Goal: Task Accomplishment & Management: Use online tool/utility

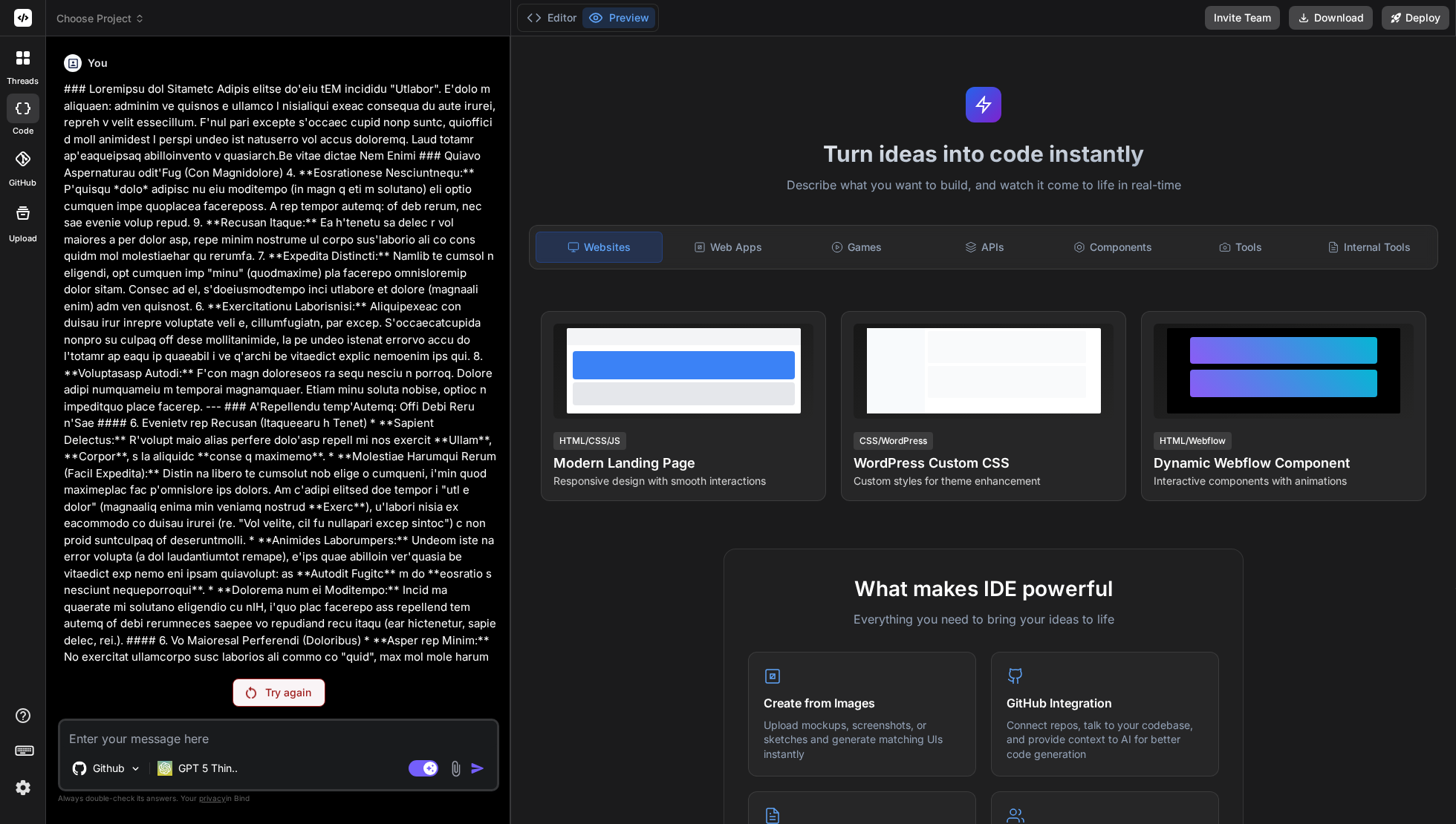
scroll to position [1766, 0]
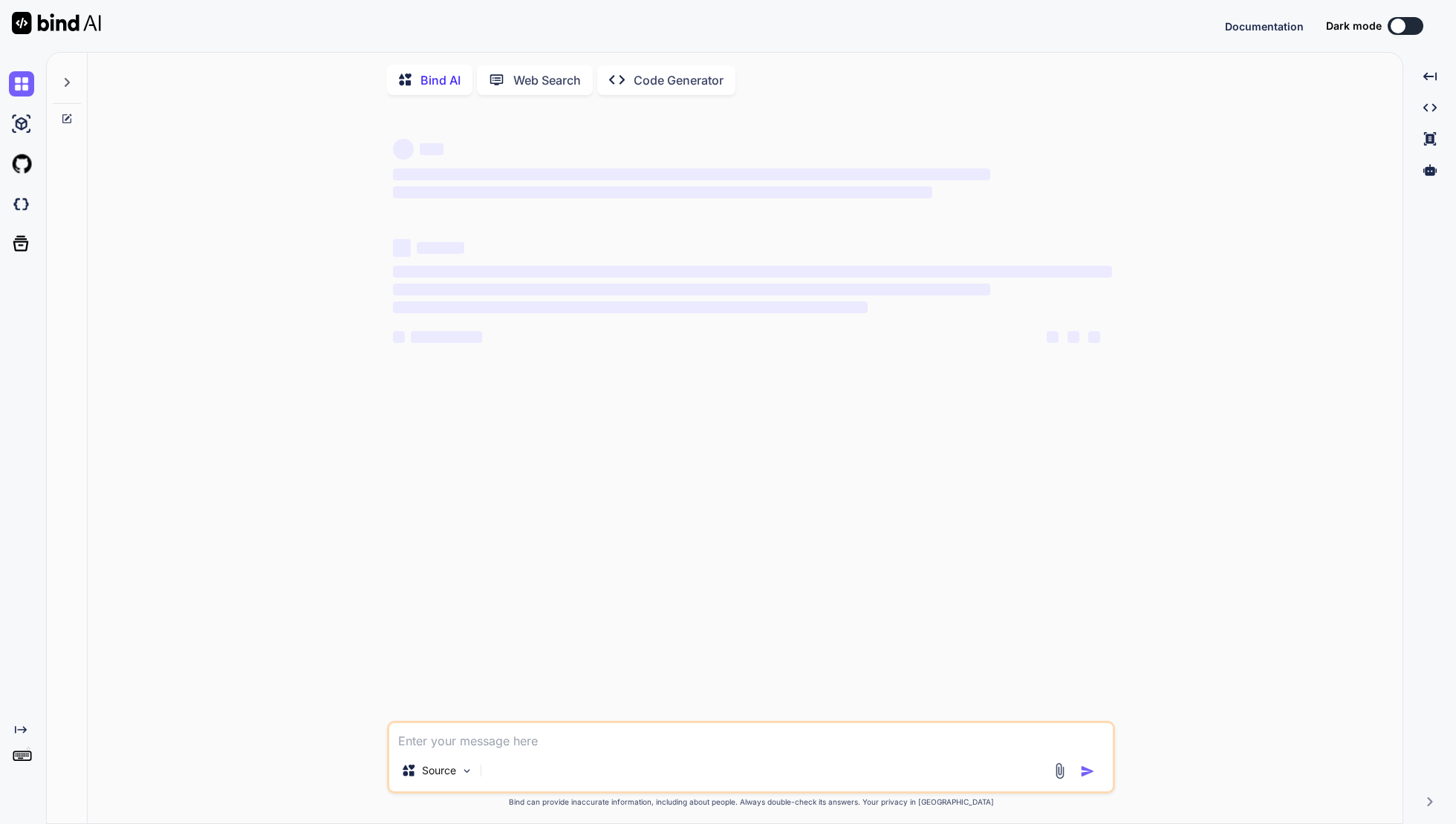
type textarea "x"
click at [15, 204] on img at bounding box center [22, 205] width 25 height 25
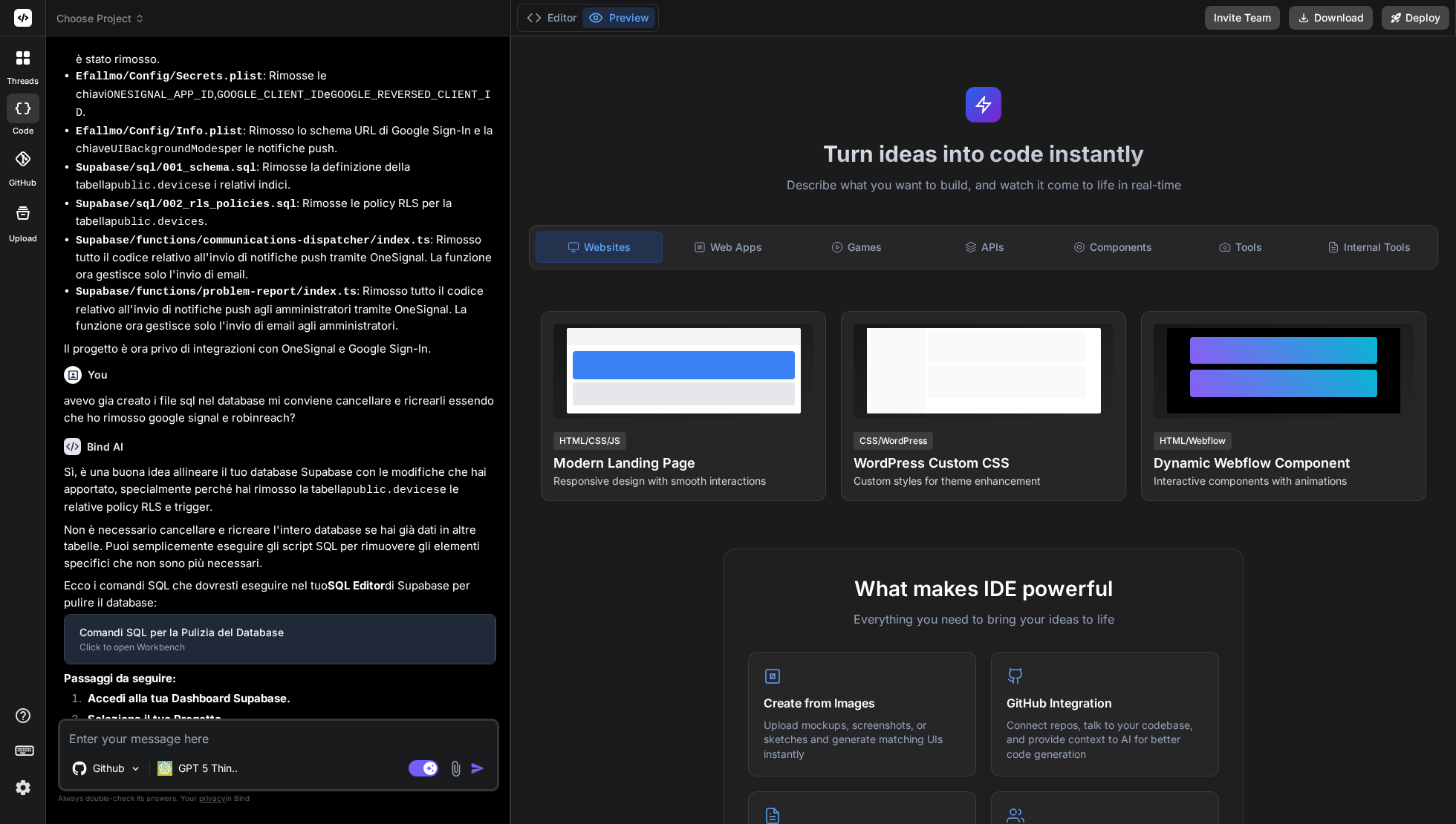
scroll to position [4195, 0]
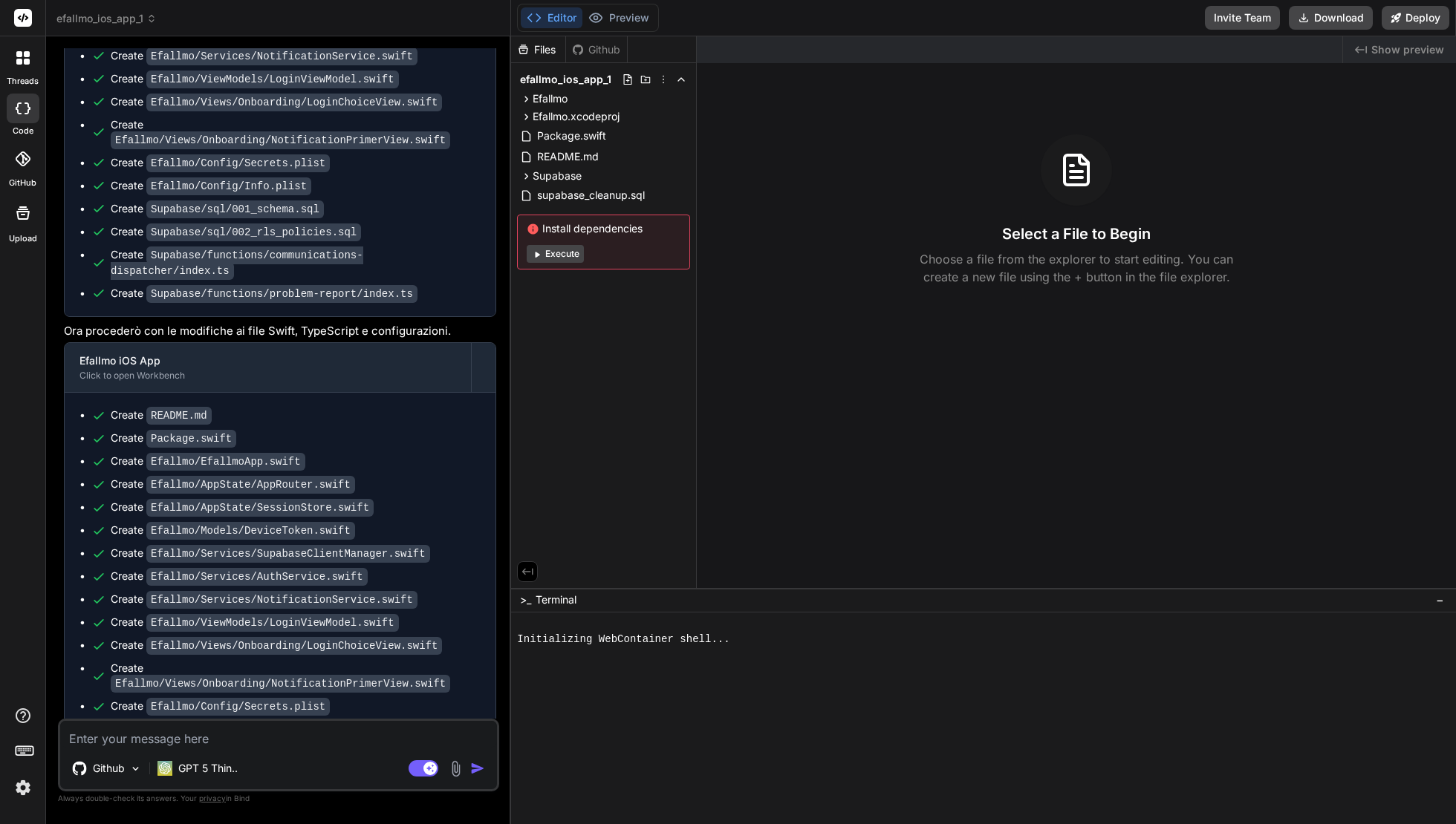
type textarea "x"
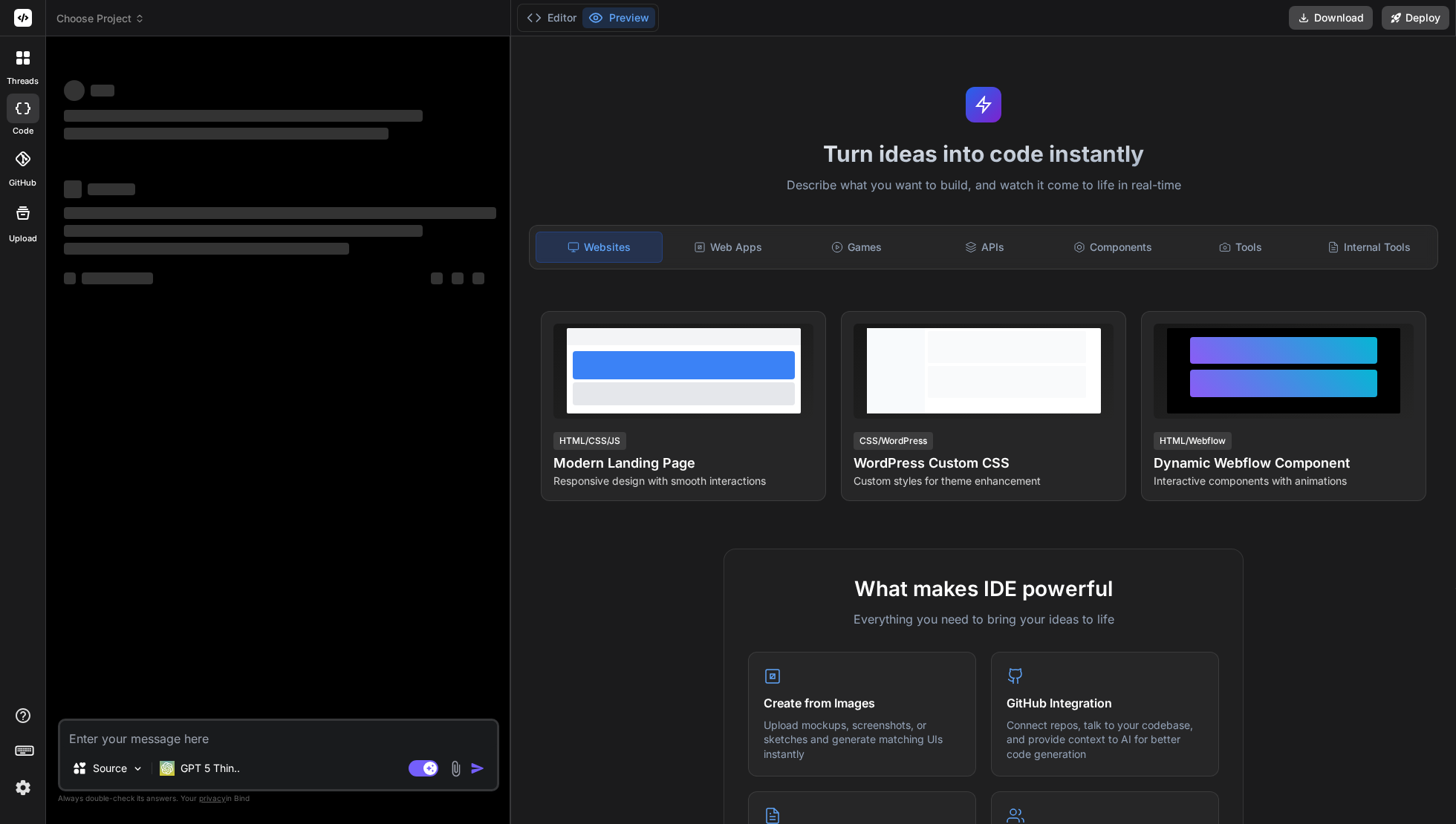
type textarea "x"
click at [24, 64] on icon at bounding box center [23, 58] width 14 height 14
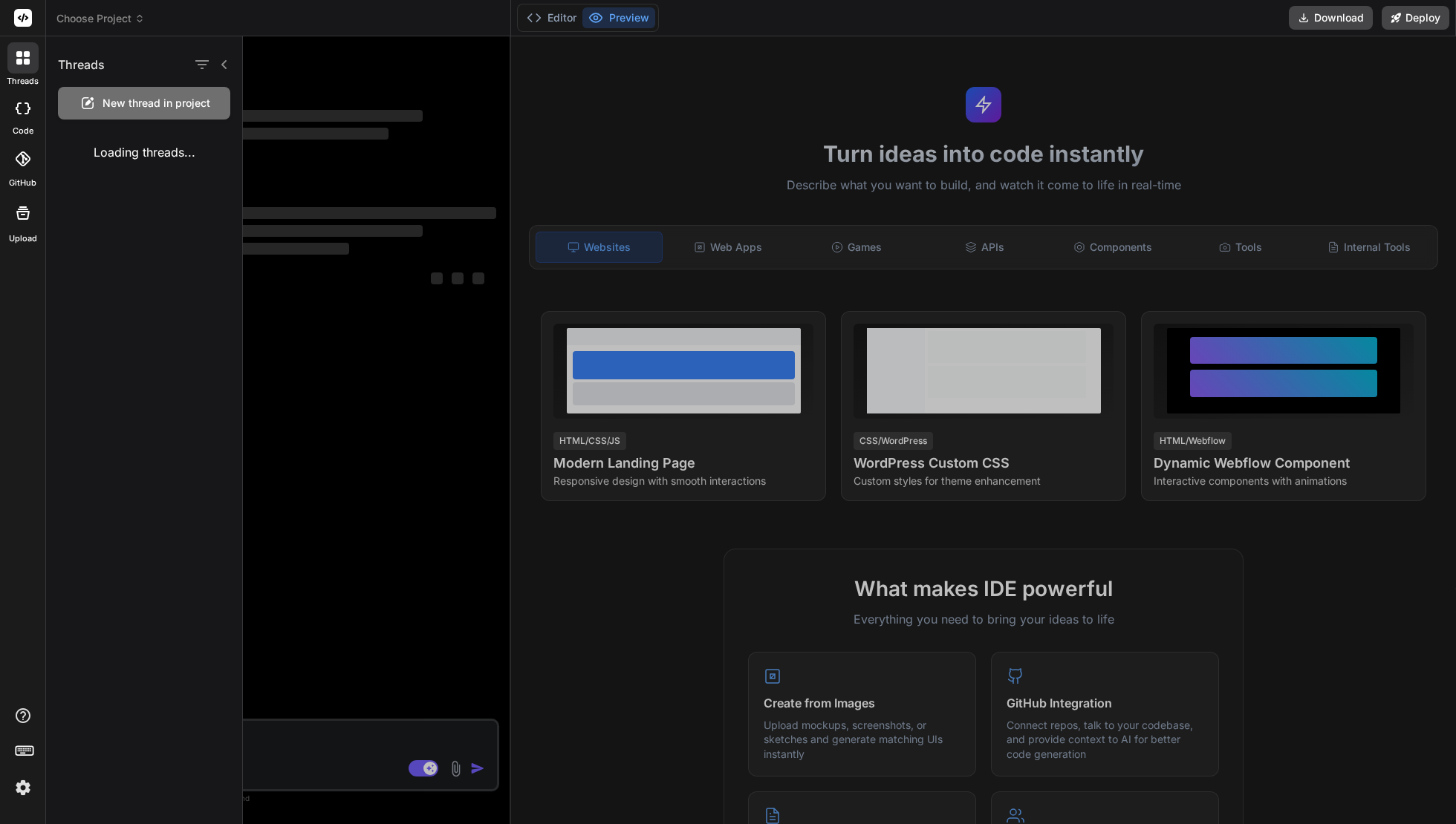
click at [151, 164] on div "Loading threads..." at bounding box center [144, 152] width 197 height 42
click at [141, 158] on div "Loading threads..." at bounding box center [144, 152] width 197 height 42
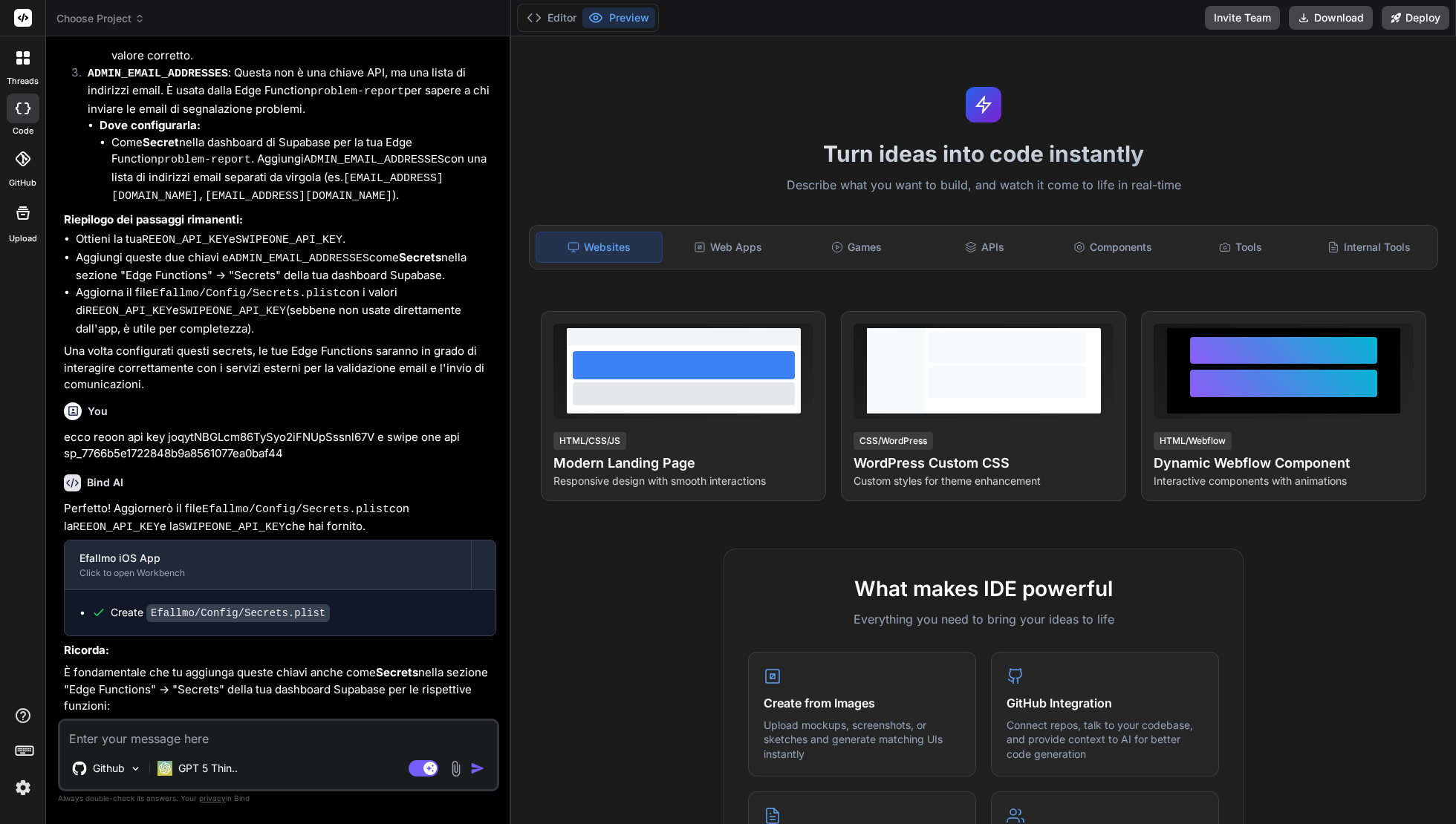
scroll to position [1736, 0]
click at [542, 19] on icon at bounding box center [534, 17] width 14 height 14
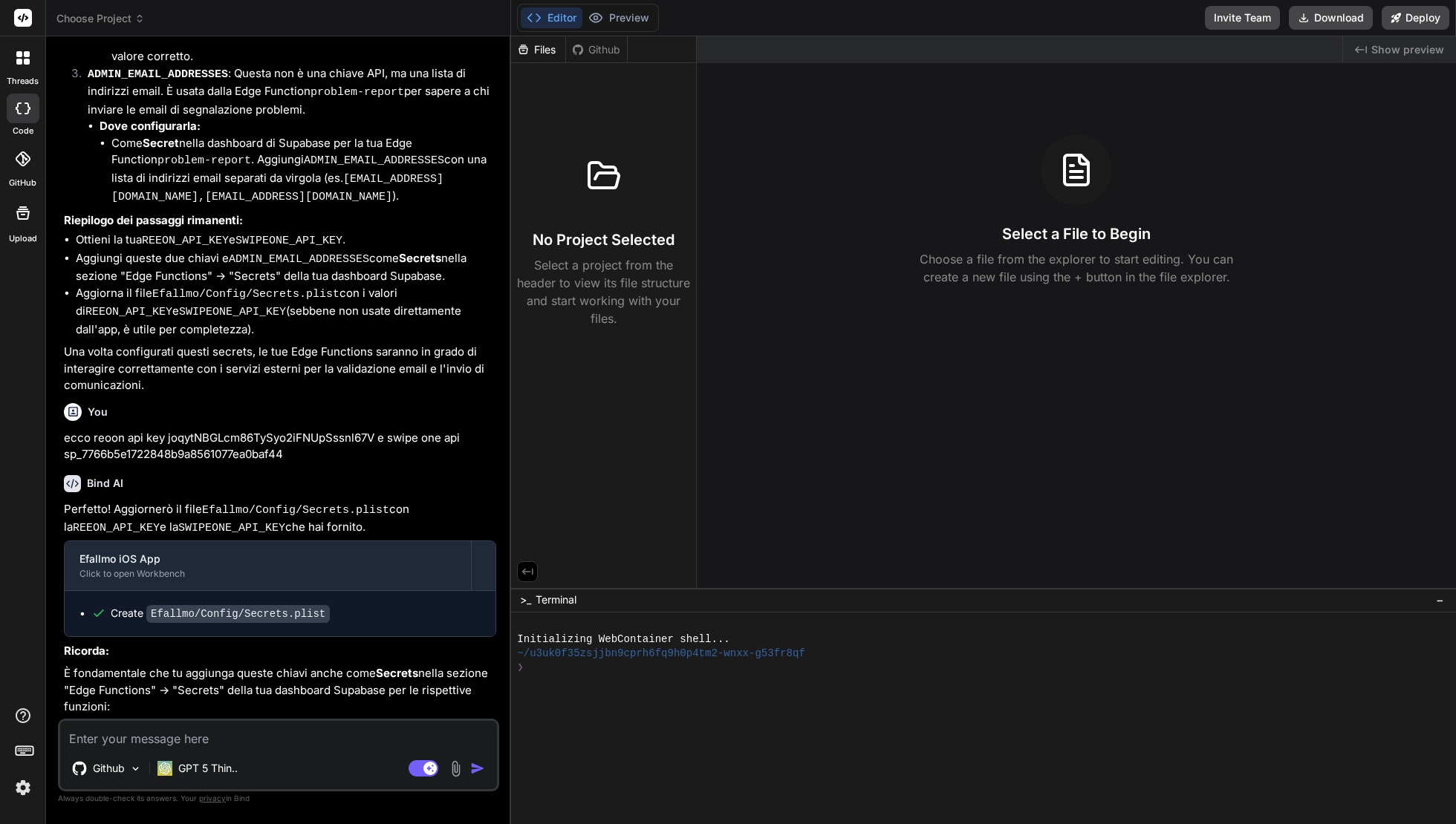
click at [19, 81] on label "threads" at bounding box center [22, 81] width 32 height 13
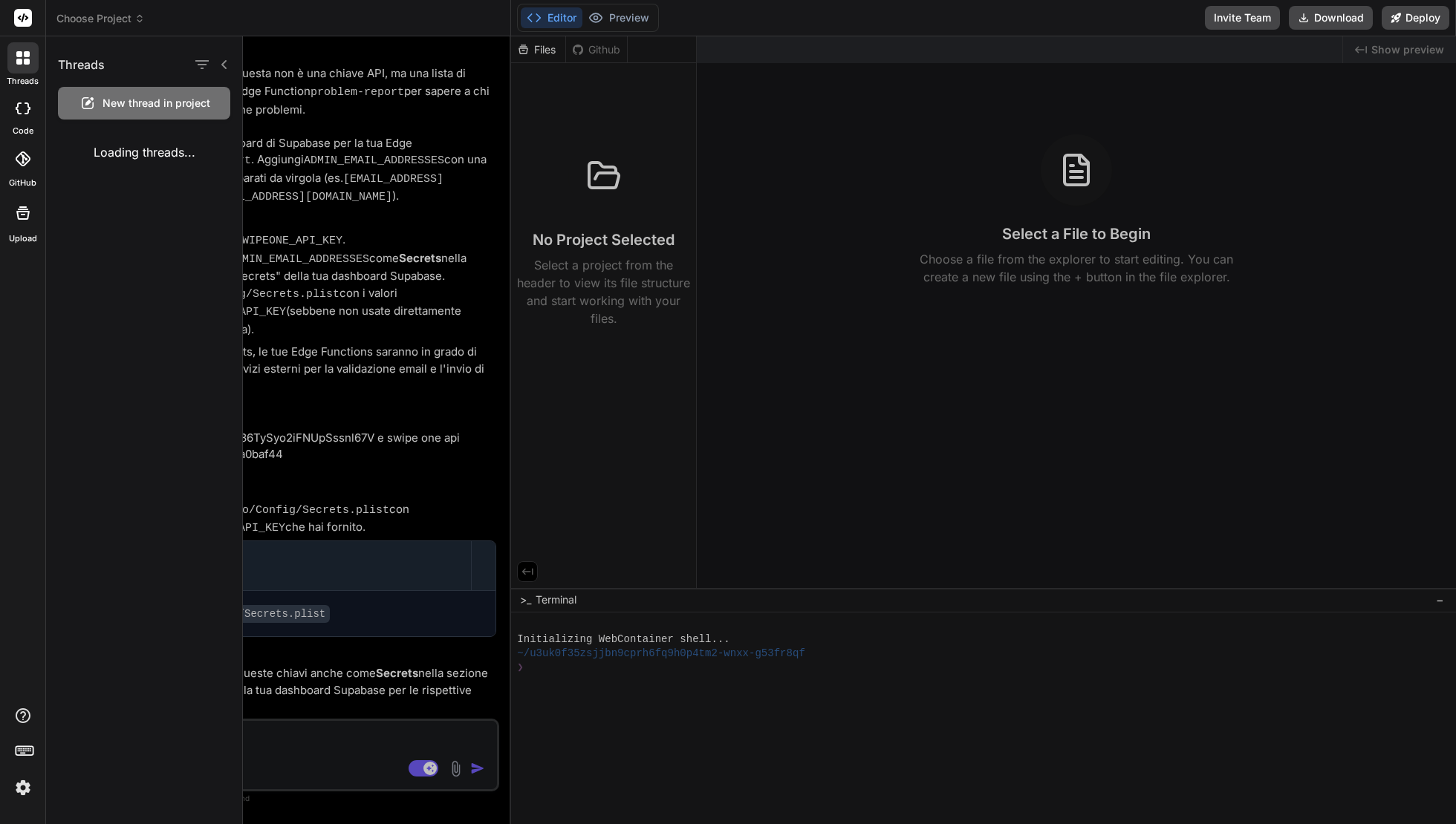
click at [122, 147] on div "Loading threads..." at bounding box center [144, 152] width 197 height 42
click at [125, 165] on div "Loading threads..." at bounding box center [144, 152] width 197 height 42
click at [109, 155] on div "Loading threads..." at bounding box center [144, 152] width 197 height 42
click at [0, 104] on div "code" at bounding box center [23, 112] width 45 height 50
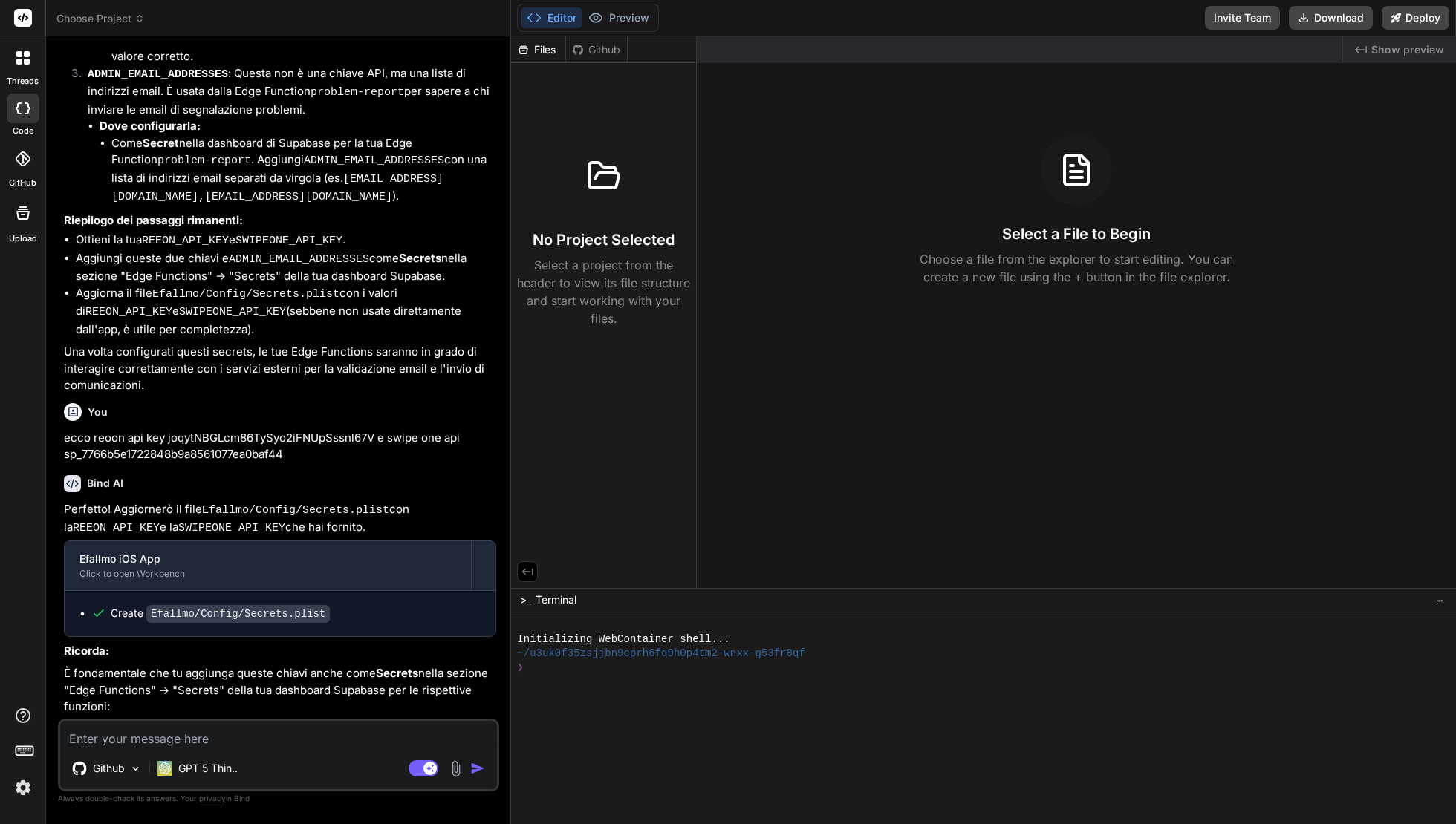
click at [22, 113] on icon at bounding box center [23, 108] width 14 height 12
type textarea "x"
click at [19, 159] on icon at bounding box center [23, 158] width 14 height 14
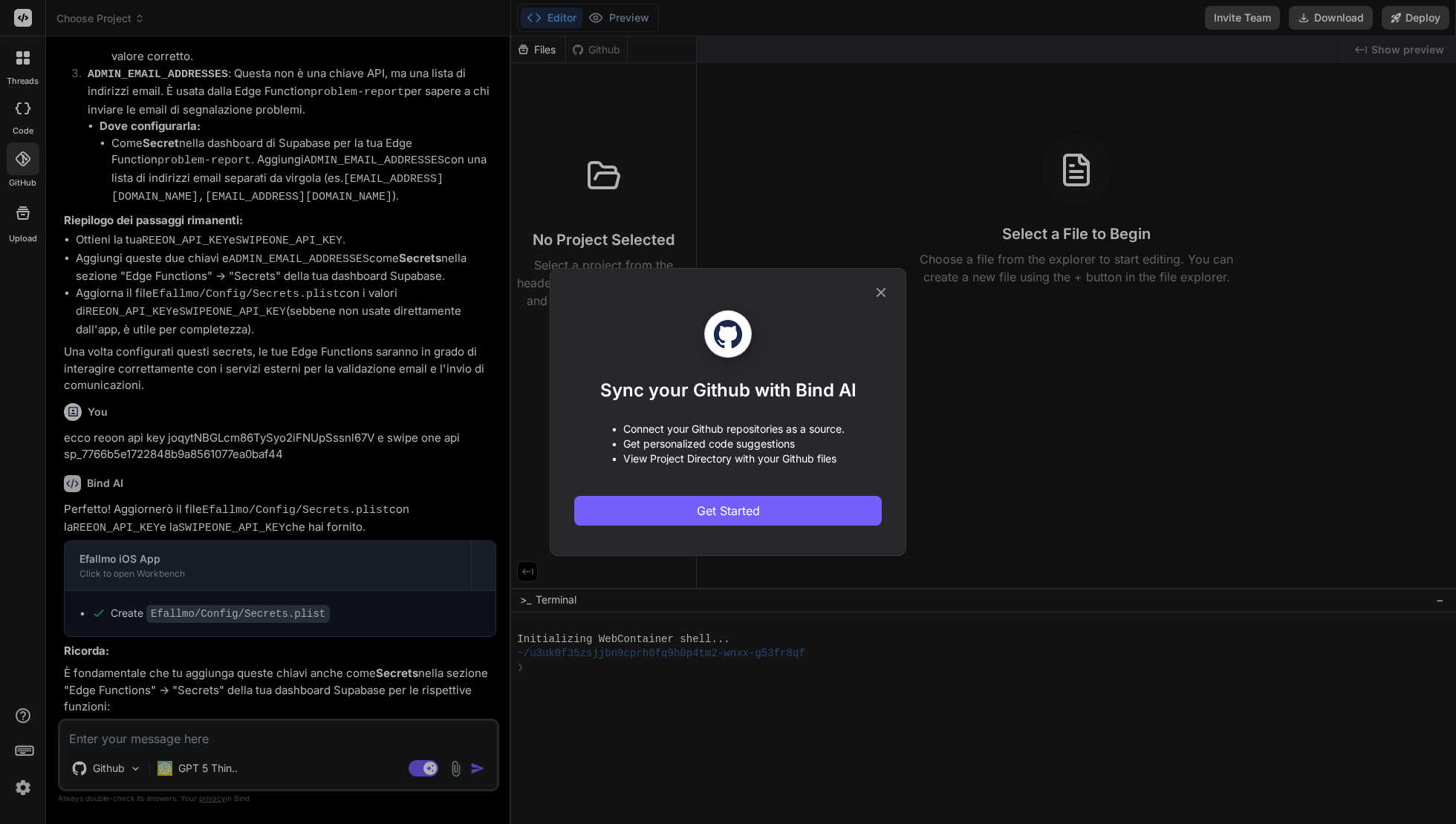
click at [877, 311] on div at bounding box center [728, 334] width 308 height 47
click at [878, 300] on icon at bounding box center [882, 292] width 16 height 16
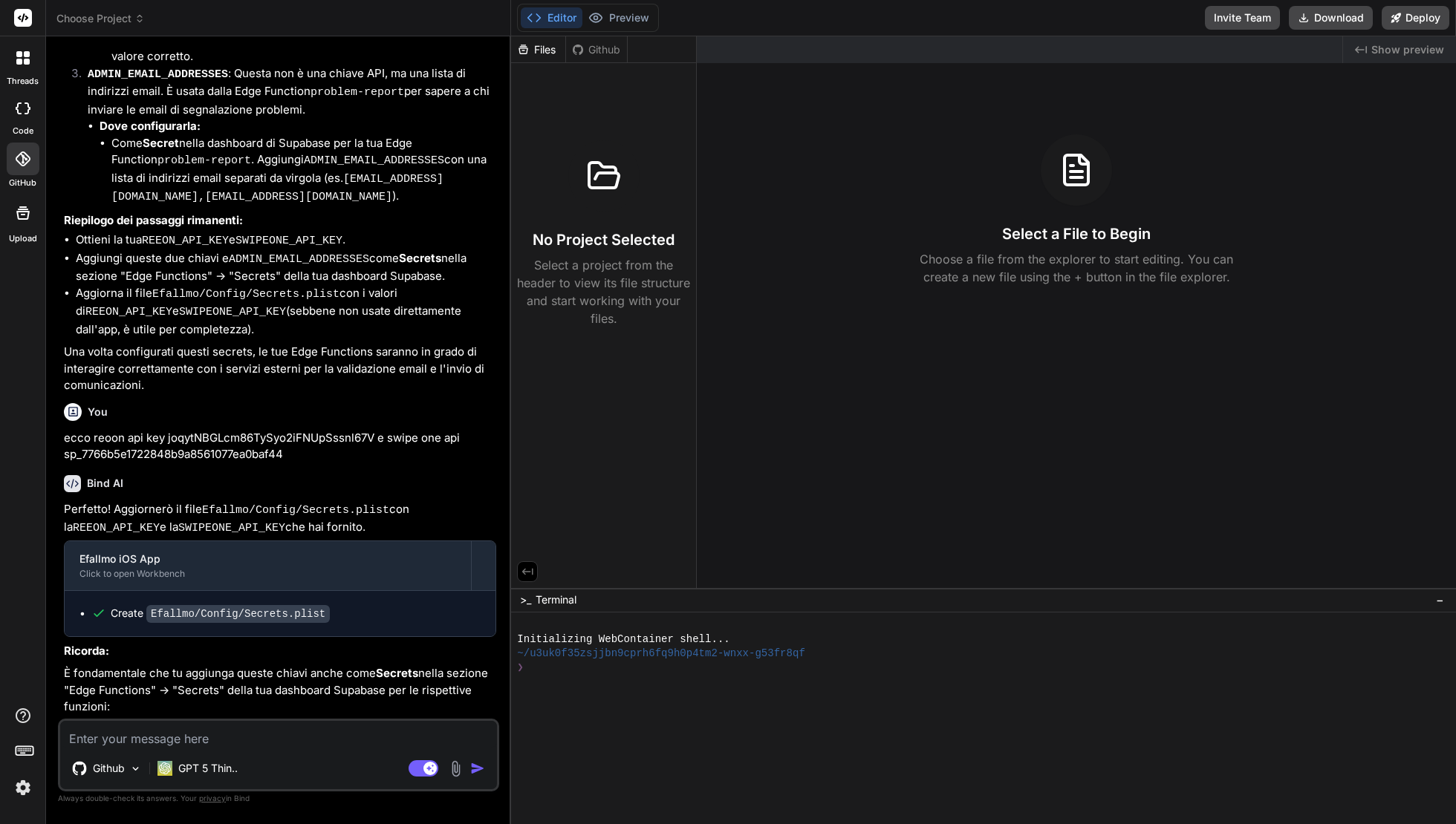
click at [34, 787] on img at bounding box center [23, 788] width 25 height 25
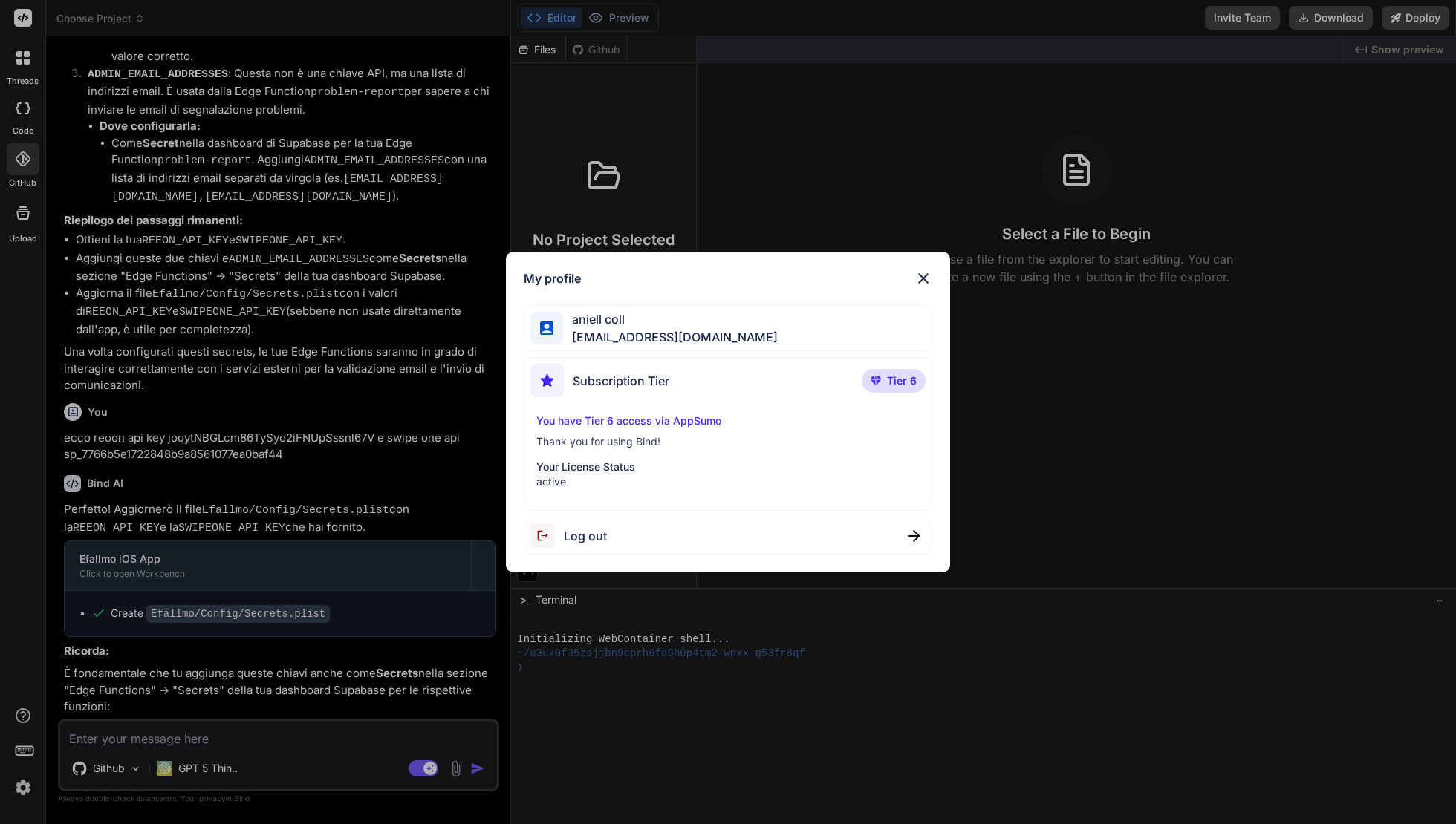
click at [694, 551] on div "Log out" at bounding box center [728, 536] width 410 height 38
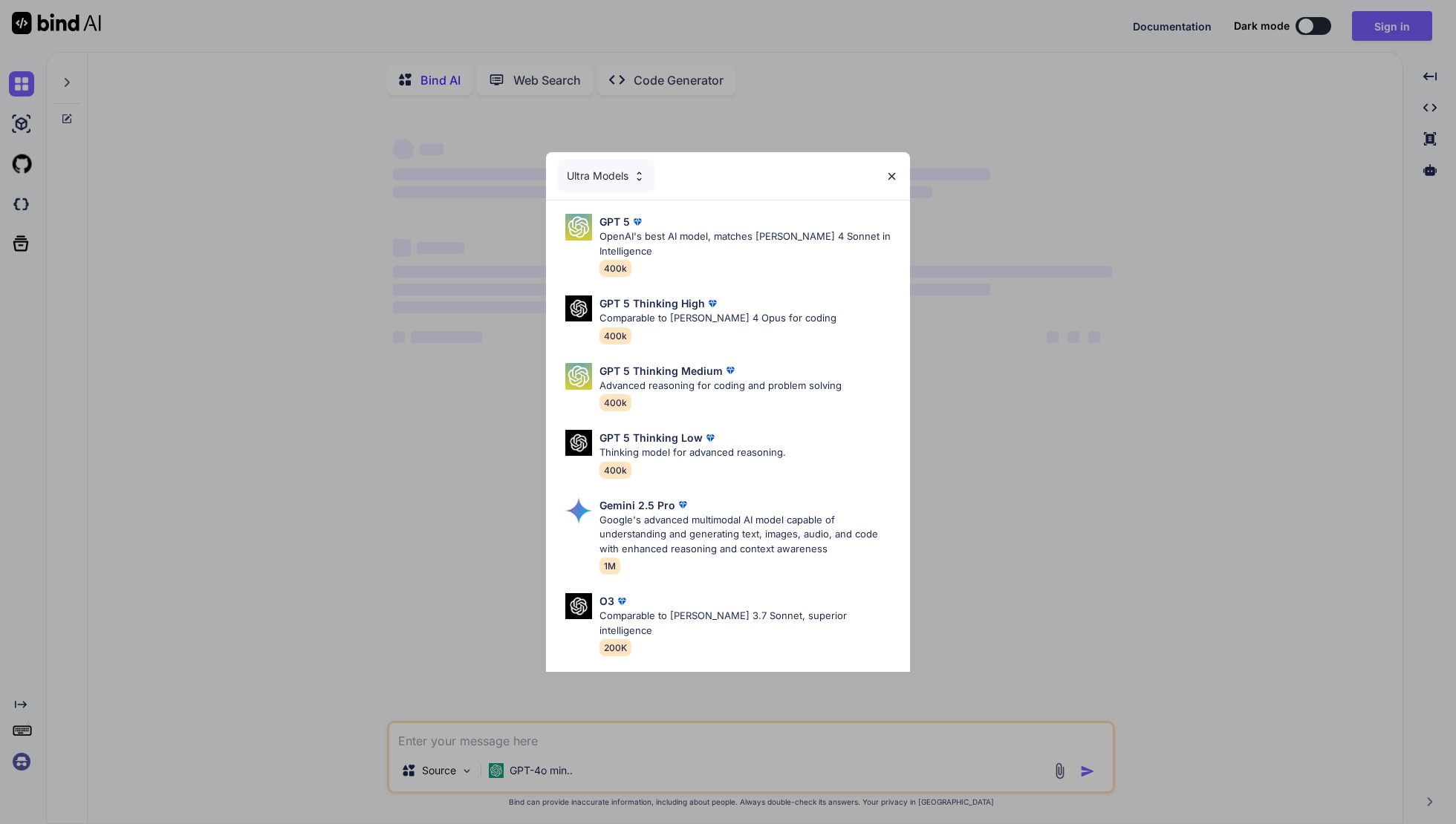
click at [892, 172] on img at bounding box center [892, 177] width 13 height 13
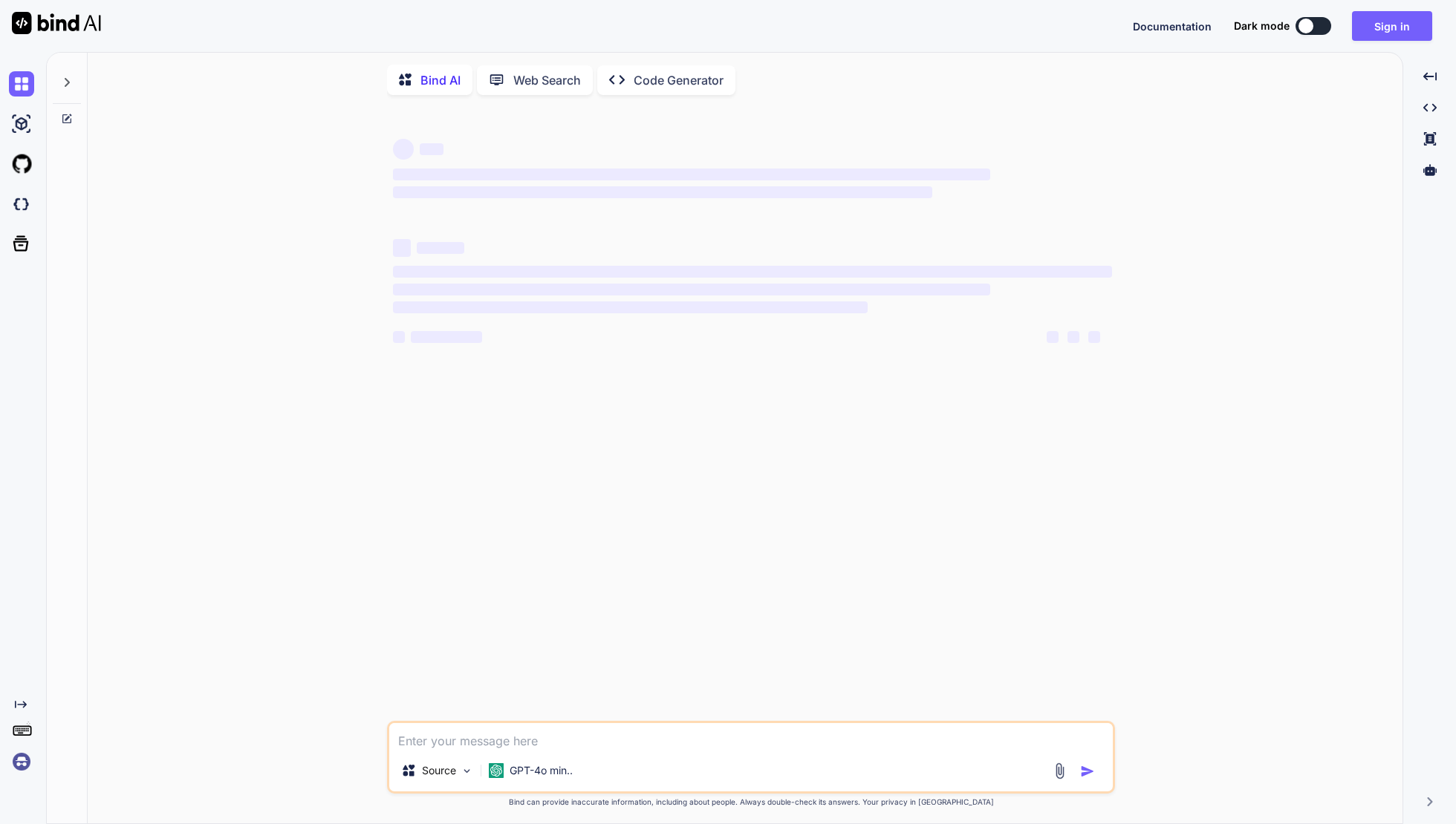
type textarea "x"
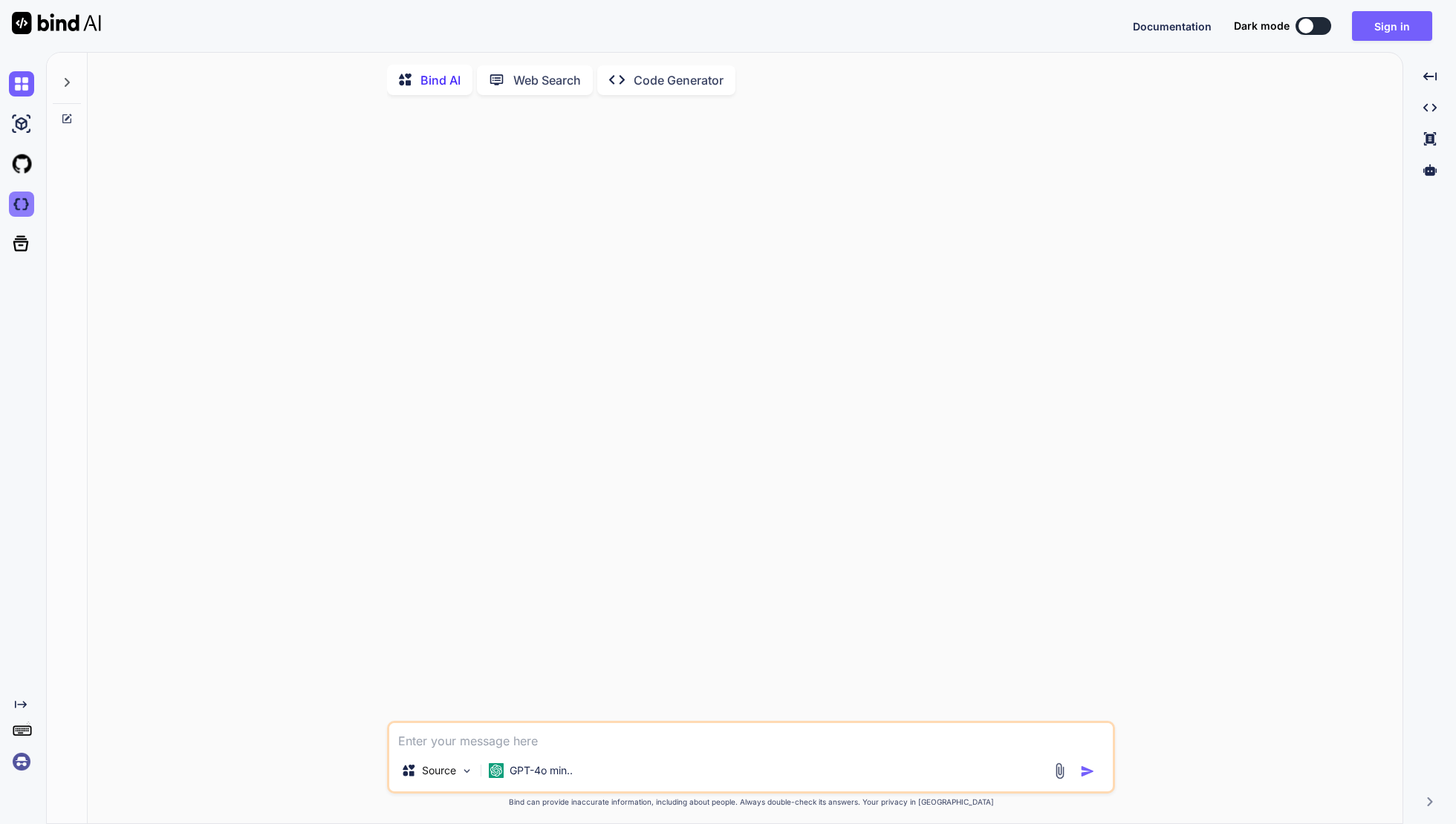
click at [18, 194] on img at bounding box center [22, 205] width 25 height 25
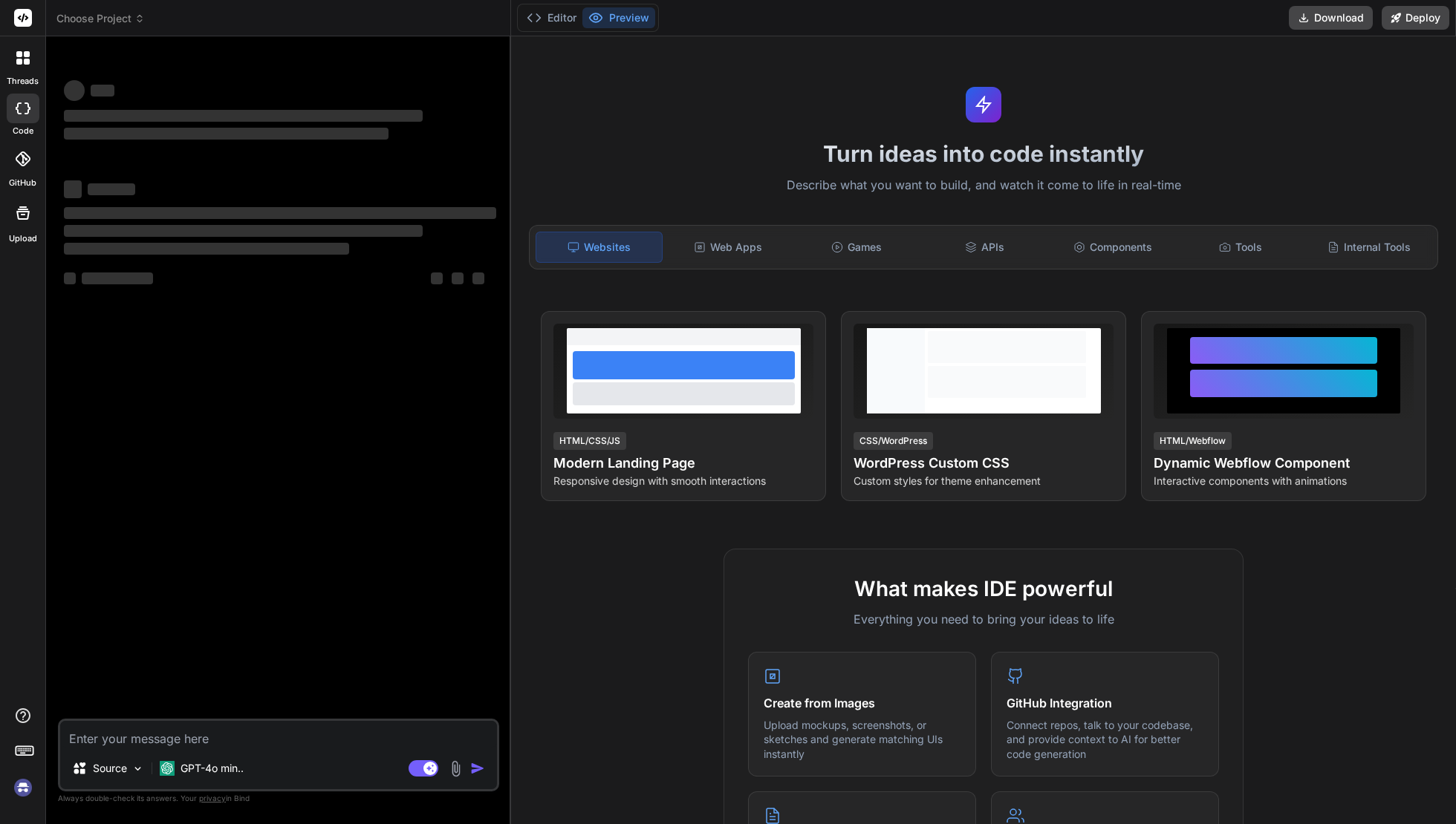
click at [23, 61] on icon at bounding box center [23, 58] width 14 height 14
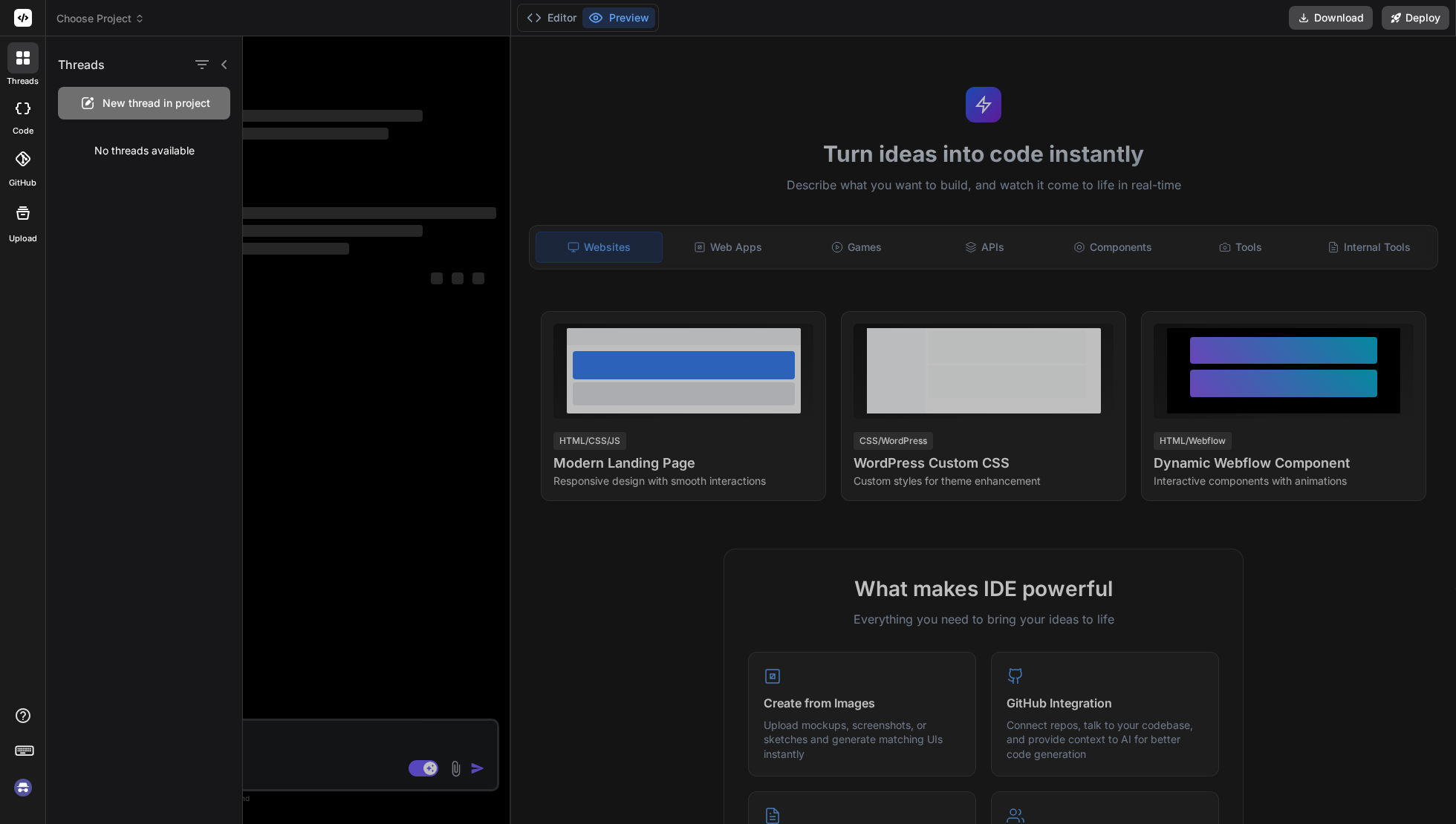
click at [21, 114] on div at bounding box center [23, 108] width 33 height 30
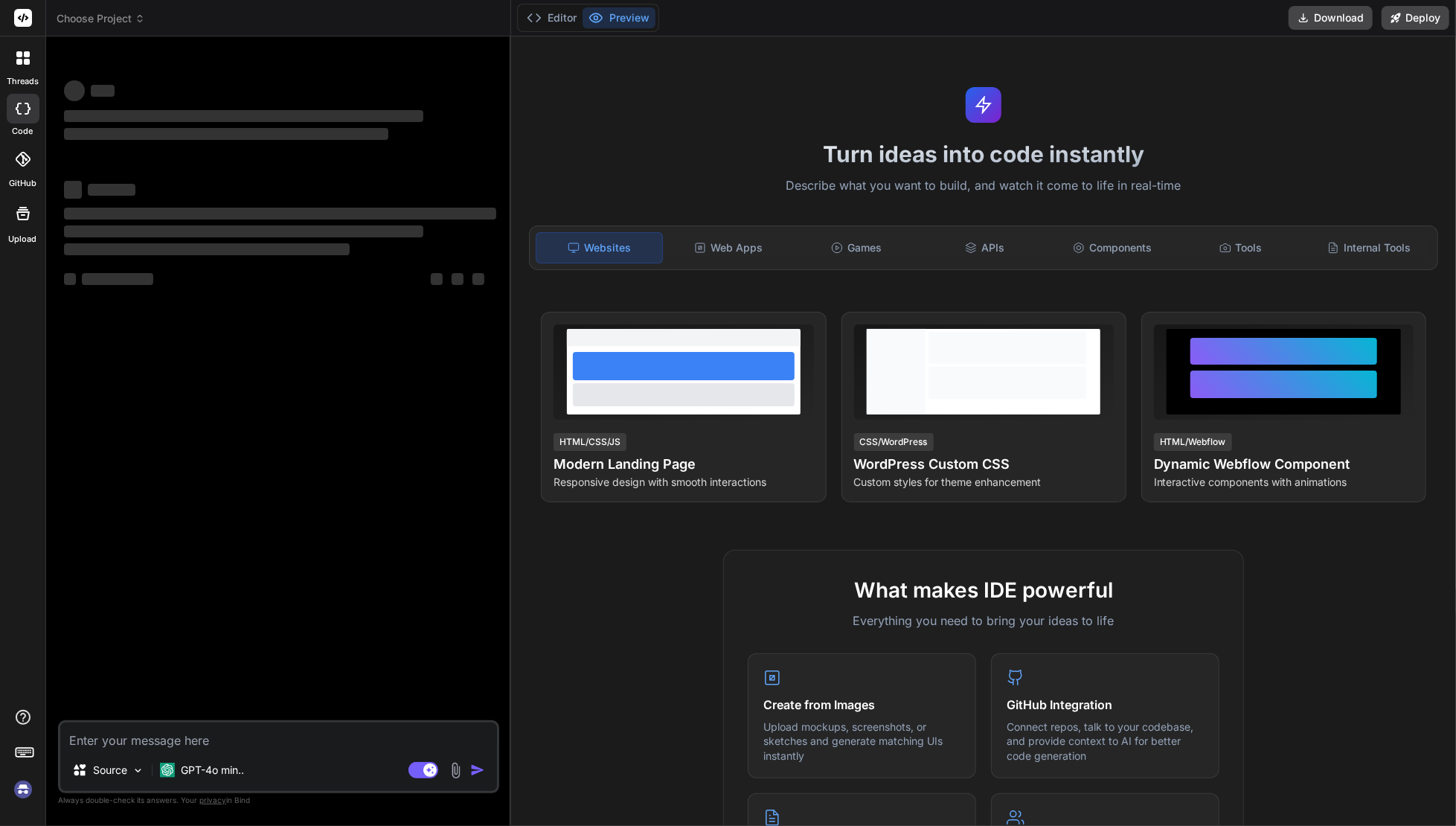
type textarea "x"
click at [337, 532] on div "‌ ‌ ‌ ‌ ‌ ‌ ‌ ‌ ‌ ‌ ‌ ‌ ‌ ‌" at bounding box center [280, 384] width 439 height 673
click at [10, 184] on label "GitHub" at bounding box center [23, 183] width 27 height 13
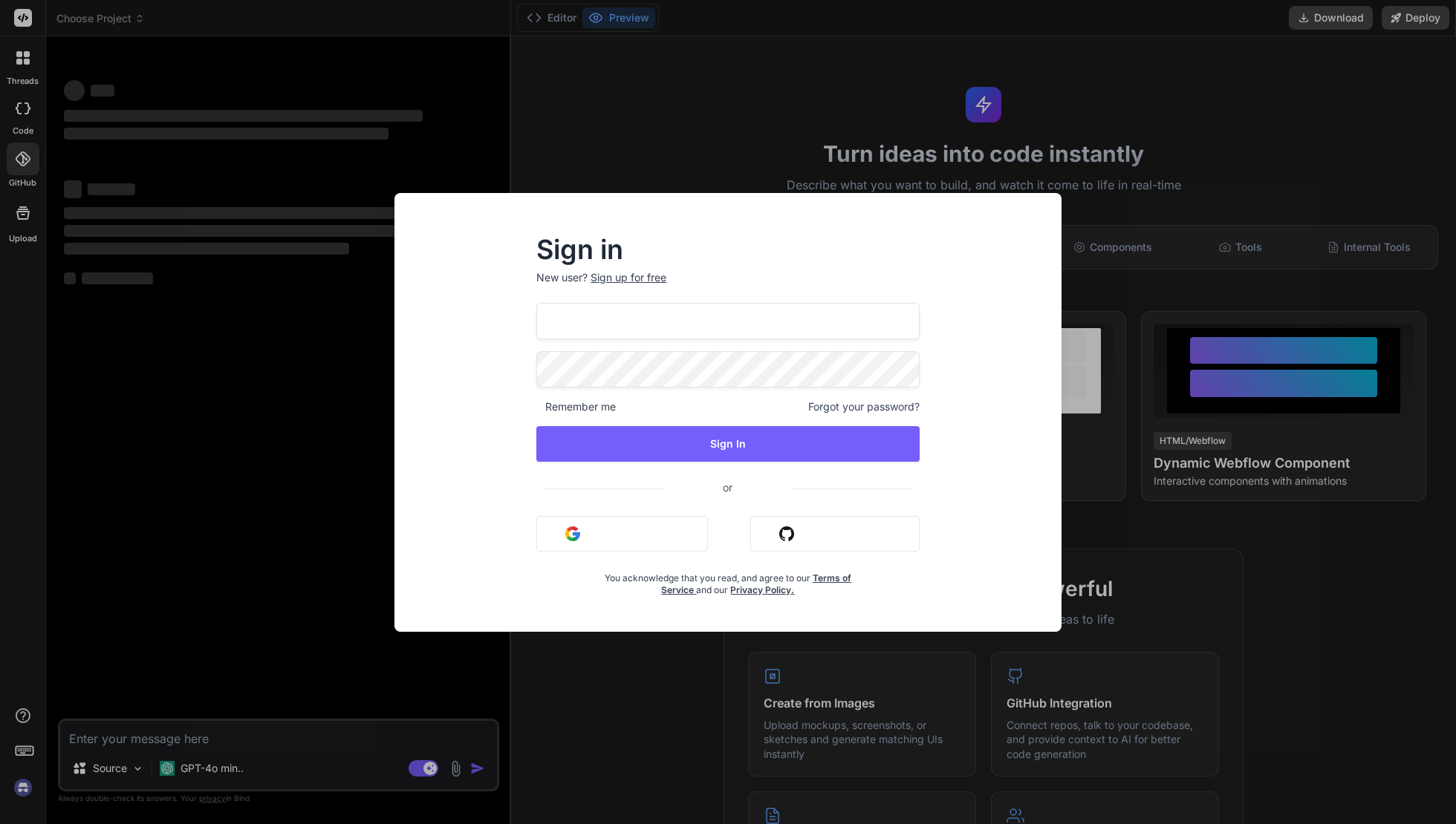
type input "collaroaniello@outlook.it"
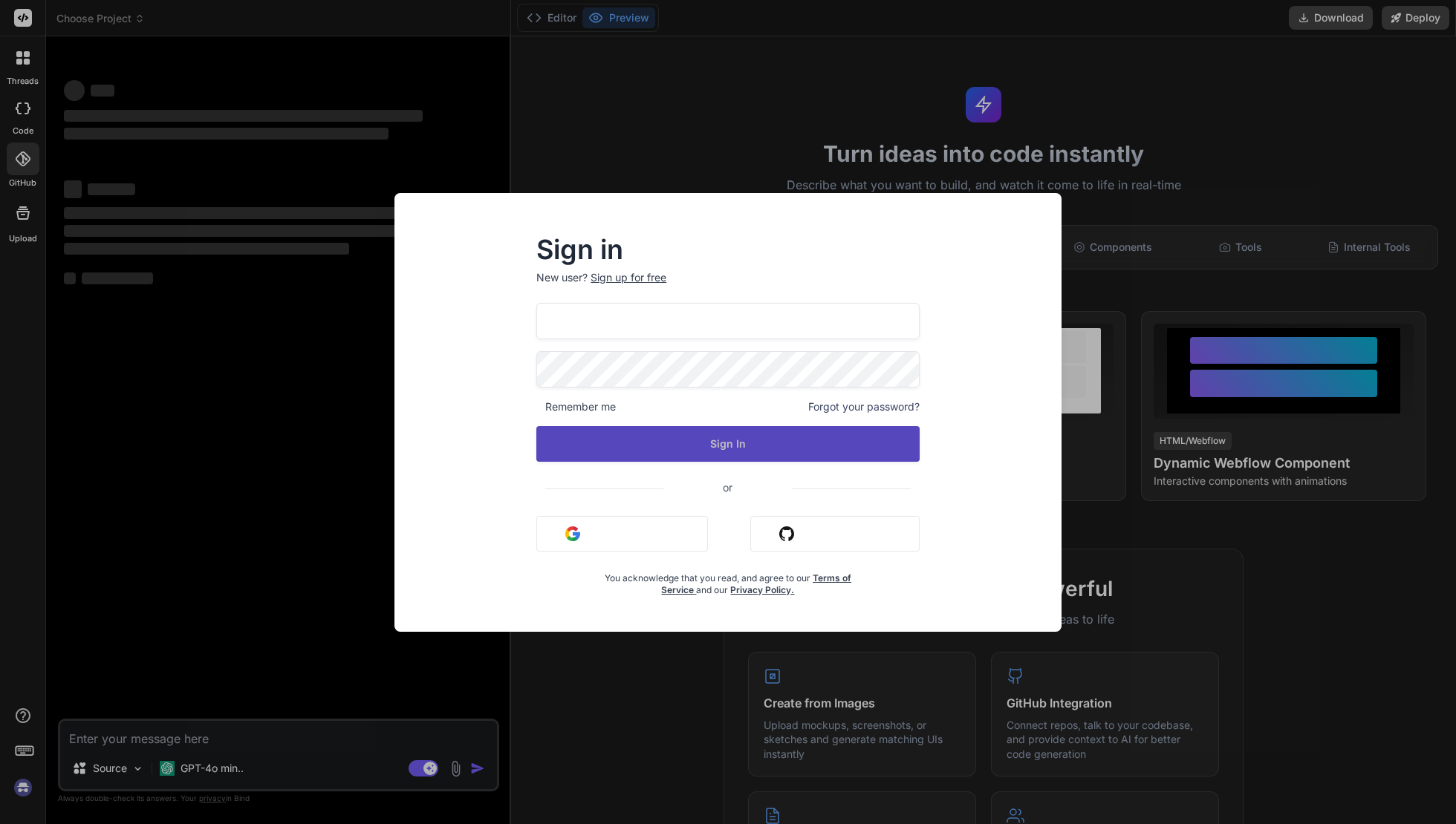
click at [675, 447] on button "Sign In" at bounding box center [728, 444] width 383 height 35
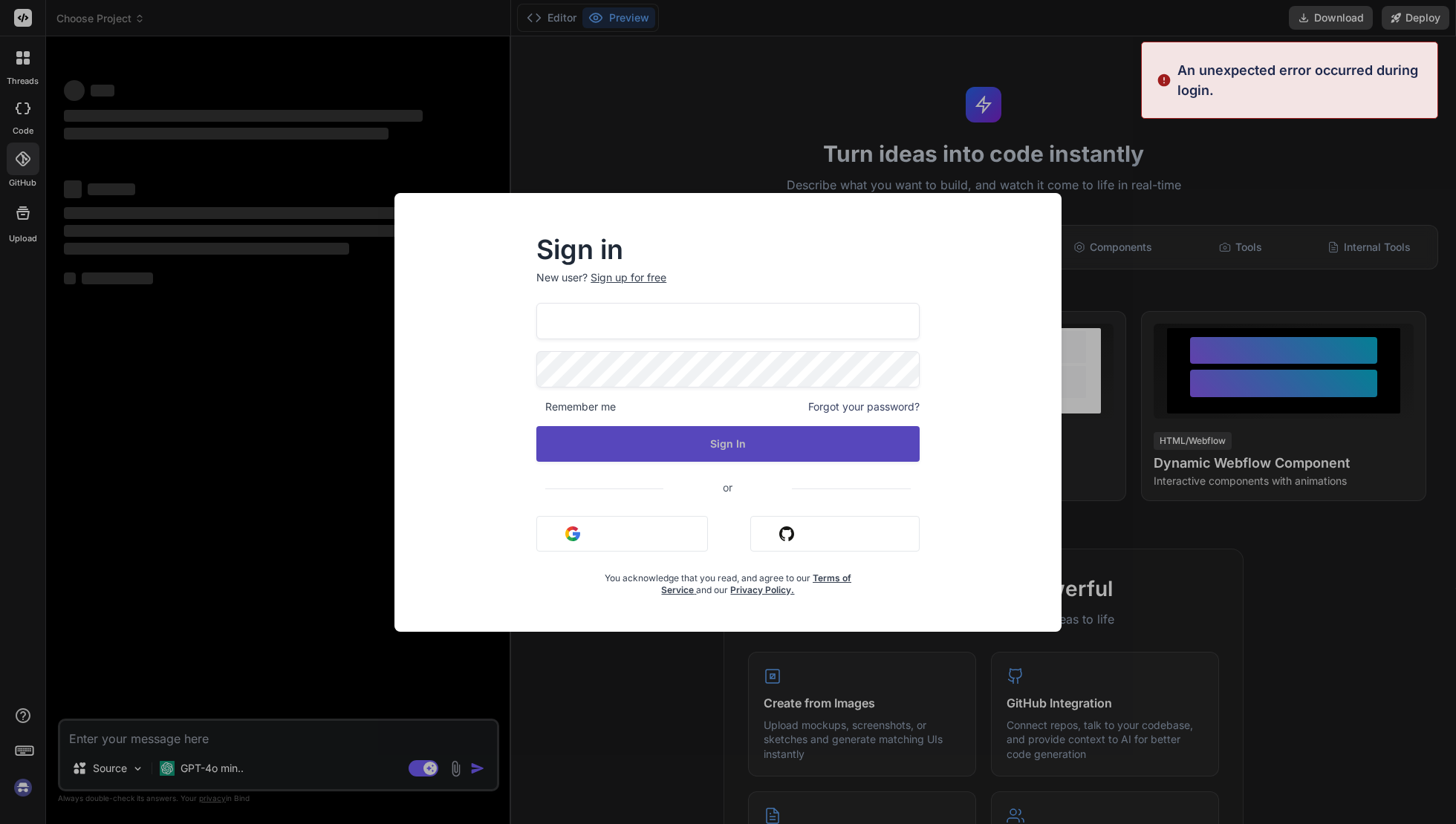
click at [720, 446] on button "Sign In" at bounding box center [728, 444] width 383 height 35
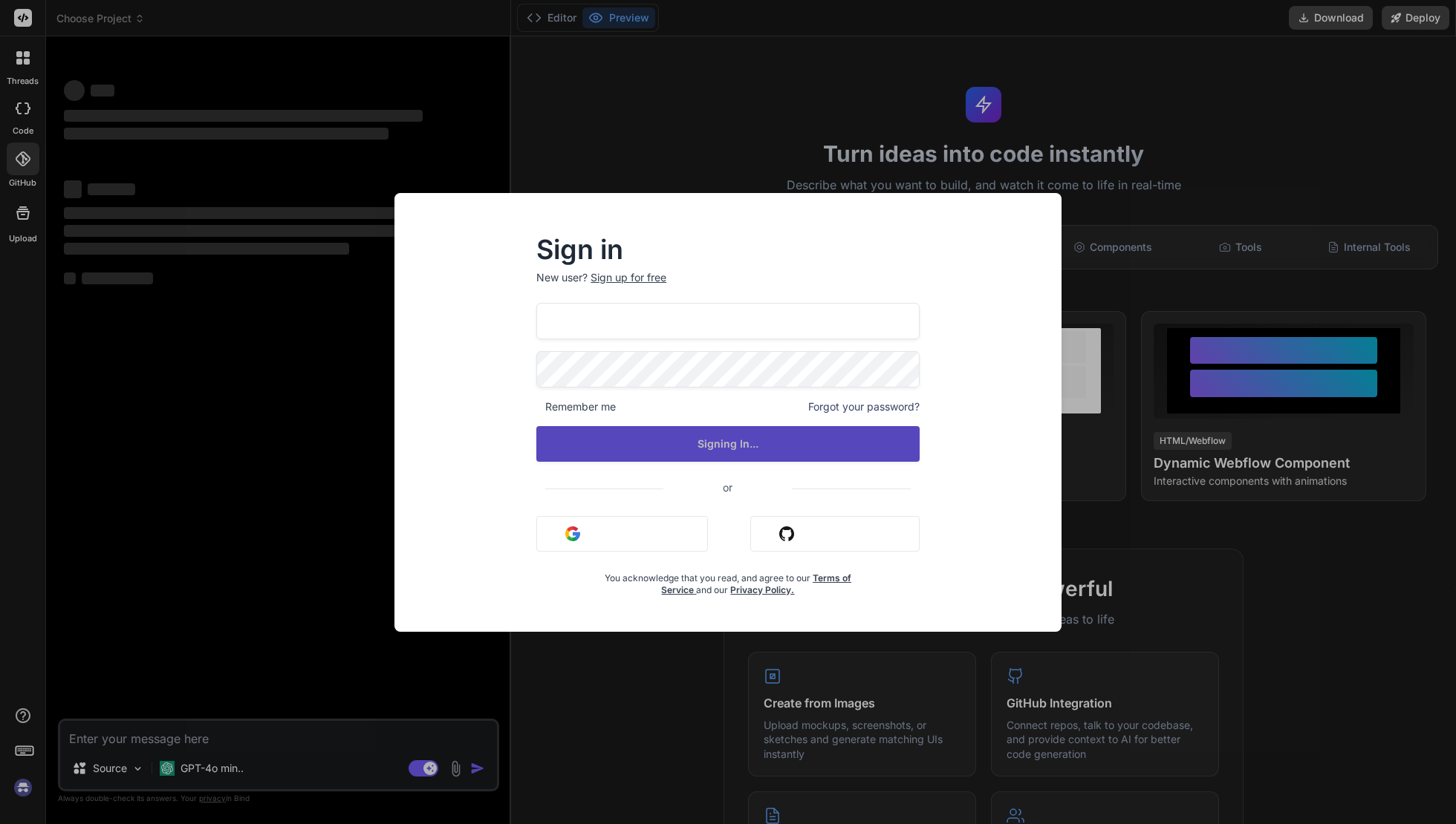
type textarea "x"
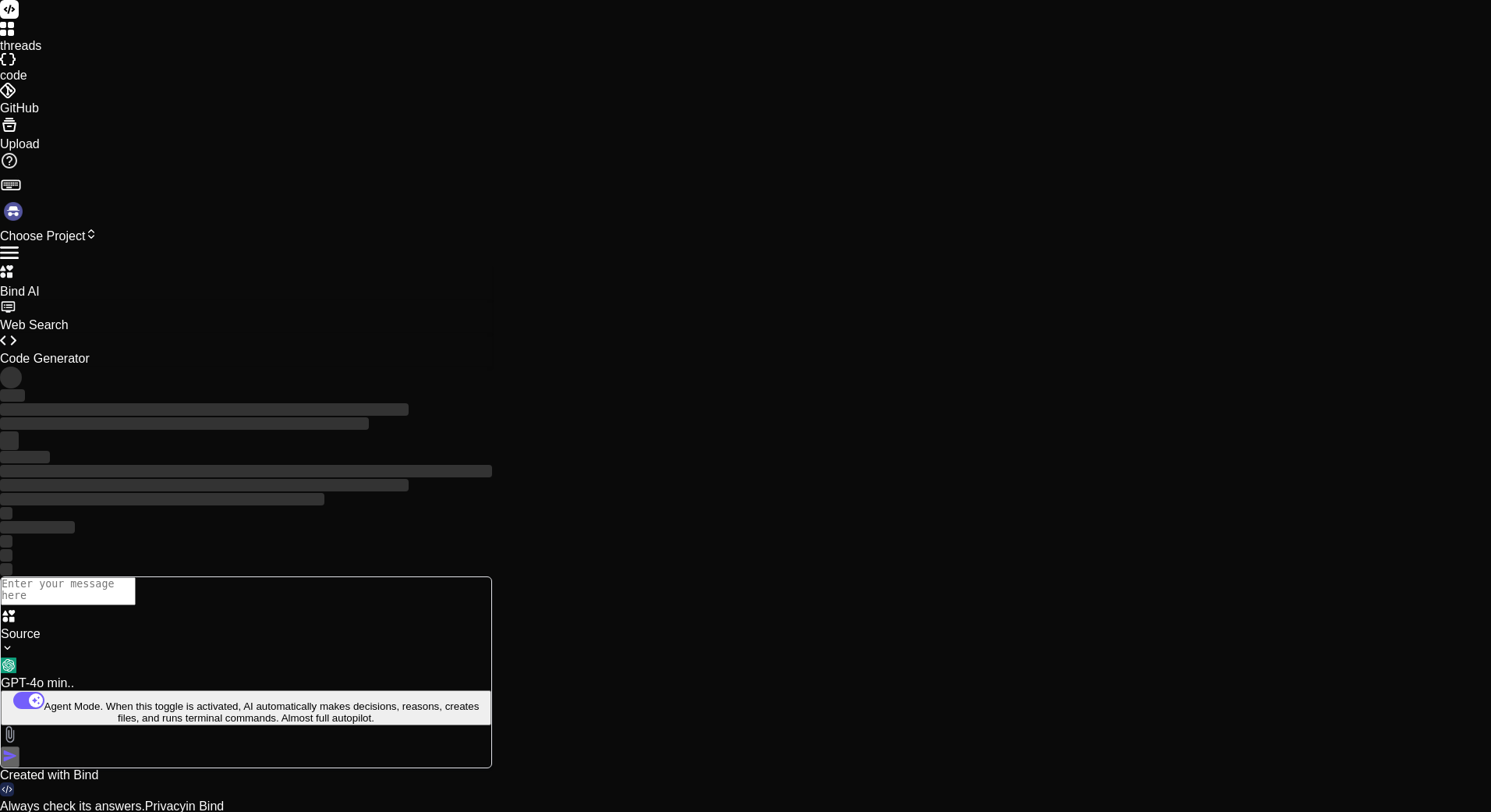
click at [10, 224] on img at bounding box center [13, 211] width 27 height 27
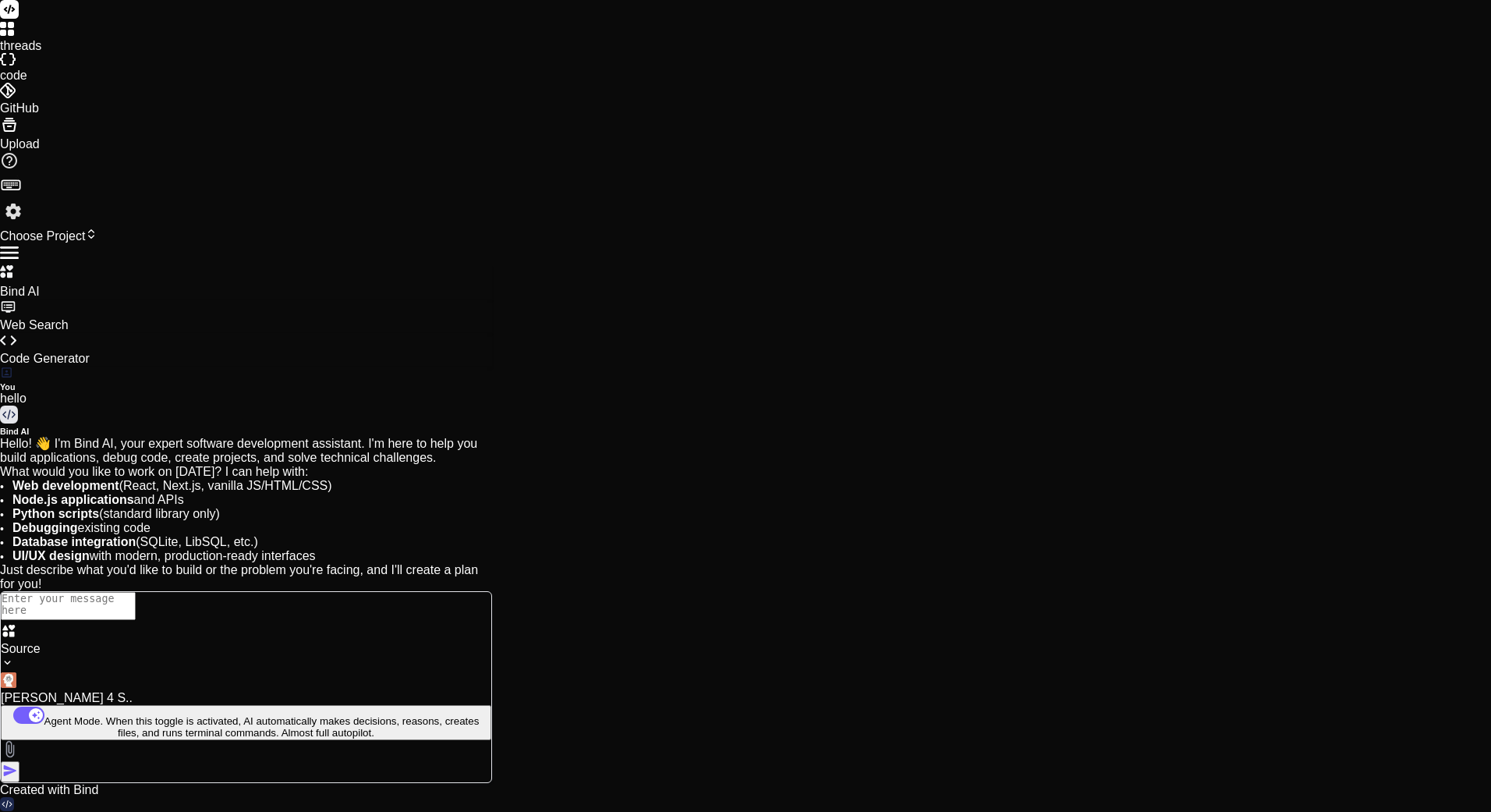
click at [24, 82] on label "code" at bounding box center [13, 75] width 28 height 13
click at [20, 68] on div at bounding box center [746, 61] width 1491 height 15
click at [24, 102] on div at bounding box center [746, 92] width 1491 height 19
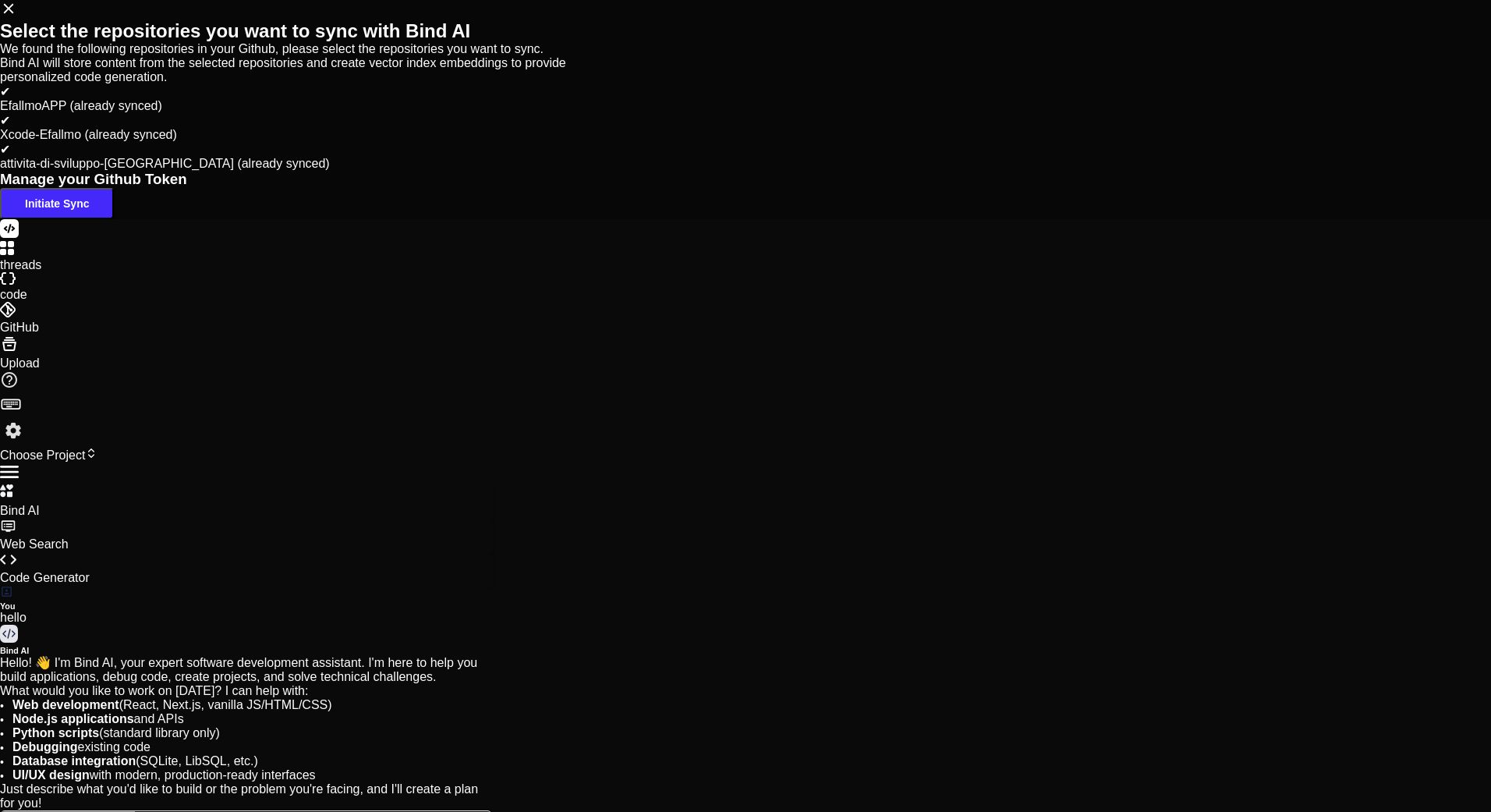
click at [22, 117] on div "Select the repositories you want to sync with Bind AI We found the following re…" at bounding box center [746, 109] width 1491 height 219
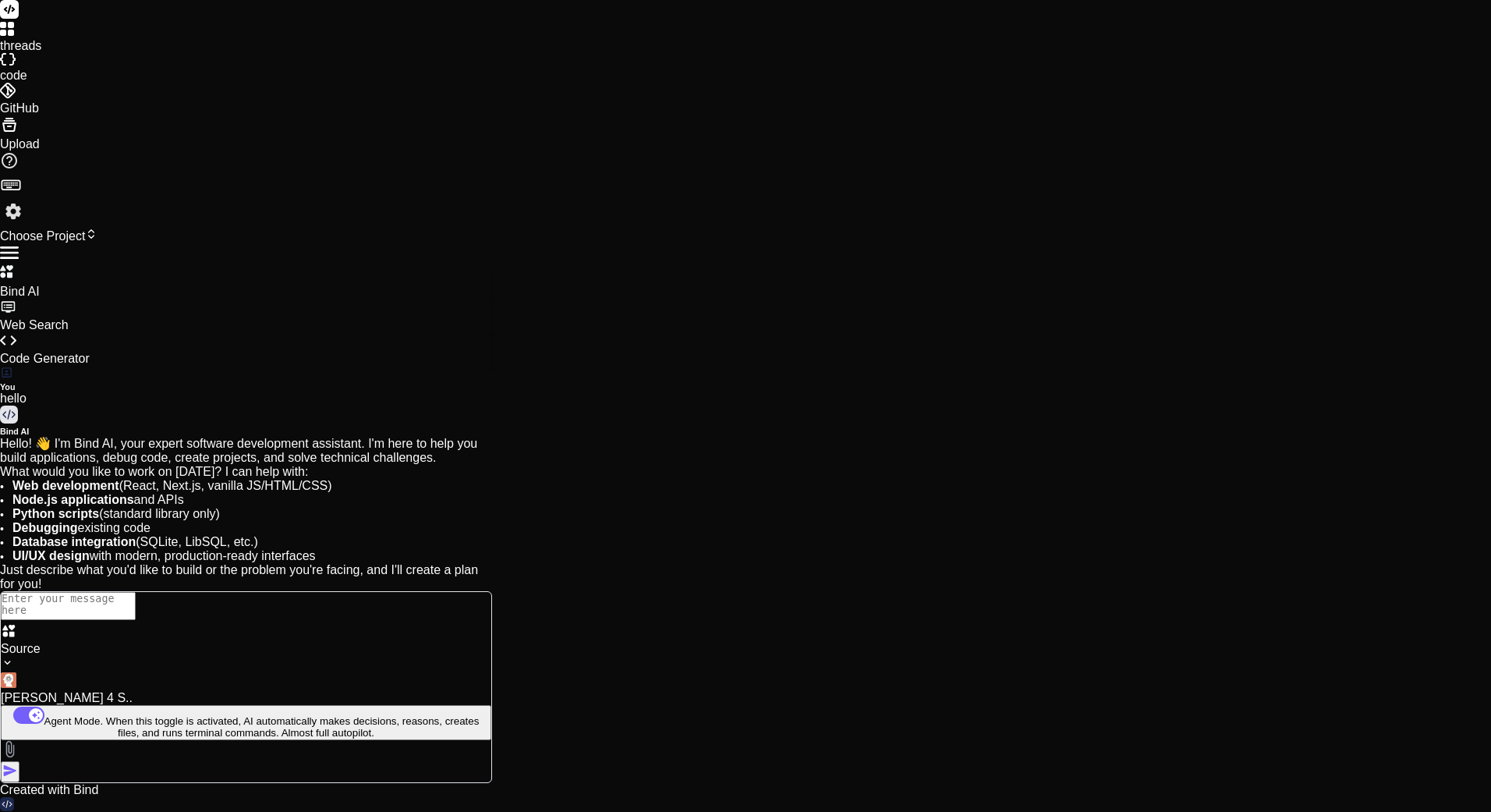
click at [29, 68] on div at bounding box center [746, 61] width 1491 height 15
click at [14, 36] on icon at bounding box center [7, 29] width 14 height 14
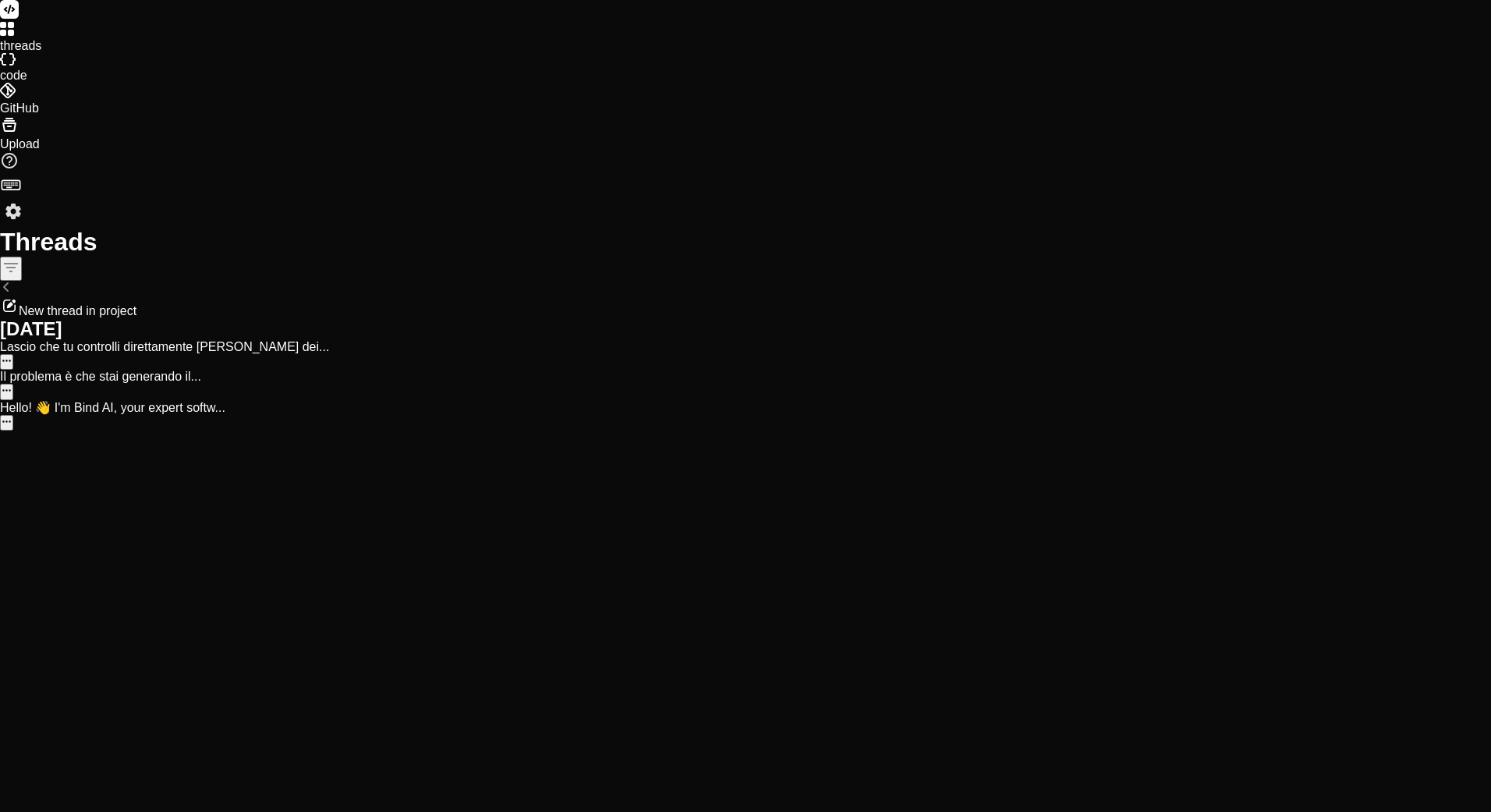
click at [156, 370] on p "Il problema è che stai generando il..." at bounding box center [746, 377] width 1491 height 14
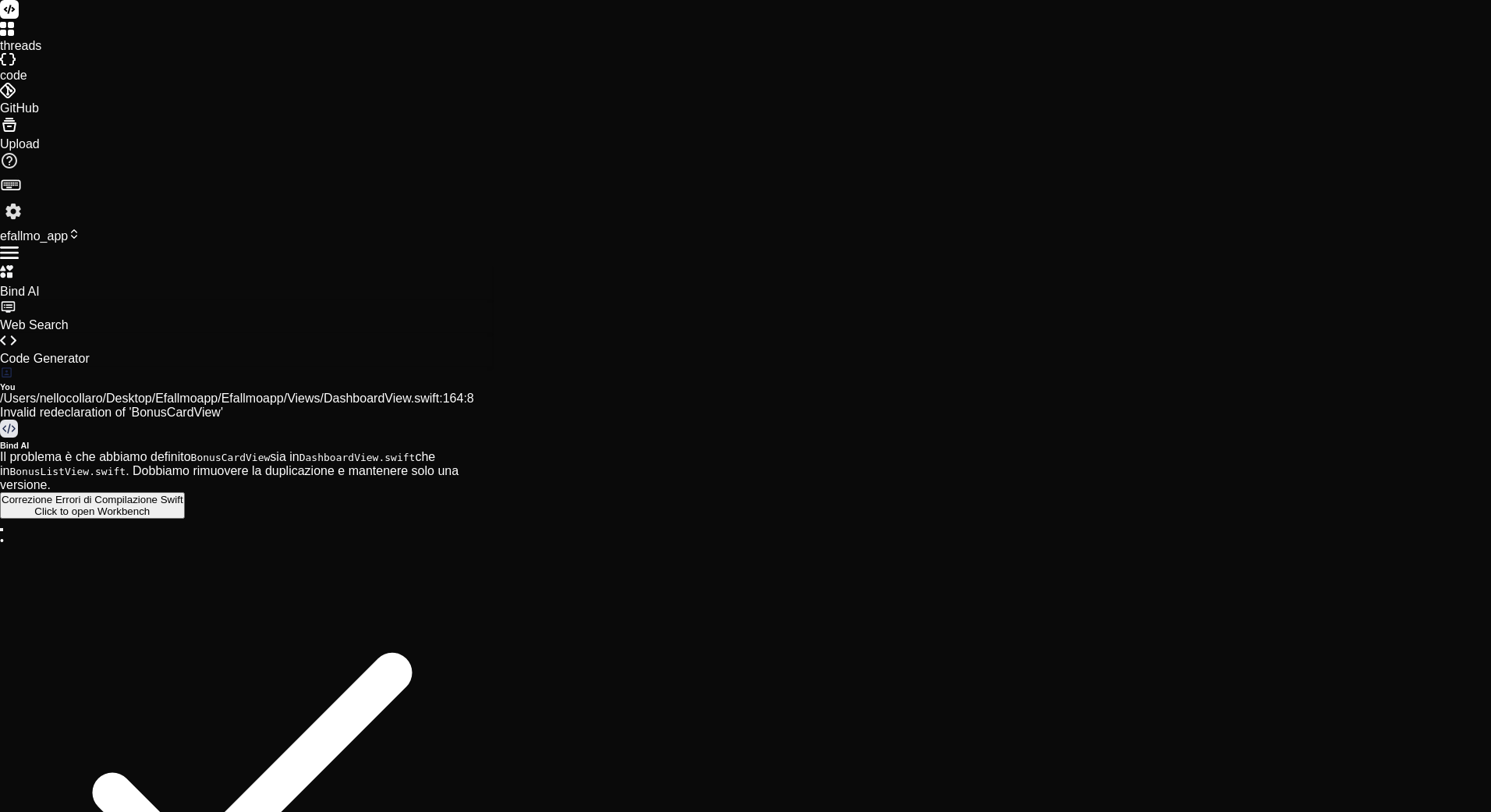
scroll to position [2830, 0]
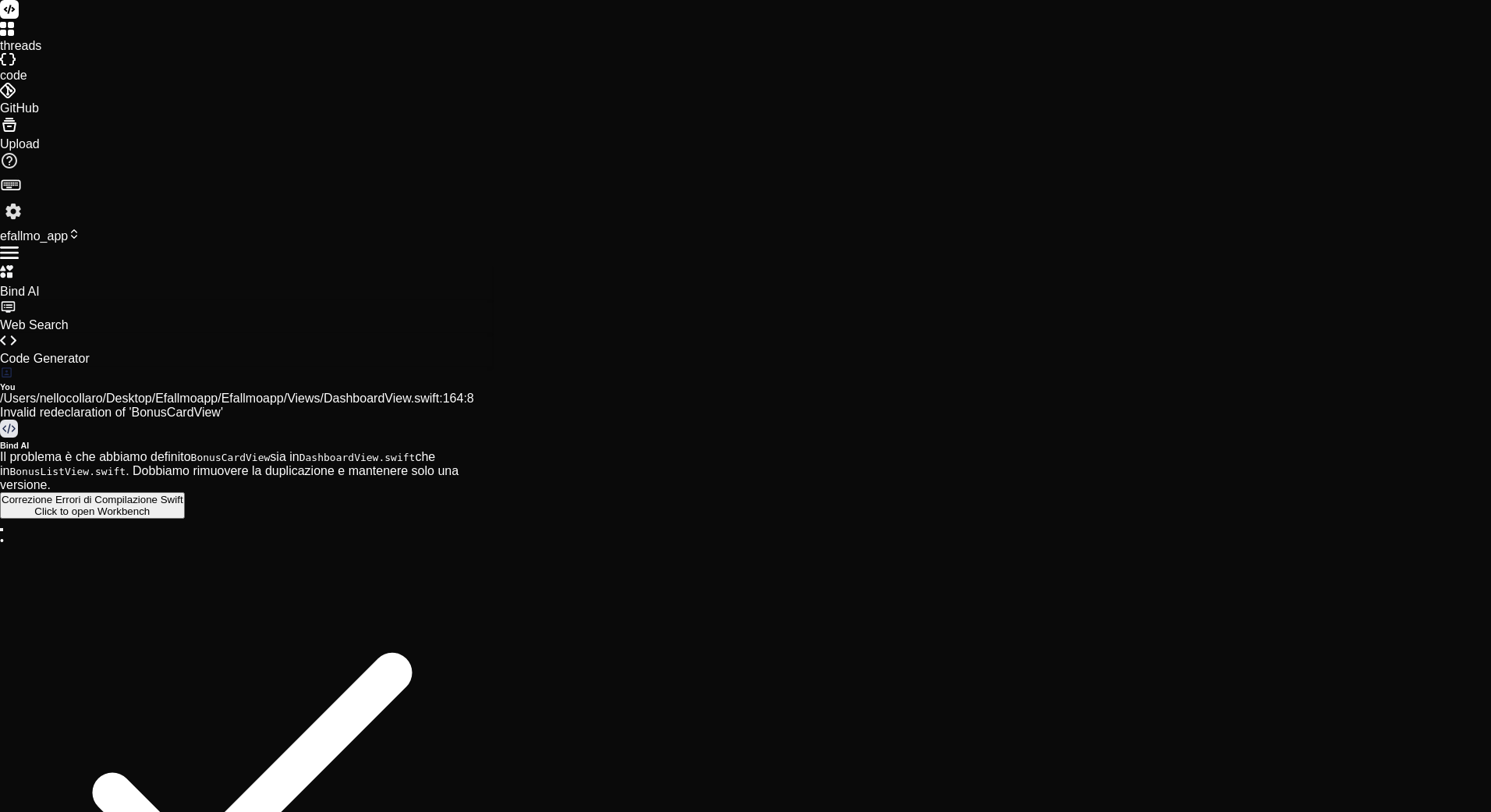
click at [26, 39] on div at bounding box center [746, 30] width 1491 height 17
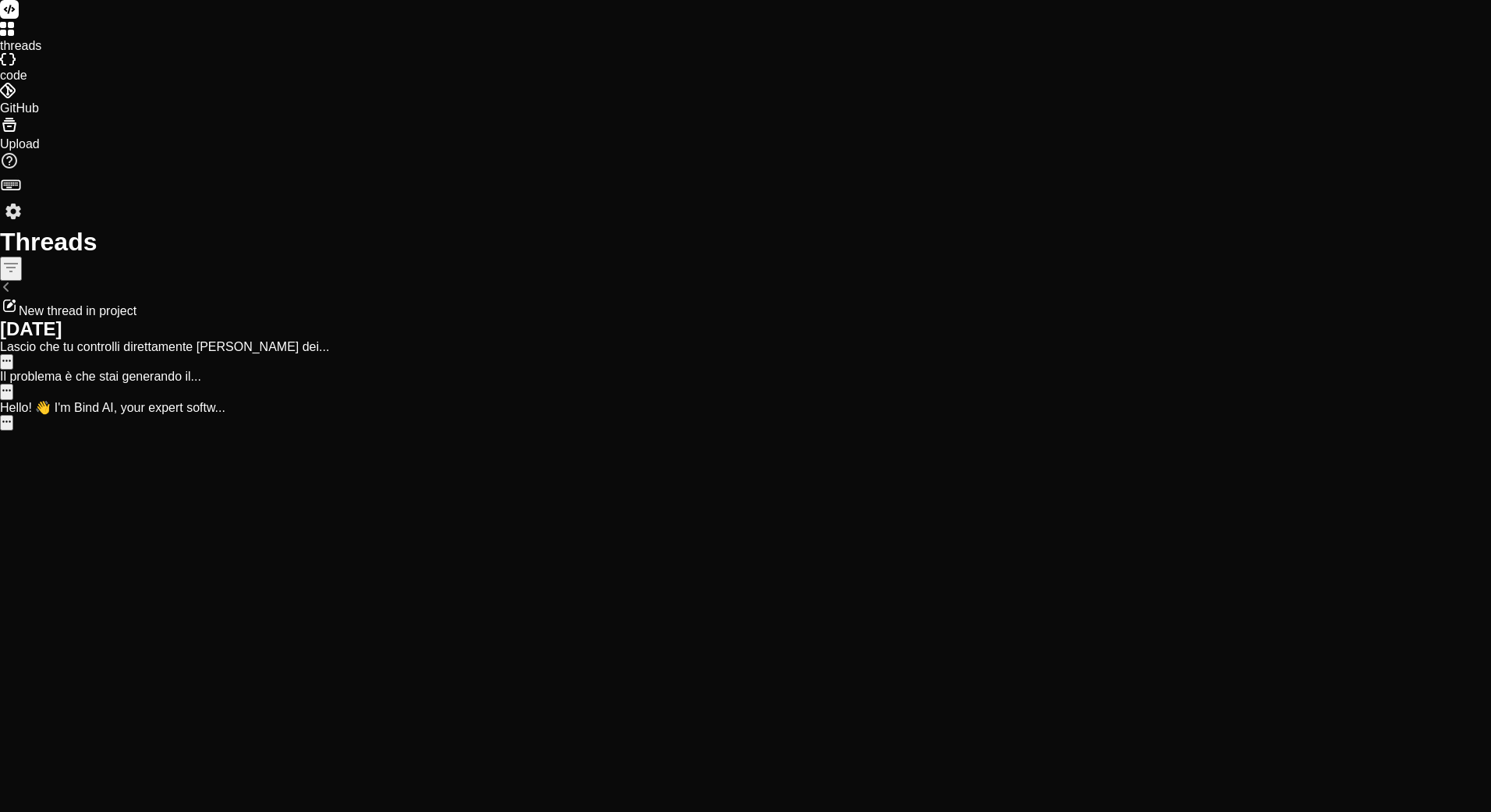
click at [134, 340] on p "Lascio che tu controlli direttamente quale dei..." at bounding box center [746, 347] width 1491 height 14
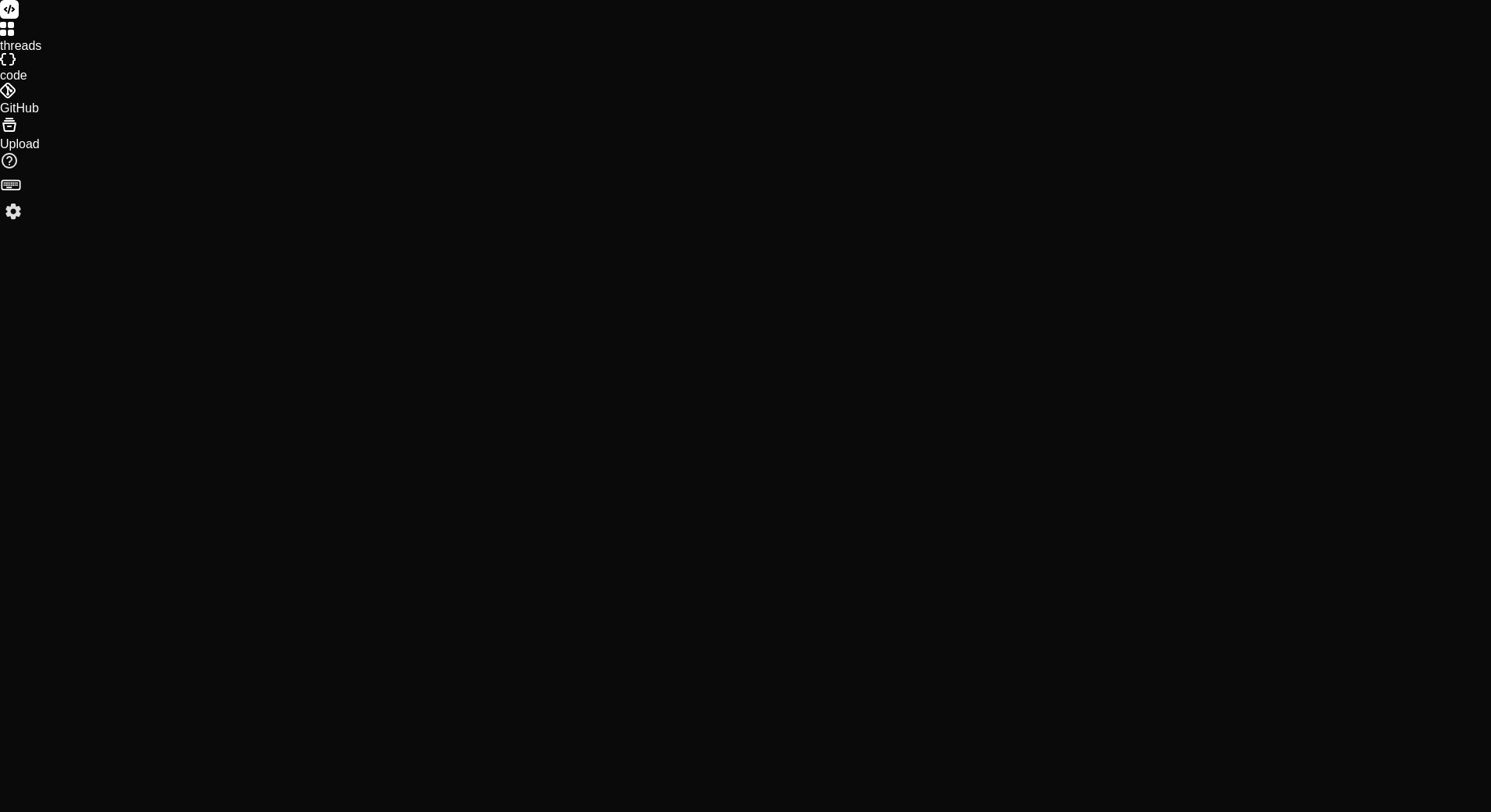
scroll to position [0, 0]
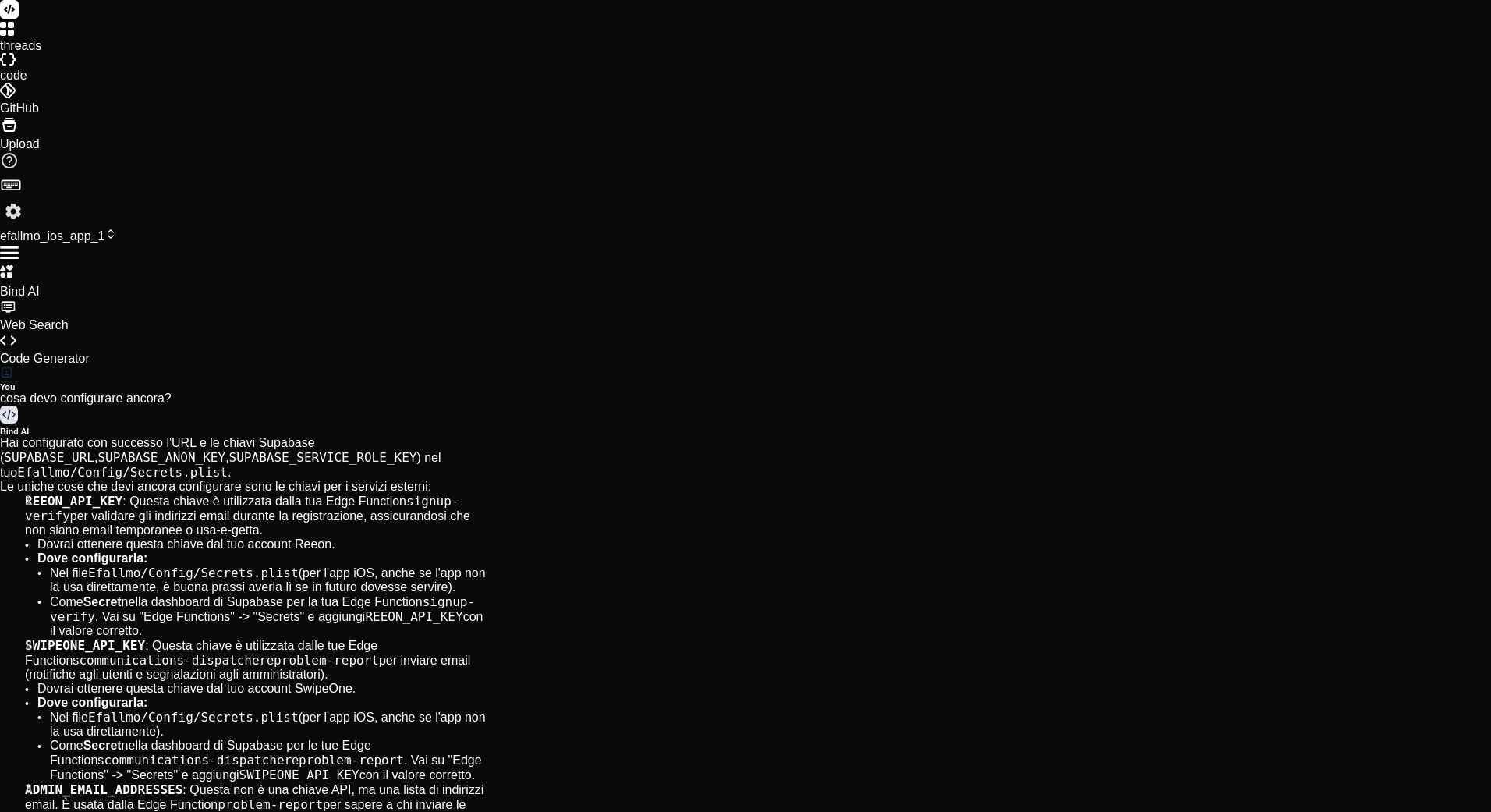
type textarea "x"
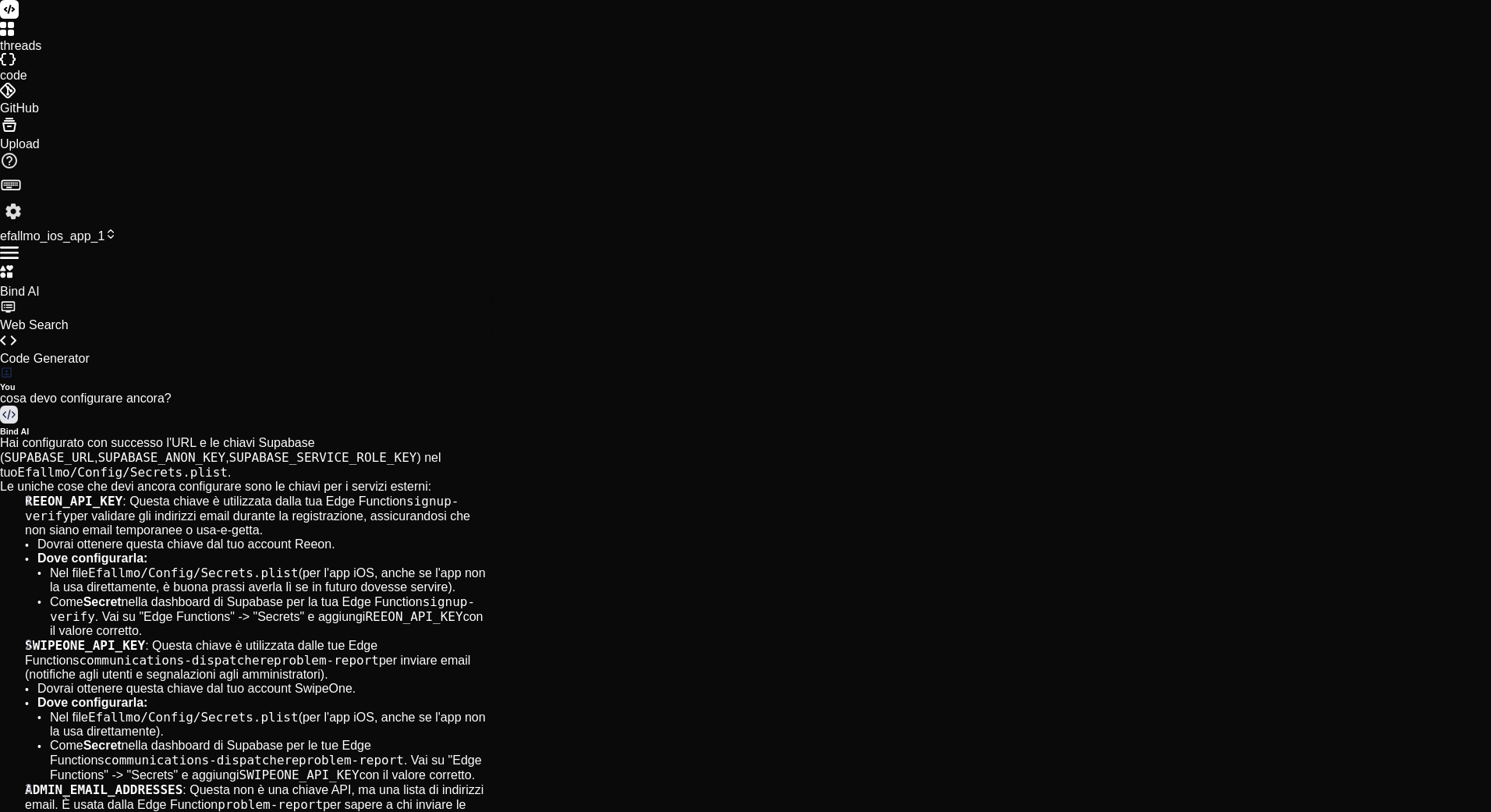
type textarea "e"
type textarea "x"
type textarea "ef"
type textarea "x"
type textarea "efa"
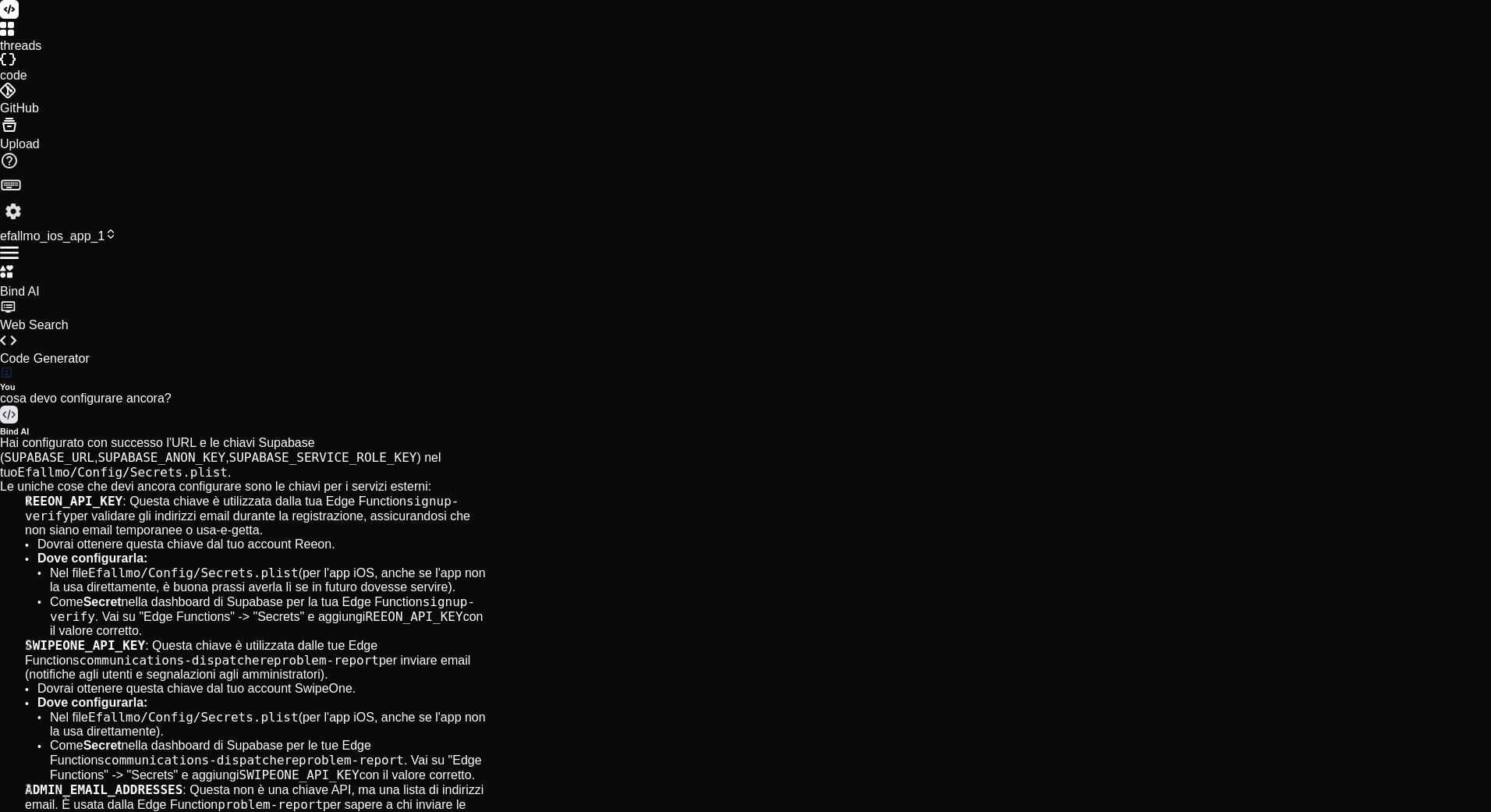
type textarea "x"
type textarea "efal"
type textarea "x"
type textarea "efall"
type textarea "x"
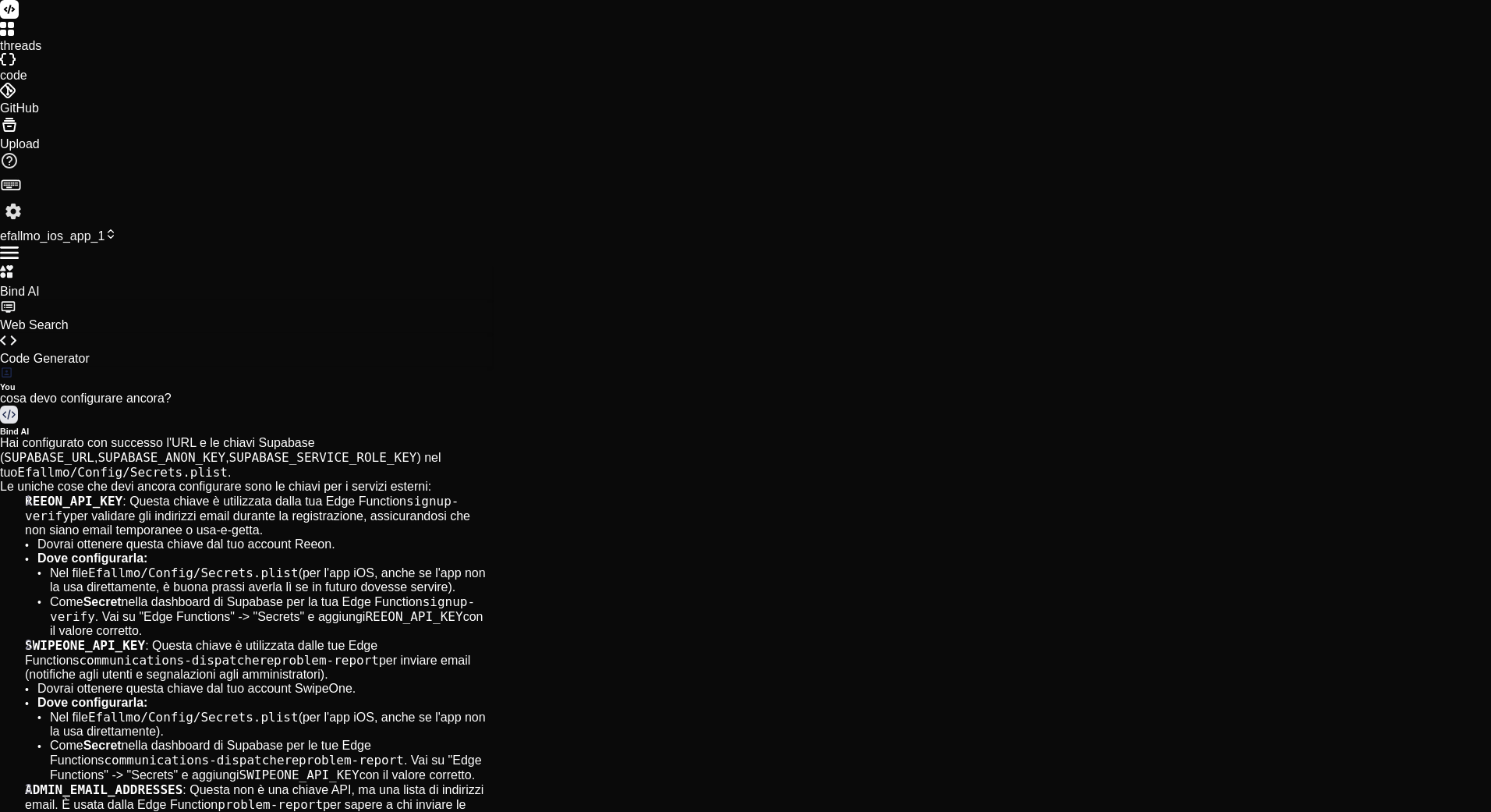
type textarea "efallm"
type textarea "x"
type textarea "efallmo"
type textarea "x"
type textarea "efallmo"
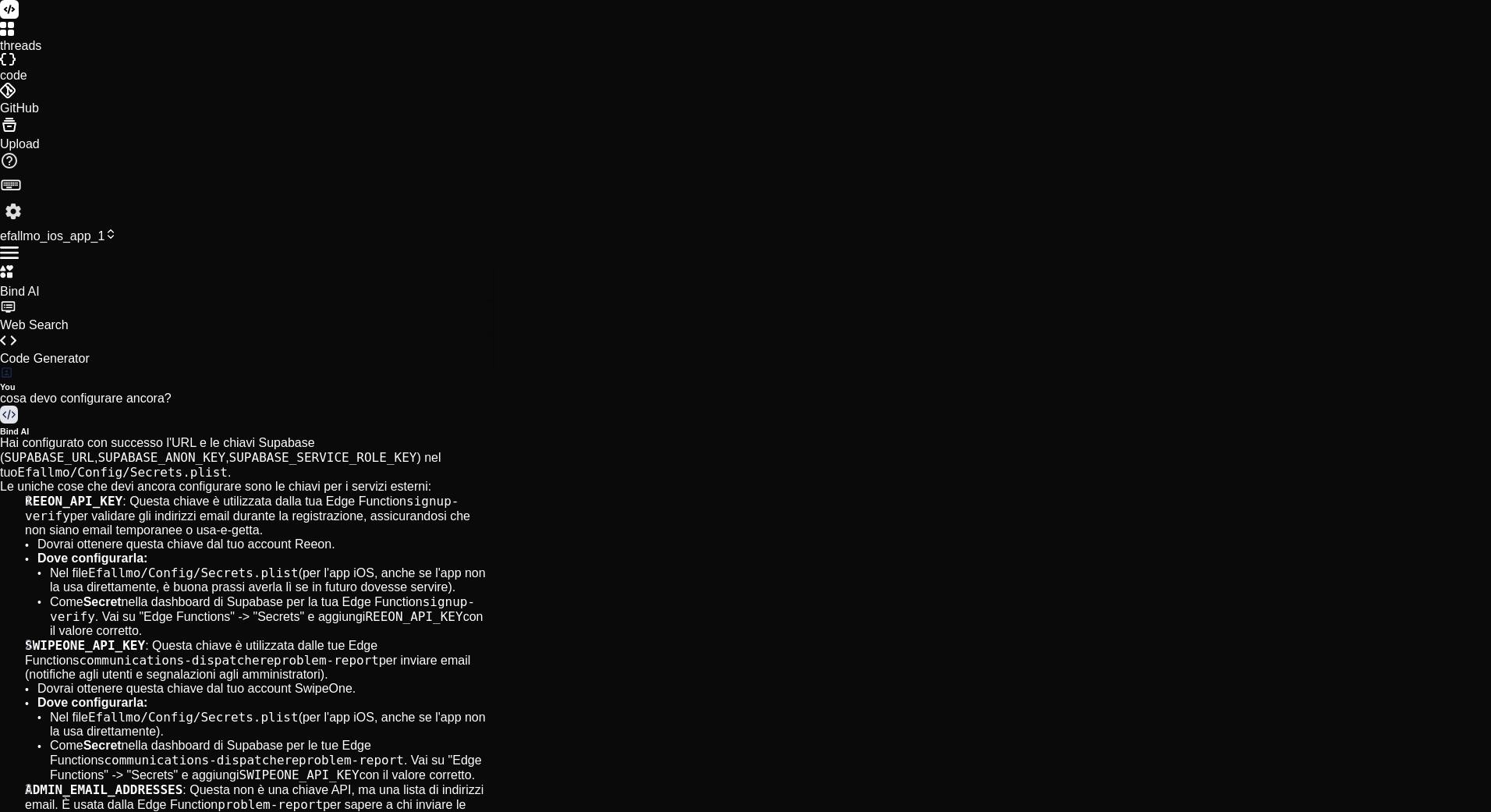
type textarea "x"
type textarea "efallmo"
type textarea "x"
type textarea "efallmoa"
type textarea "x"
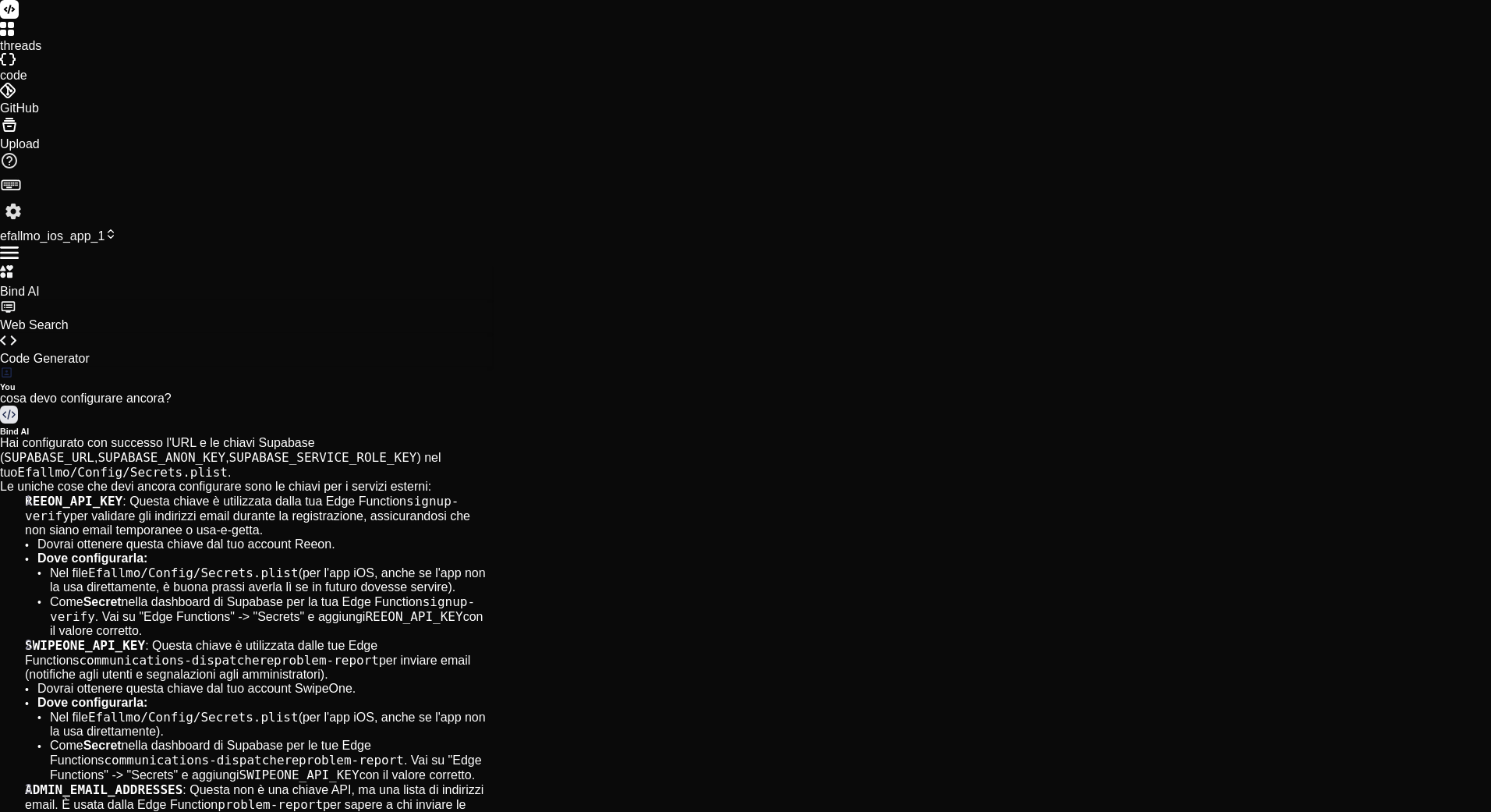
type textarea "efallmoap"
type textarea "x"
type textarea "efallmoapp"
type textarea "x"
type textarea "efallmoapp"
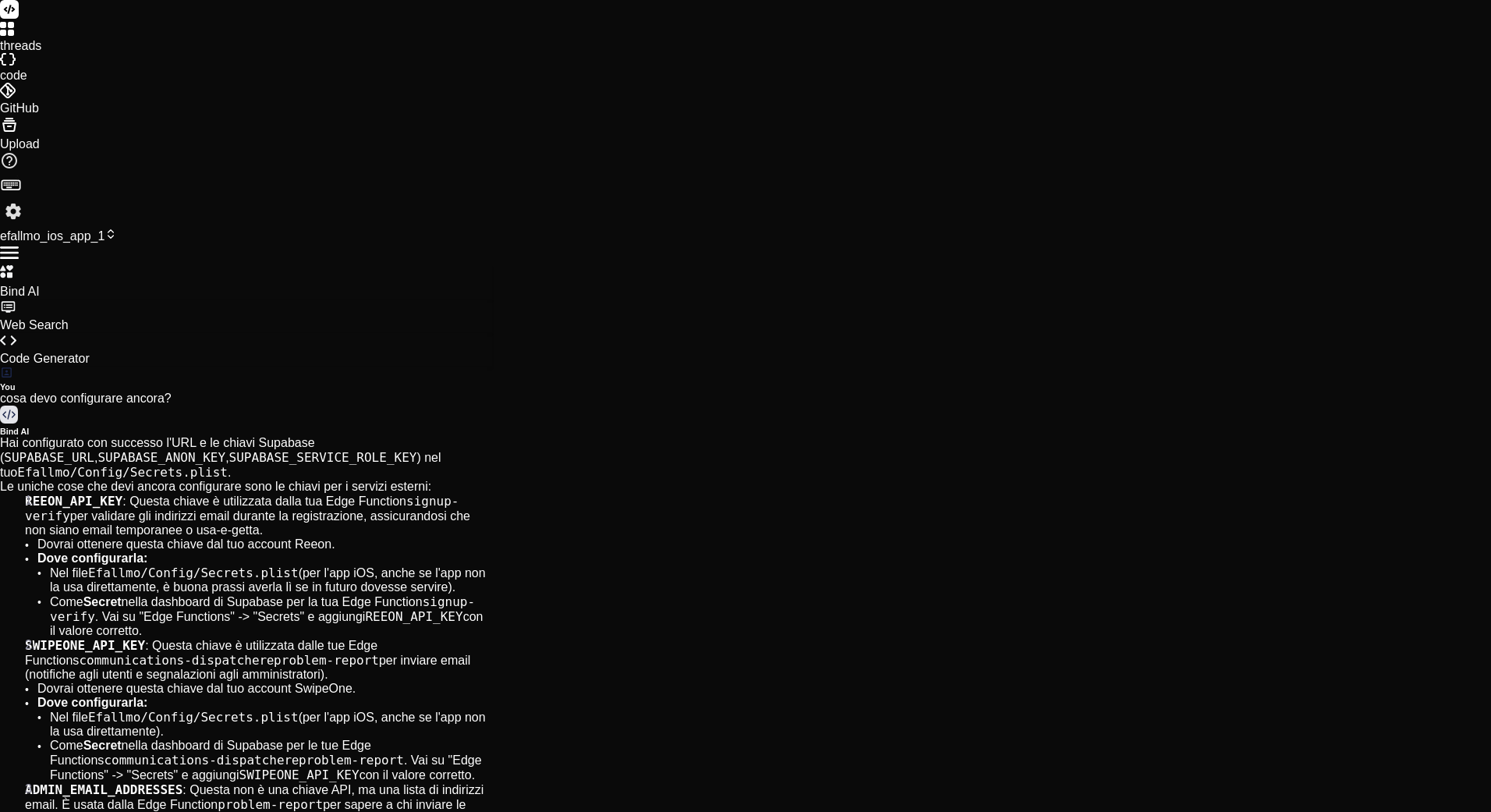
type textarea "x"
type textarea "efallmoapp d"
type textarea "x"
type textarea "efallmoapp de"
type textarea "x"
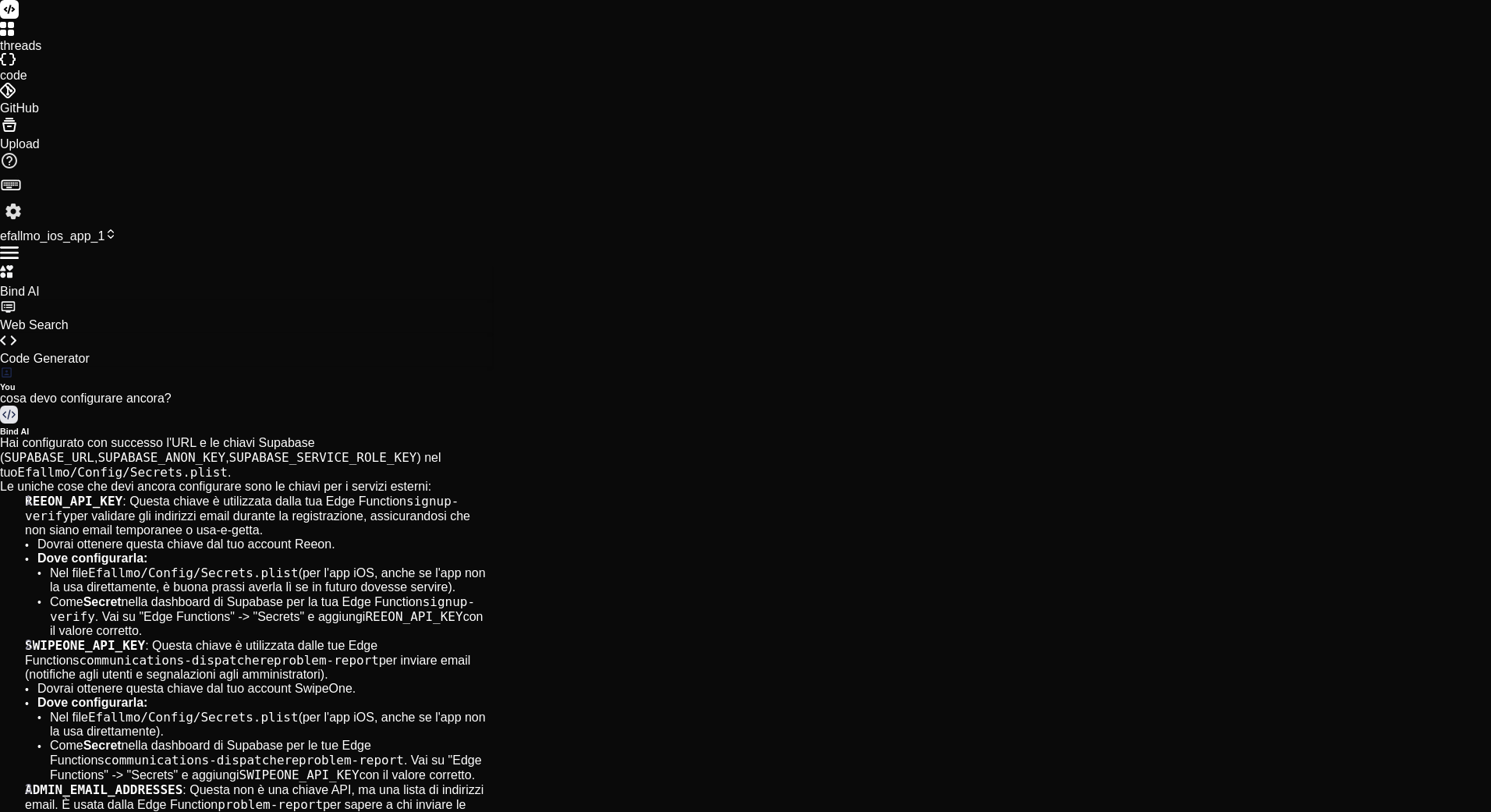
type textarea "efallmoapp dev"
type textarea "x"
type textarea "efallmoapp devi"
type textarea "x"
type textarea "efallmoapp devi"
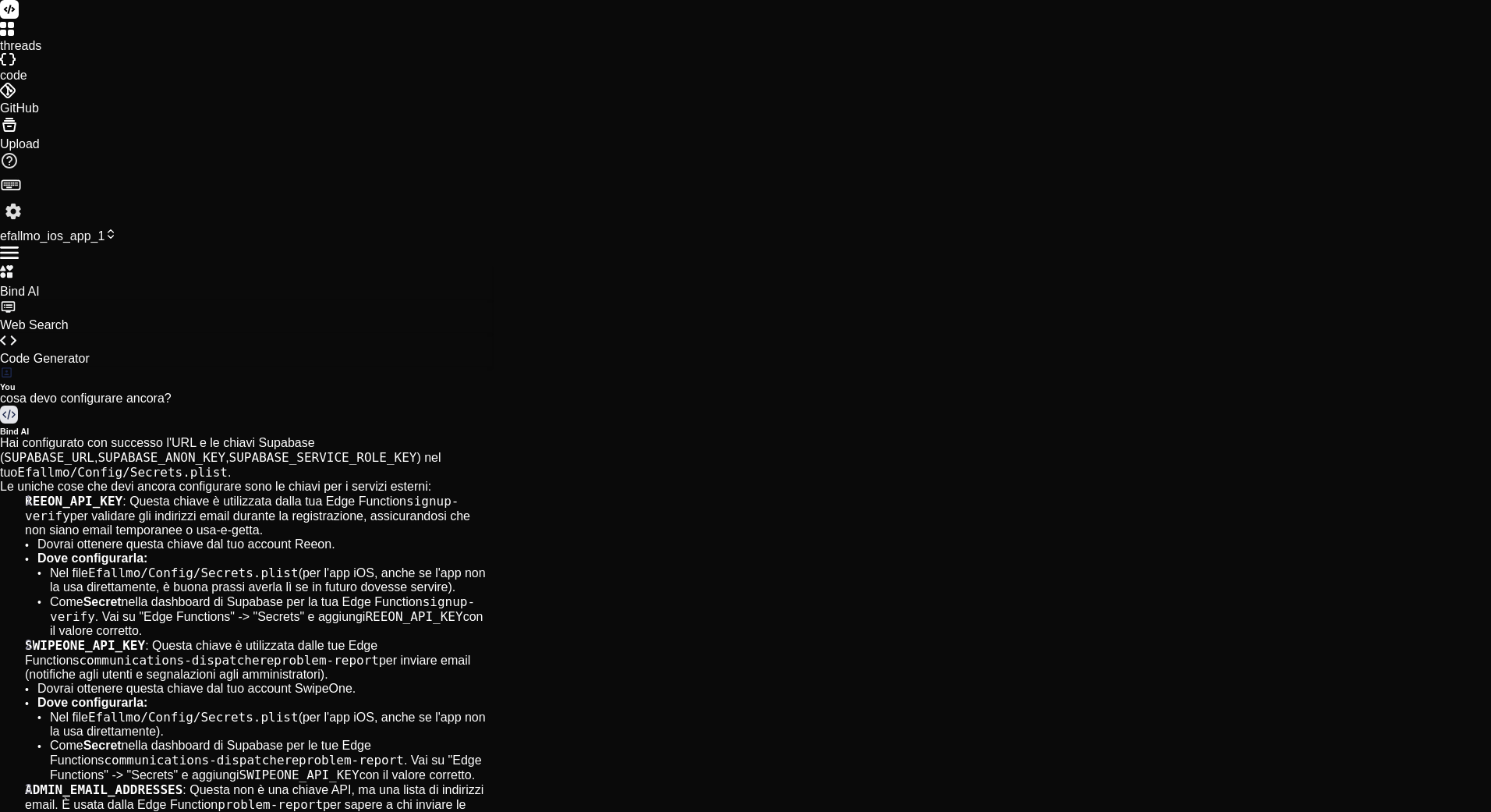
type textarea "x"
type textarea "efallmoapp devi r"
type textarea "x"
type textarea "efallmoapp devi ri"
type textarea "x"
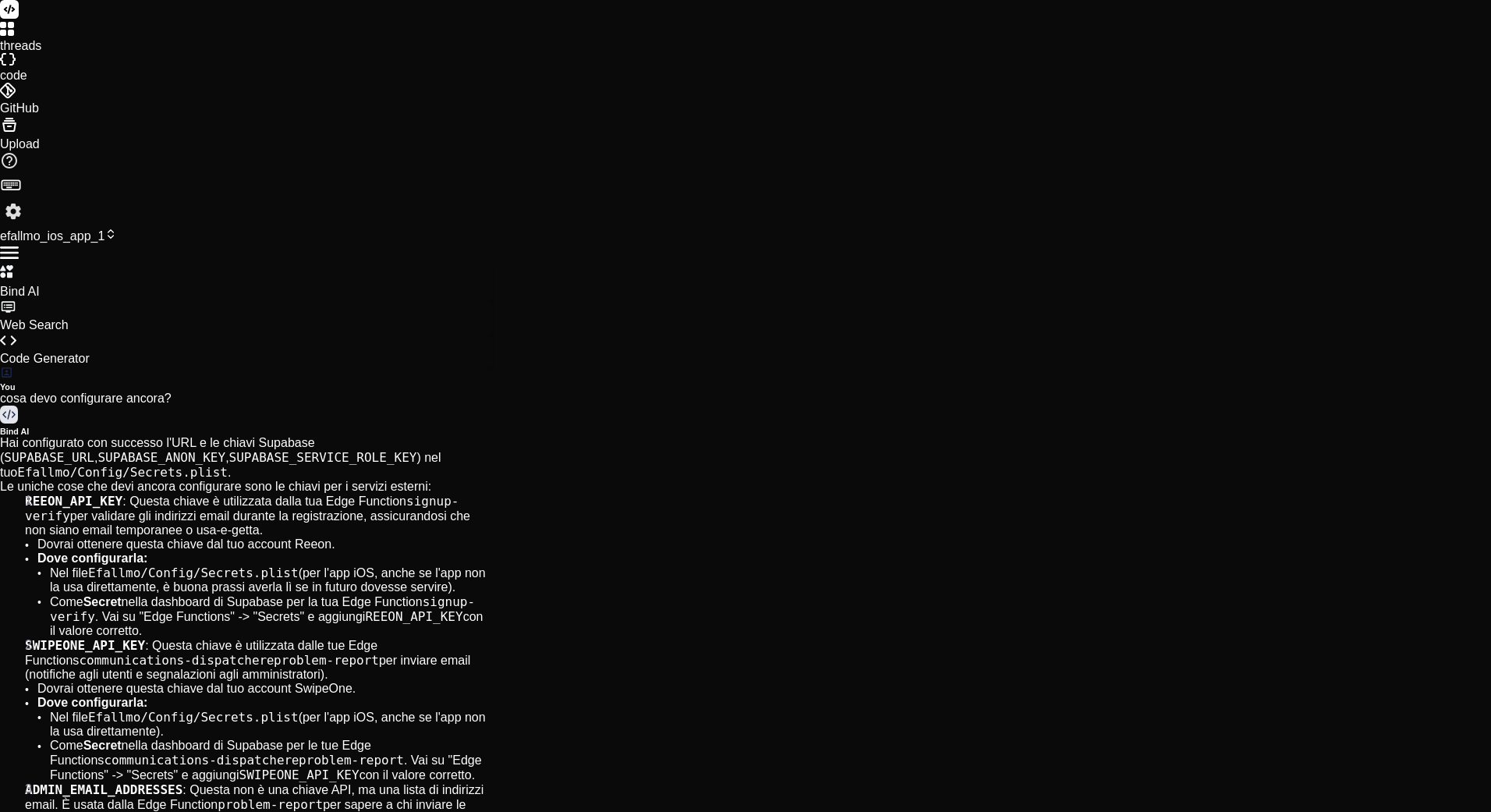
type textarea "efallmoapp devi rim"
type textarea "x"
type textarea "efallmoapp devi rima"
type textarea "x"
type textarea "efallmoapp devi riman"
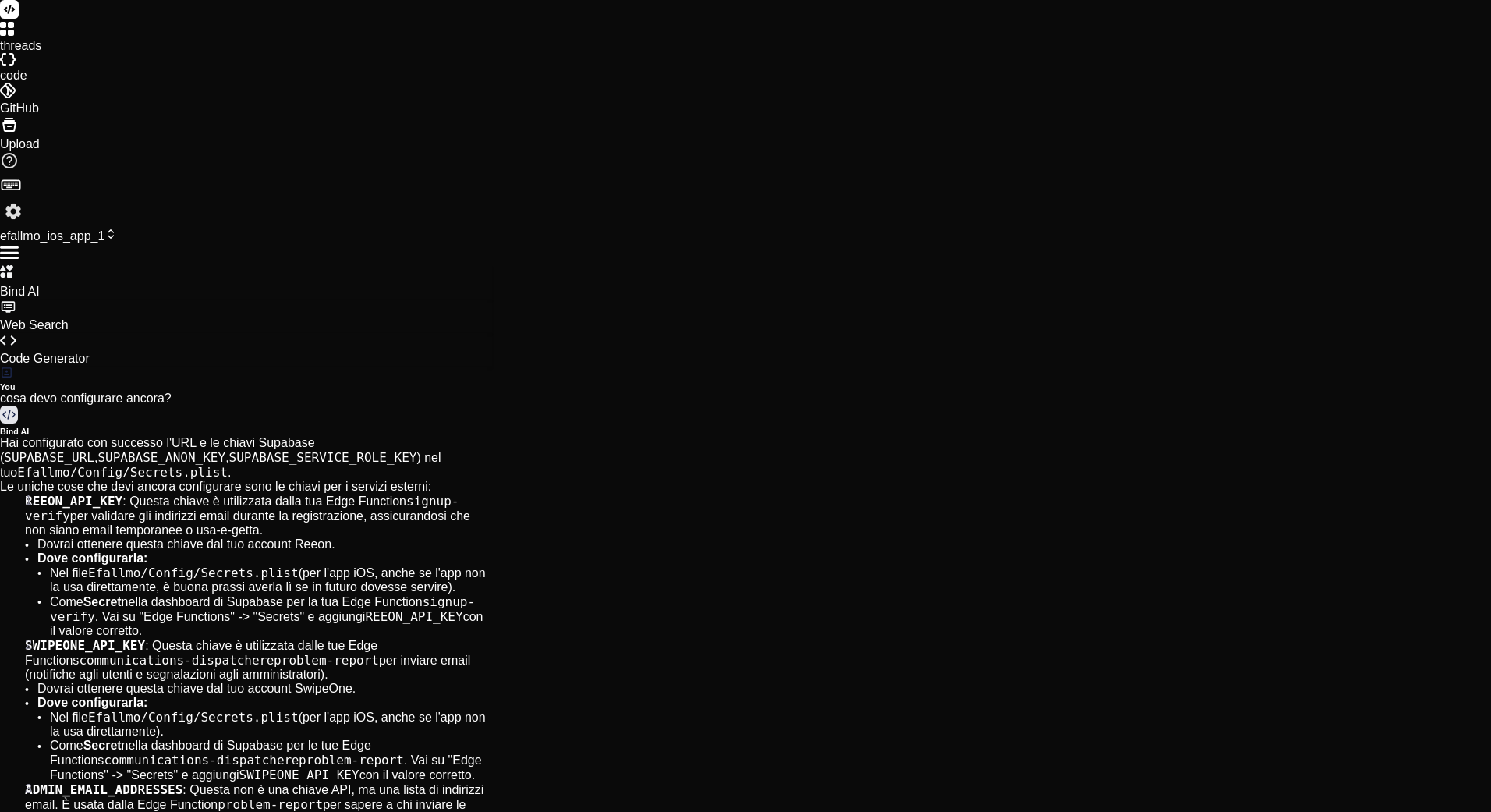
type textarea "x"
type textarea "efallmoapp devi rimane"
type textarea "x"
type textarea "efallmoapp devi rimaner"
type textarea "x"
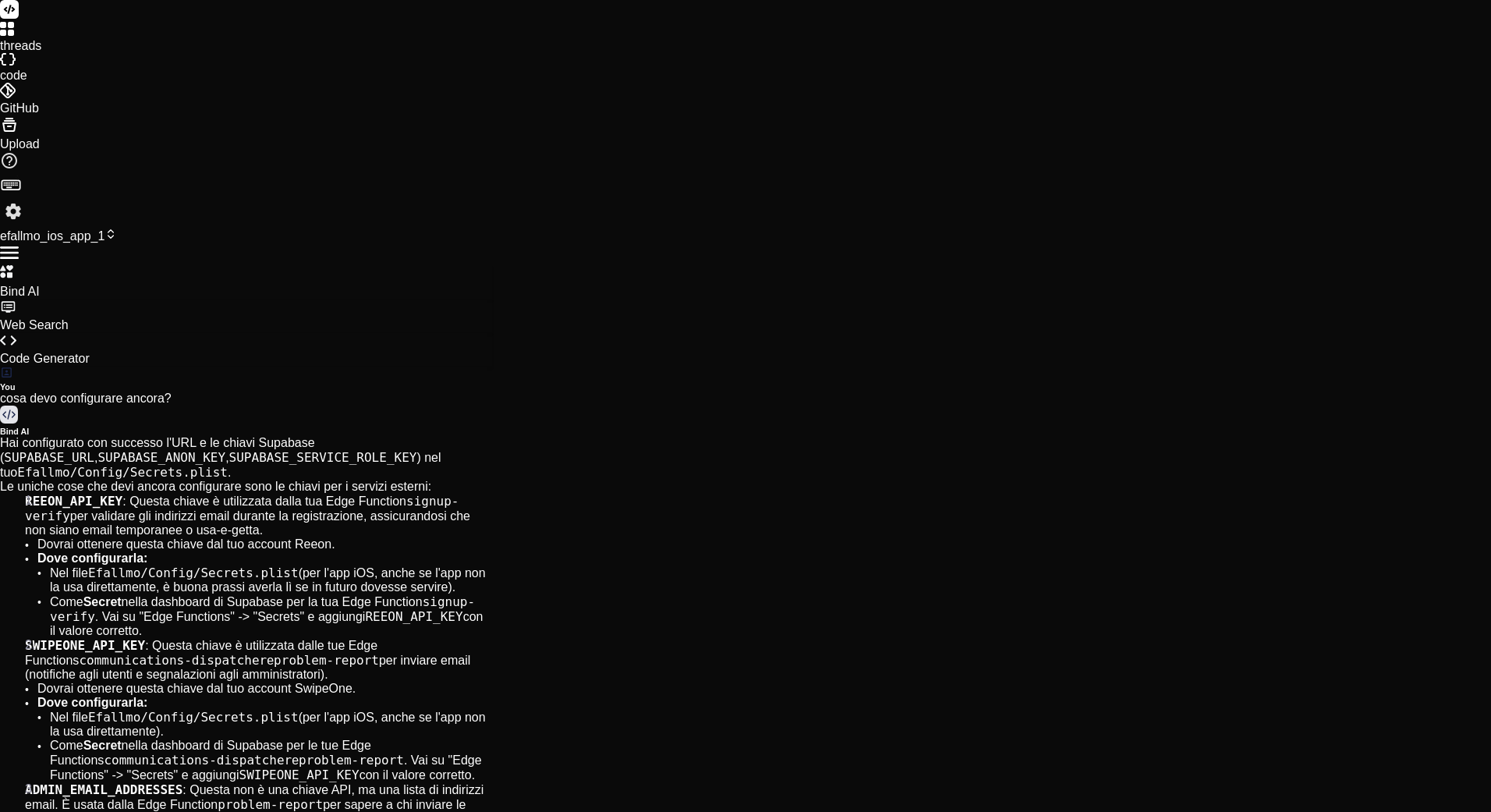
type textarea "efallmoapp devi rimanere"
type textarea "x"
type textarea "efallmoapp devi rimanere"
type textarea "x"
type textarea "efallmoapp devi rimanere r"
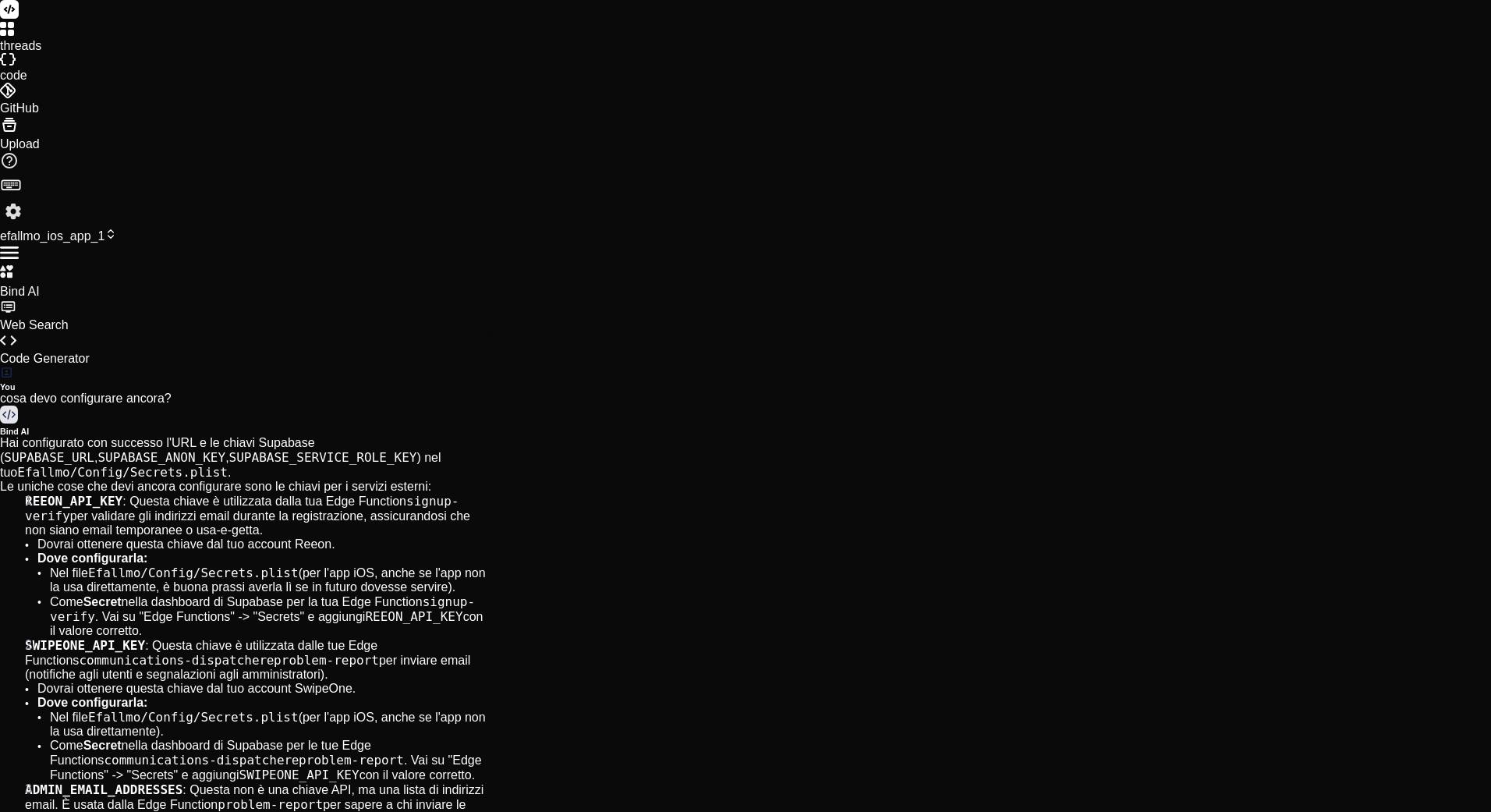
type textarea "x"
type textarea "efallmoapp devi rimanere"
type textarea "x"
type textarea "efallmoapp devi rimanere e"
type textarea "x"
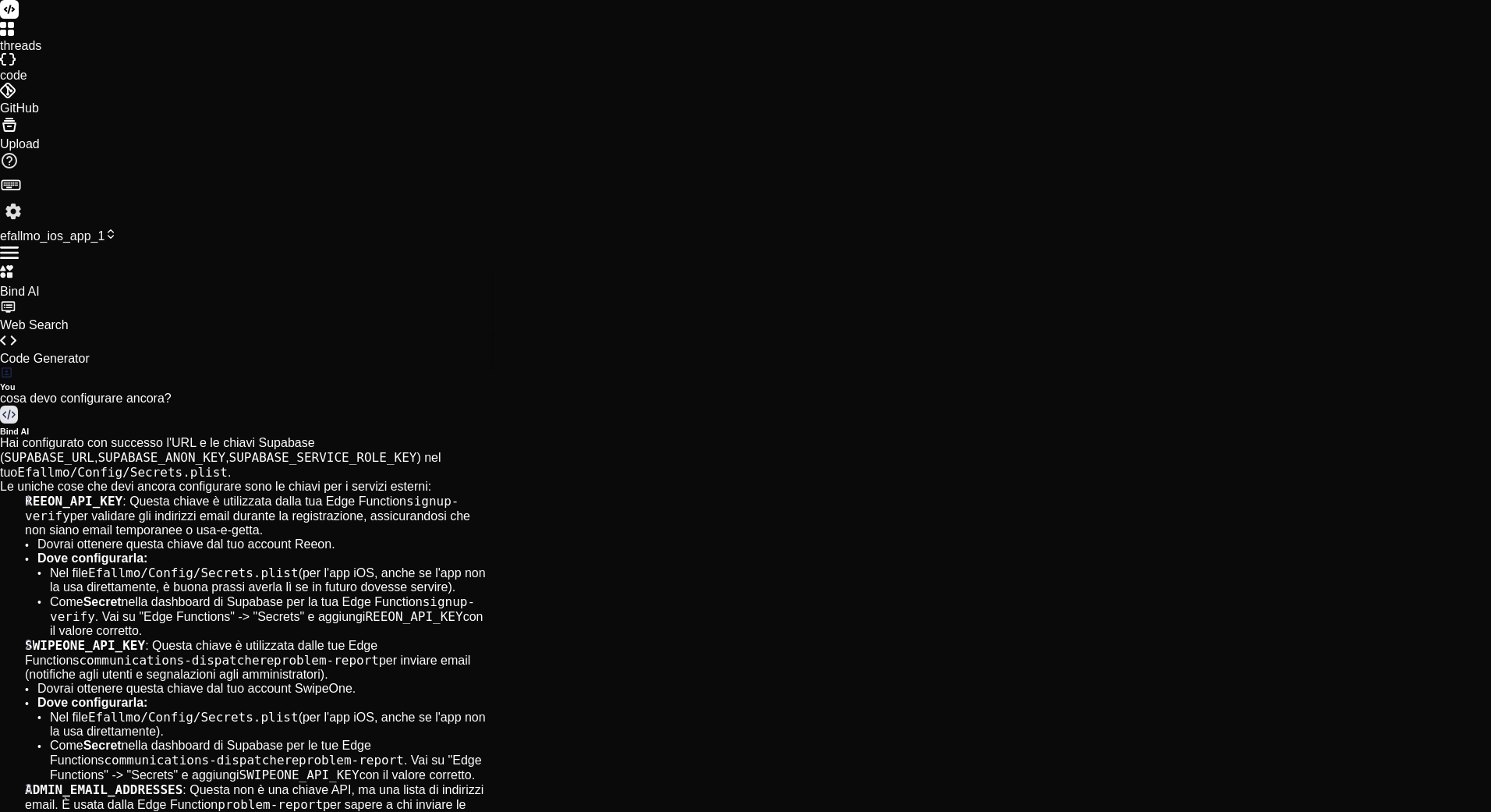
type textarea "efallmoapp devi rimanere e"
type textarea "x"
type textarea "efallmoapp devi rimanere e r"
type textarea "x"
type textarea "efallmoapp devi rimanere e ri"
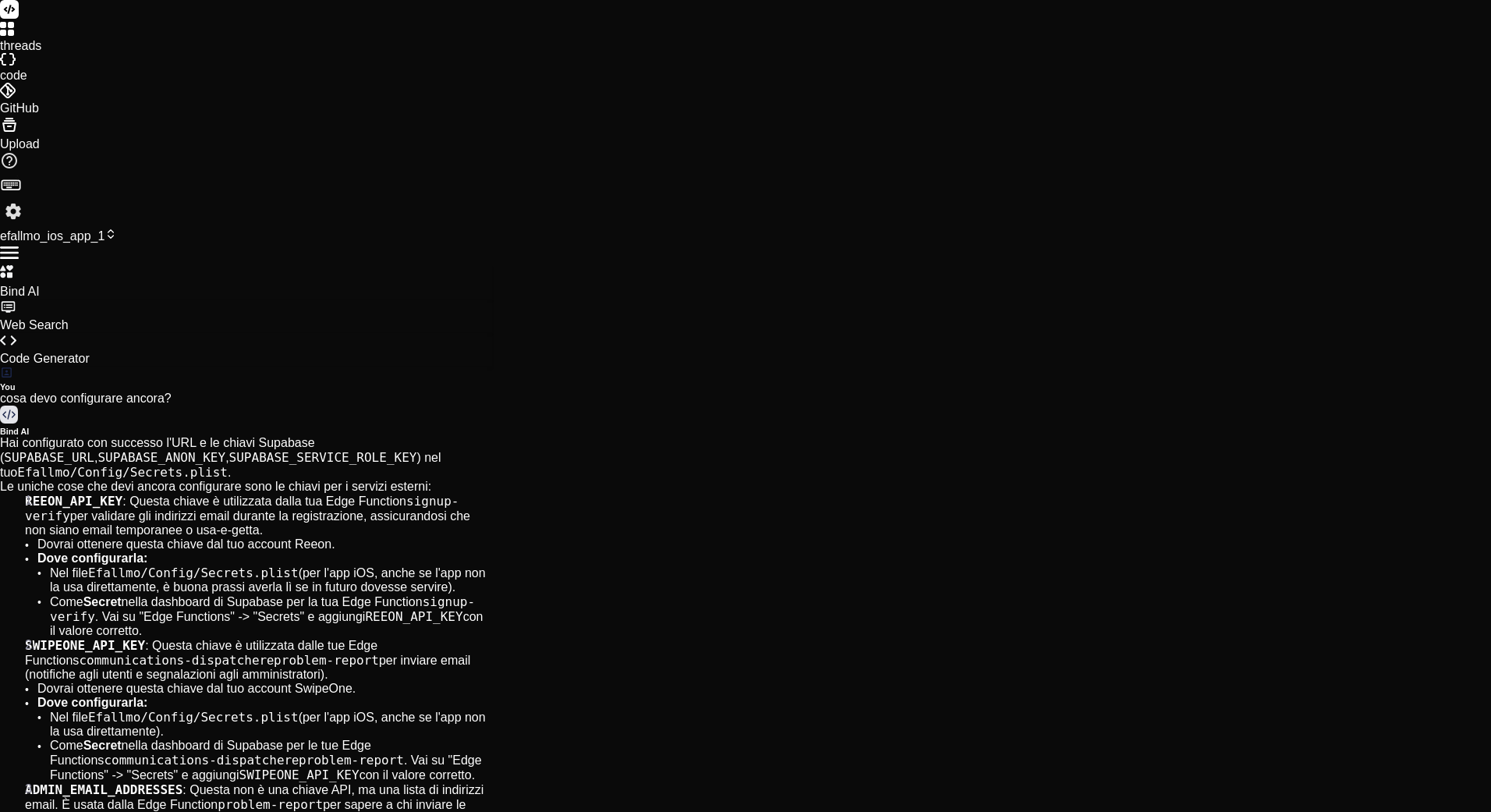
type textarea "x"
type textarea "efallmoapp devi rimanere e rim"
type textarea "x"
type textarea "efallmoapp devi rimanere e rimu"
type textarea "x"
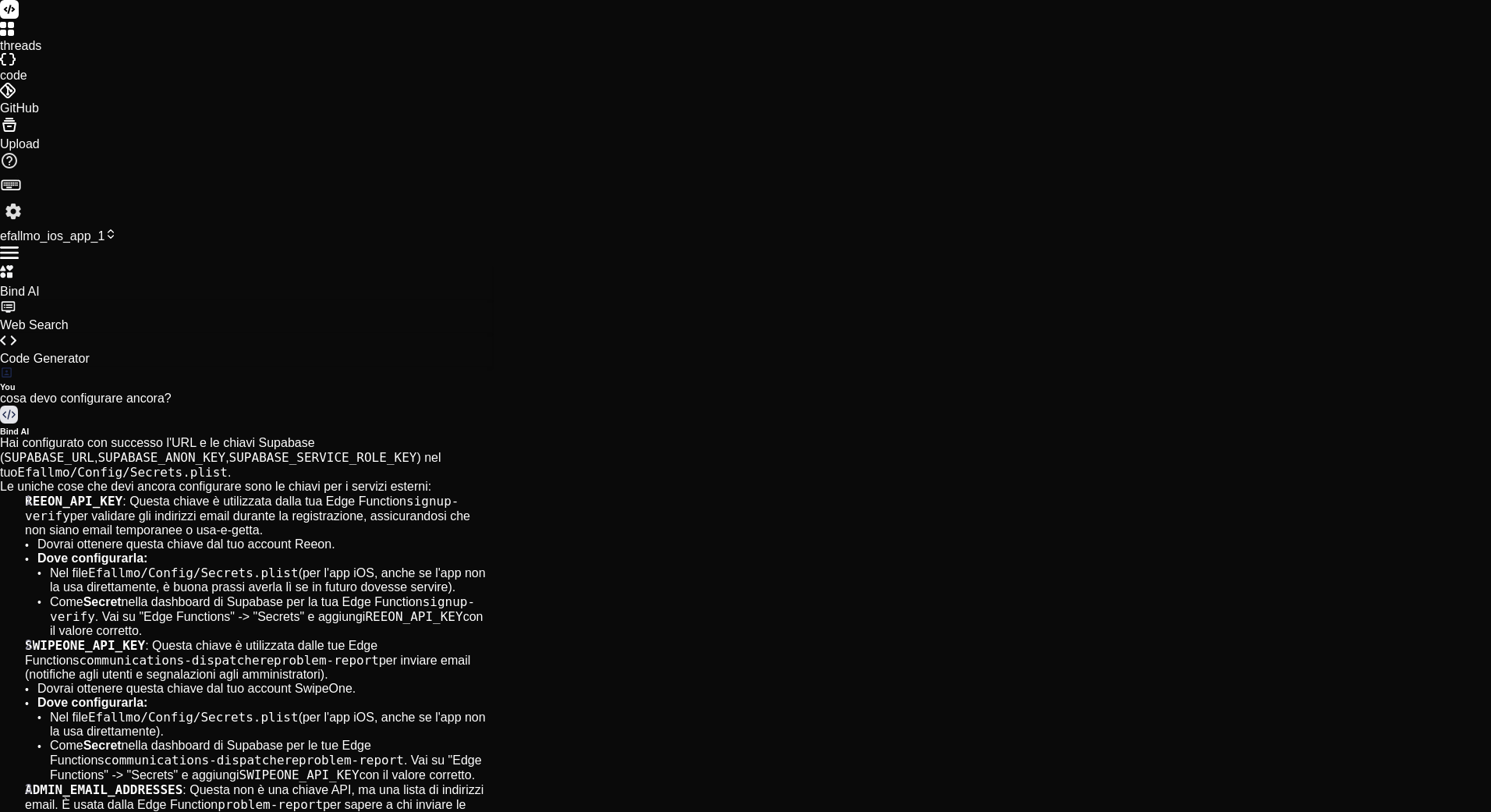
type textarea "efallmoapp devi rimanere e rimuo"
type textarea "x"
type textarea "efallmoapp devi rimanere e rimuov"
type textarea "x"
type textarea "efallmoapp devi rimanere e rimuove"
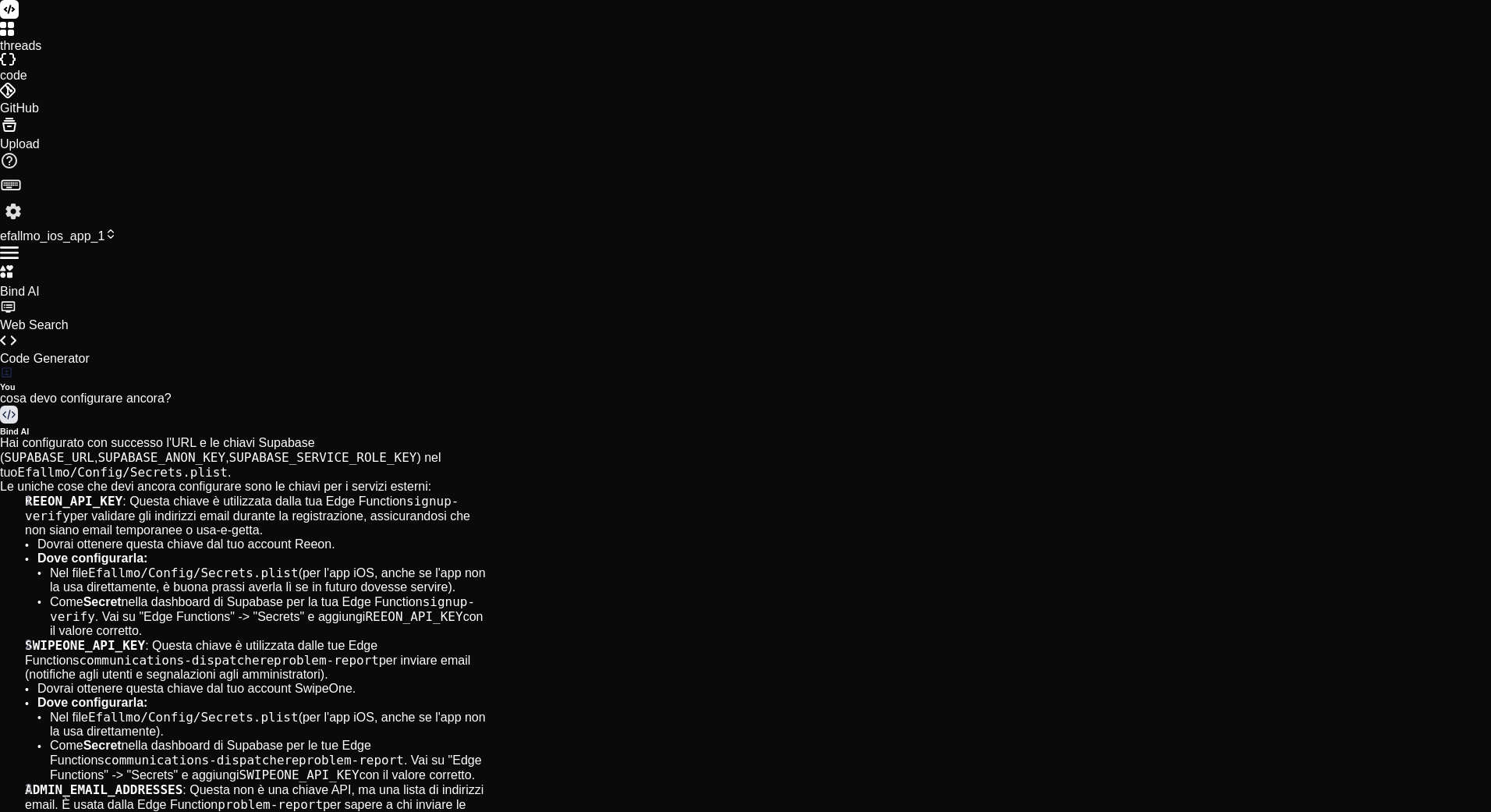
type textarea "x"
type textarea "efallmoapp devi rimanere e rimuover"
type textarea "x"
type textarea "efallmoapp devi rimanere e rimuovere"
type textarea "x"
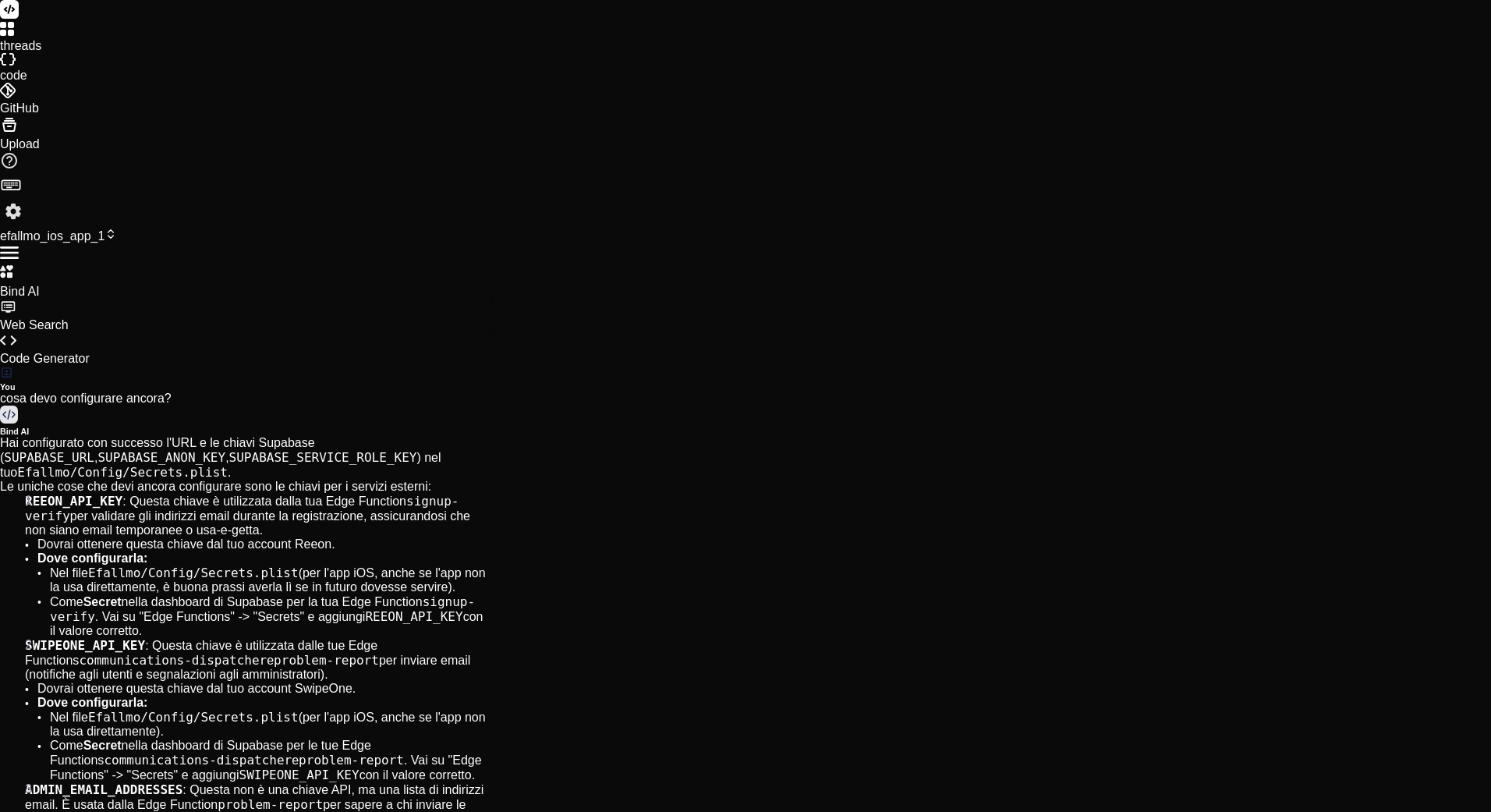
type textarea "efallmoapp devi rimanere e rimuovere"
type textarea "x"
type textarea "efallmoapp devi rimanere e rimuovere l"
type textarea "x"
type textarea "efallmoapp devi rimanere e rimuovere l'"
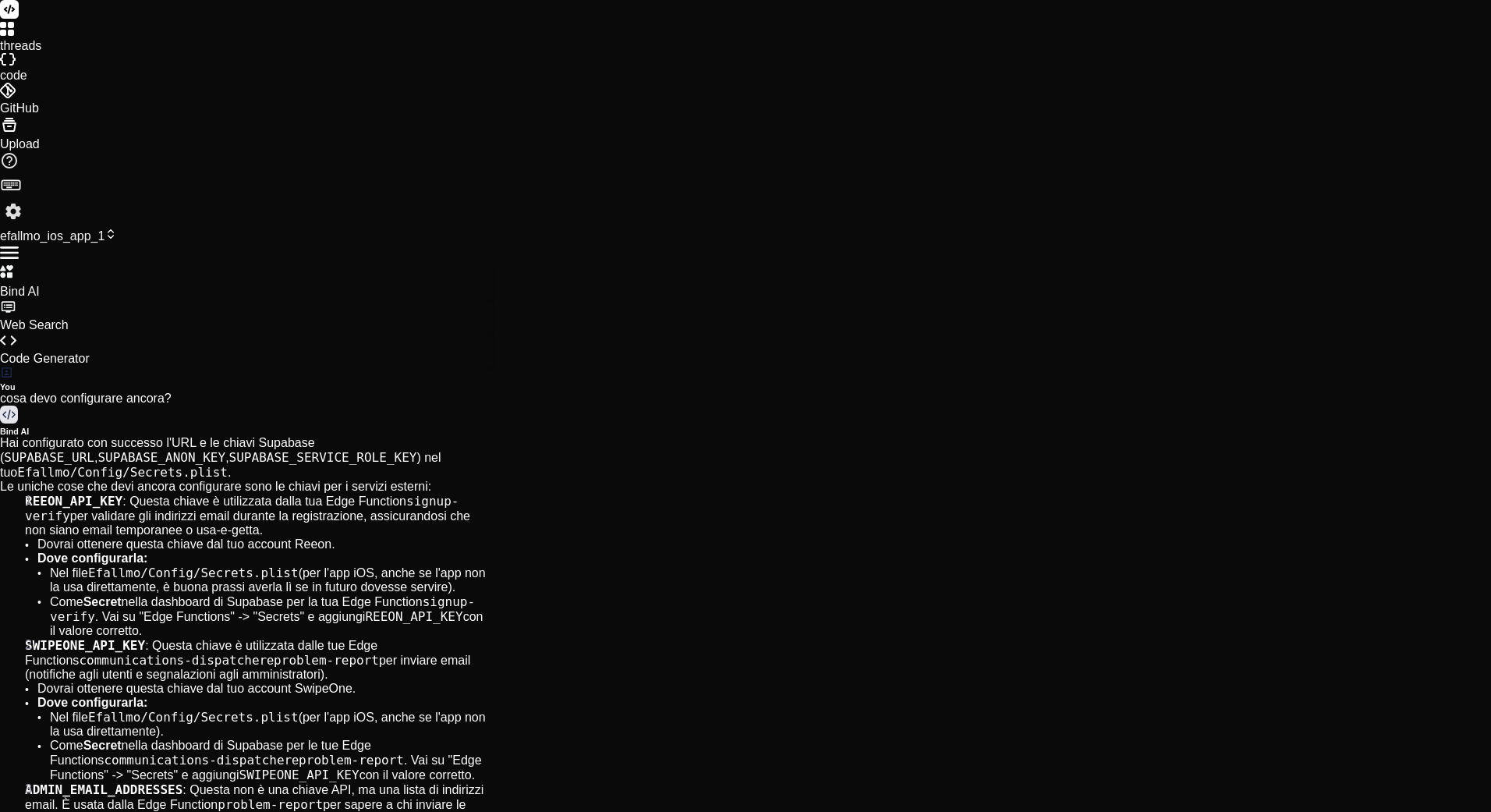
type textarea "x"
type textarea "efallmoapp devi rimanere e rimuovere l'a"
type textarea "x"
type textarea "efallmoapp devi rimanere e rimuovere l'al"
type textarea "x"
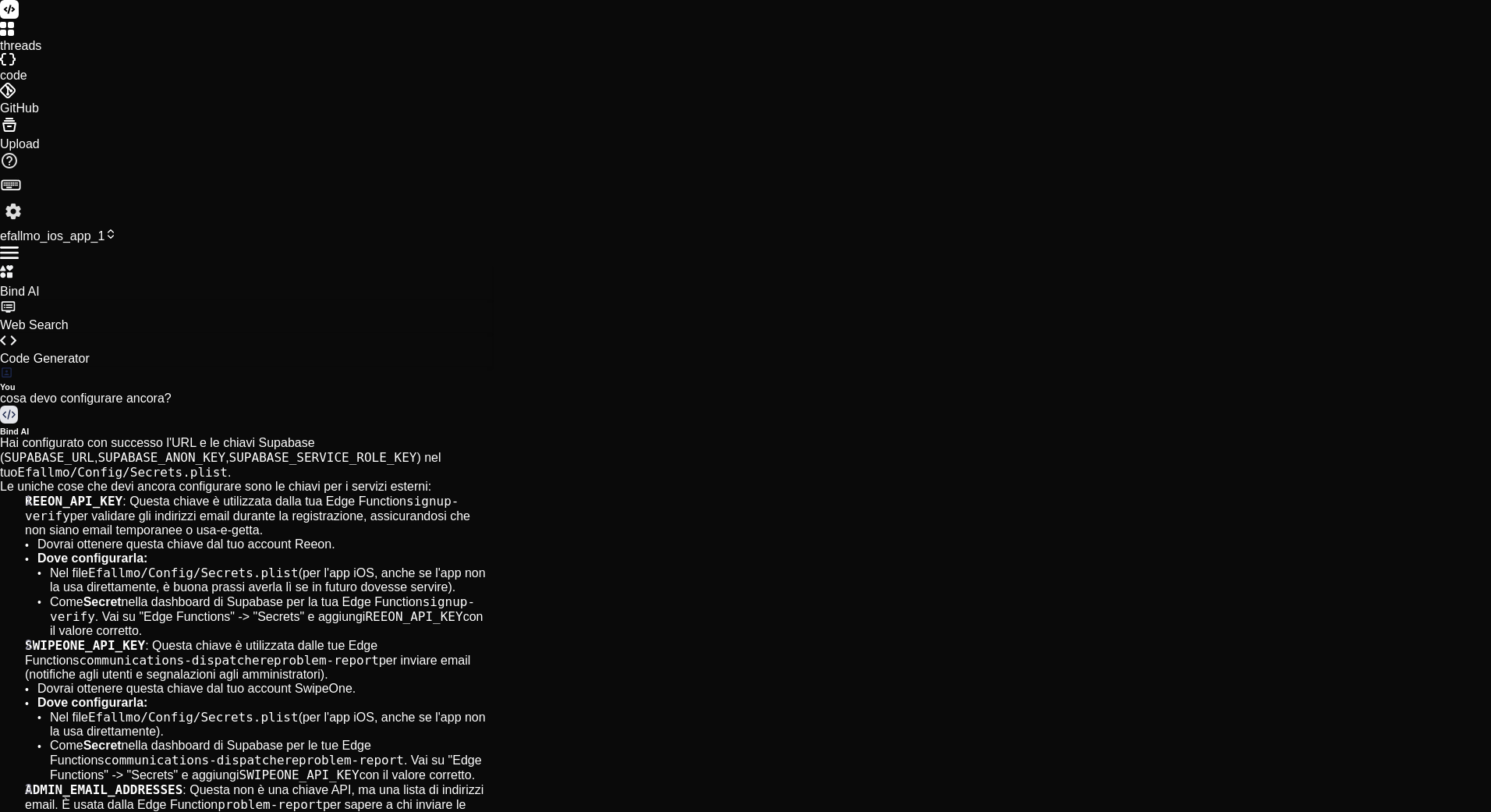
type textarea "efallmoapp devi rimanere e rimuovere l'alt"
type textarea "x"
type textarea "efallmoapp devi rimanere e rimuovere l'altr"
type textarea "x"
type textarea "efallmoapp devi rimanere e rimuovere l'altro"
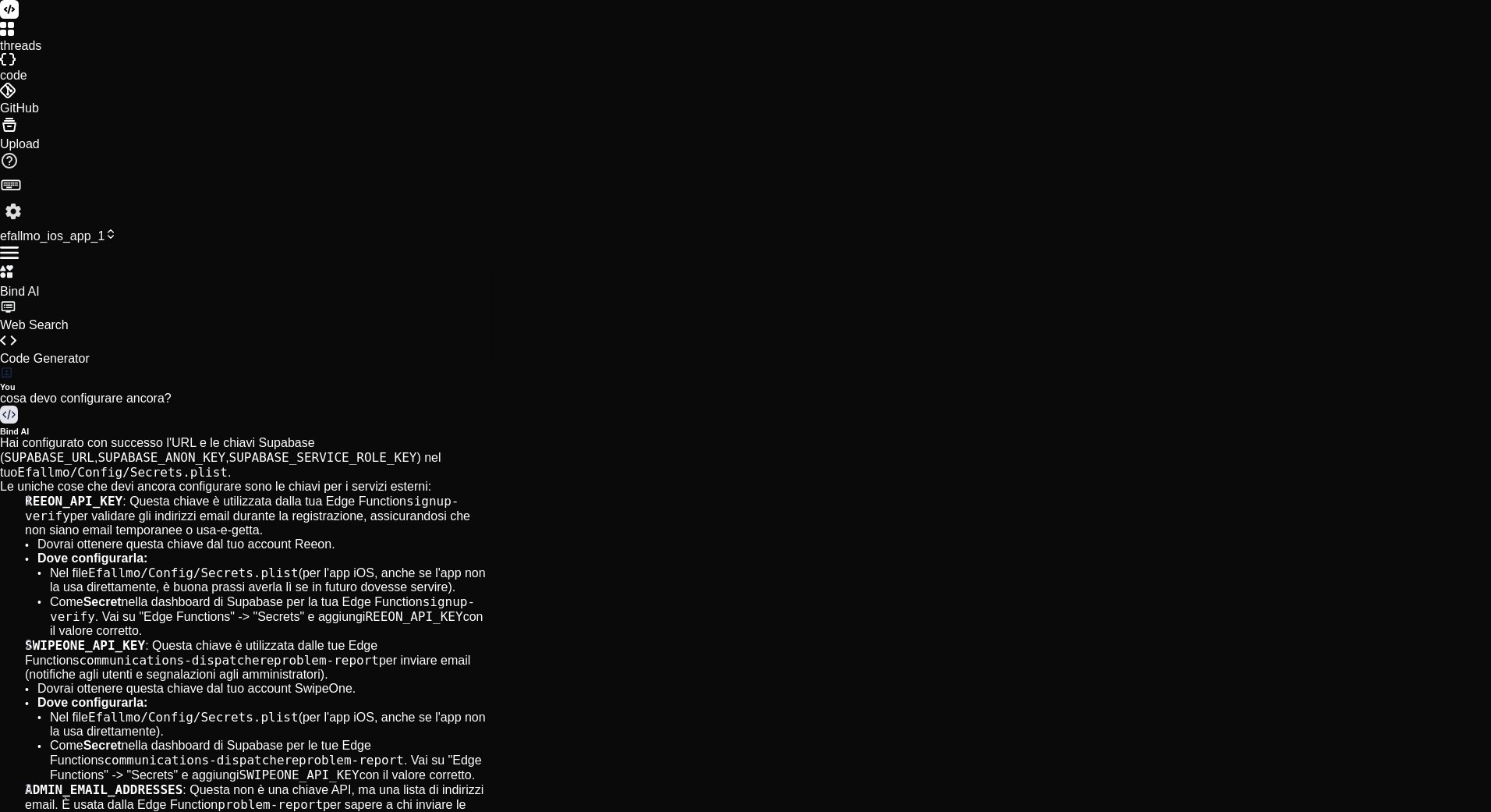
type textarea "x"
type textarea "efallmoapp devi rimanere e rimuovere l'altro"
type textarea "x"
type textarea "); defaultConfigurationIsVisible = 0; defaultConfigurationName = Release; }; /*…"
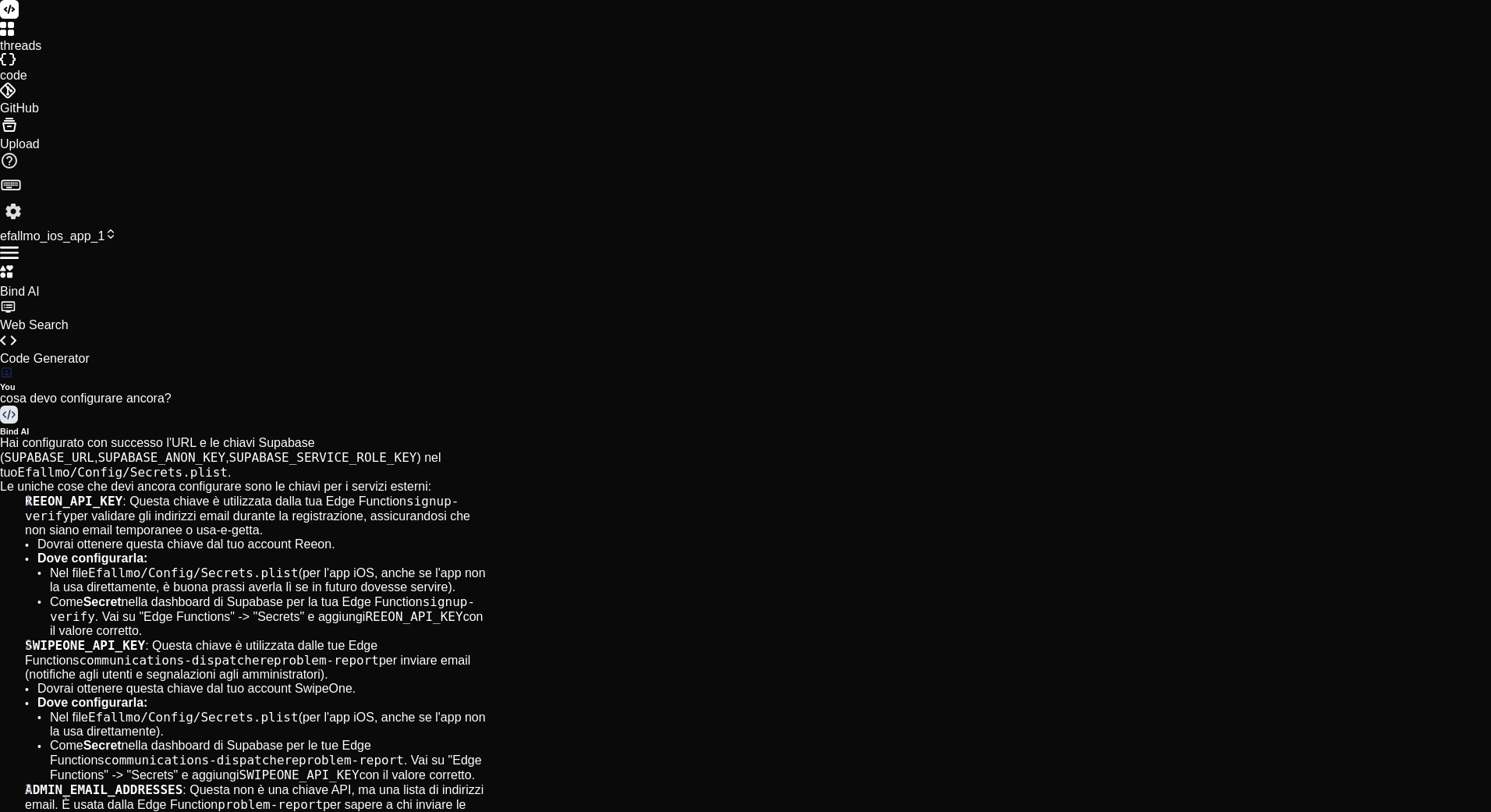
scroll to position [2786, 0]
type textarea "x"
type textarea "</plist>"
type textarea "x"
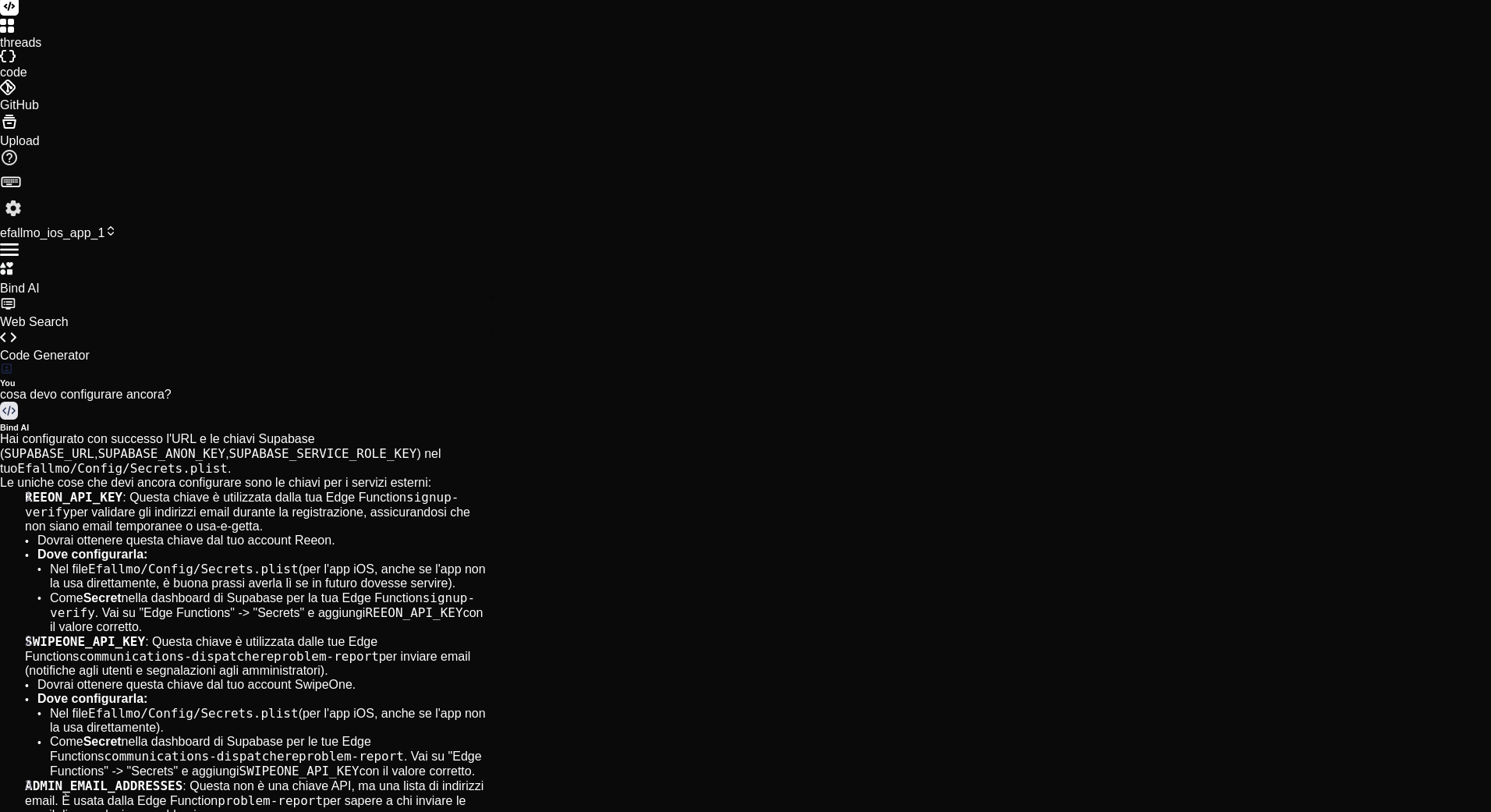
scroll to position [0, 0]
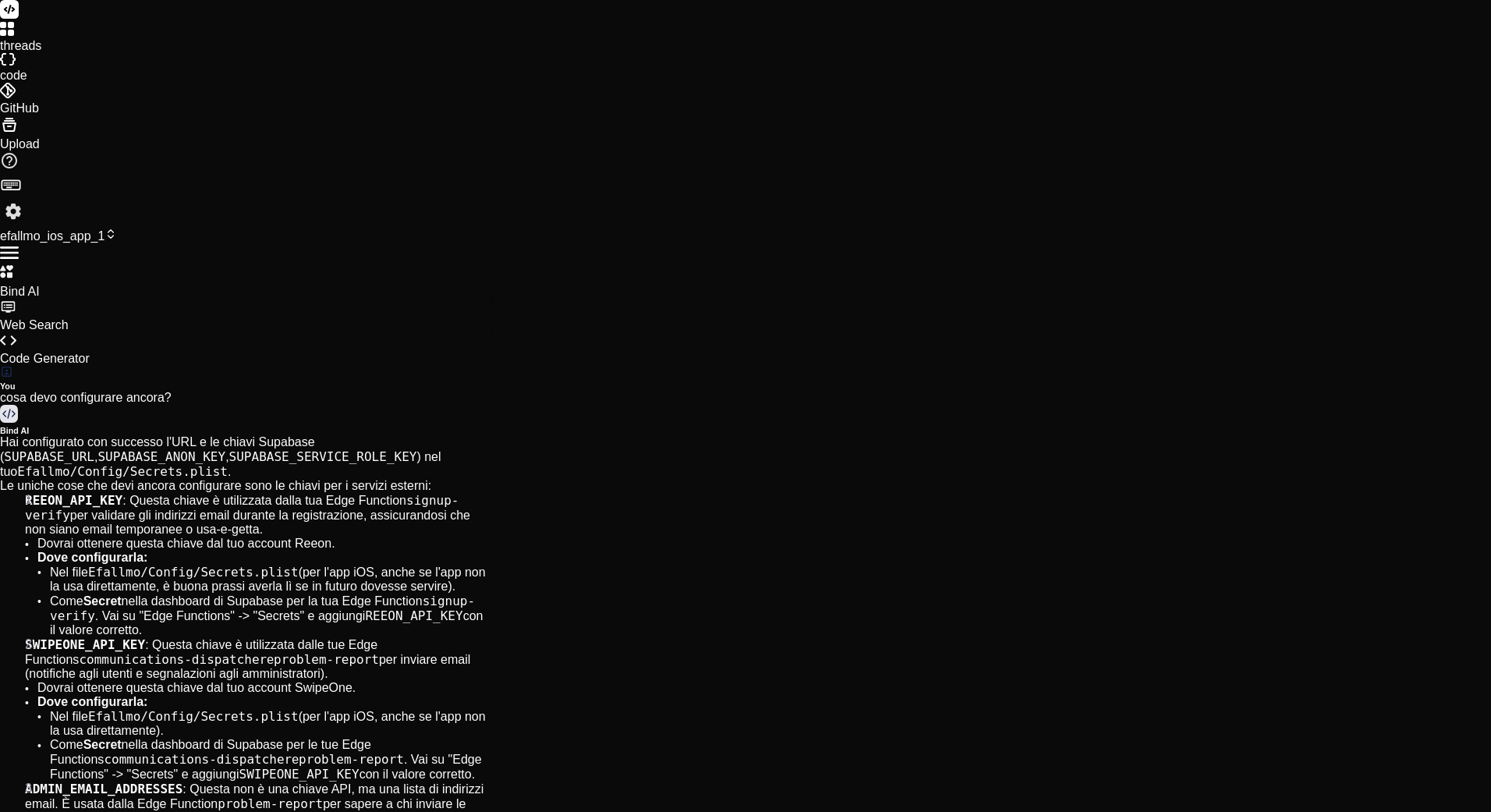
click at [29, 52] on label "threads" at bounding box center [20, 46] width 41 height 13
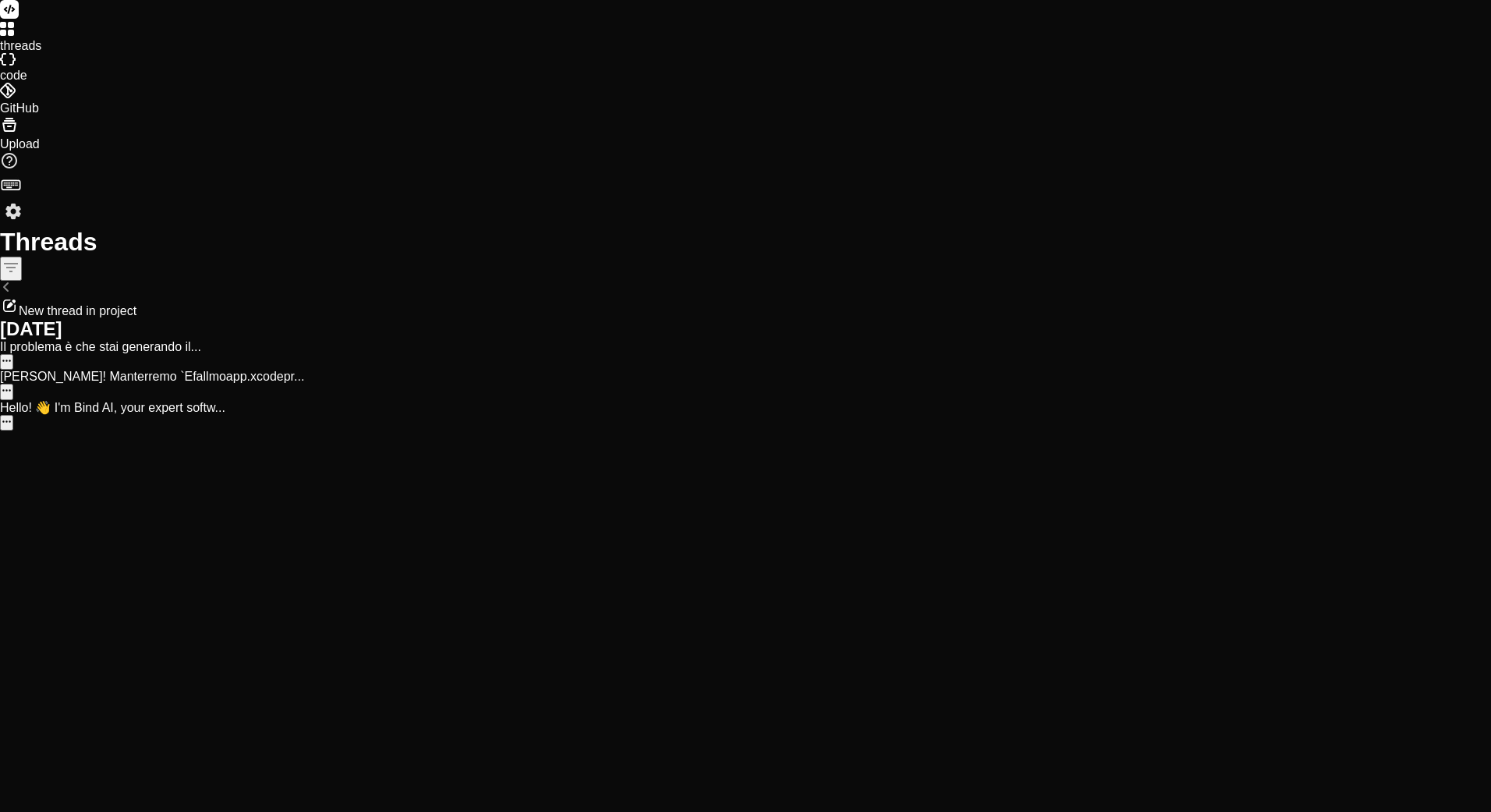
click at [11, 356] on icon "button" at bounding box center [7, 360] width 10 height 10
click at [343, 195] on span "Delete" at bounding box center [358, 189] width 30 height 11
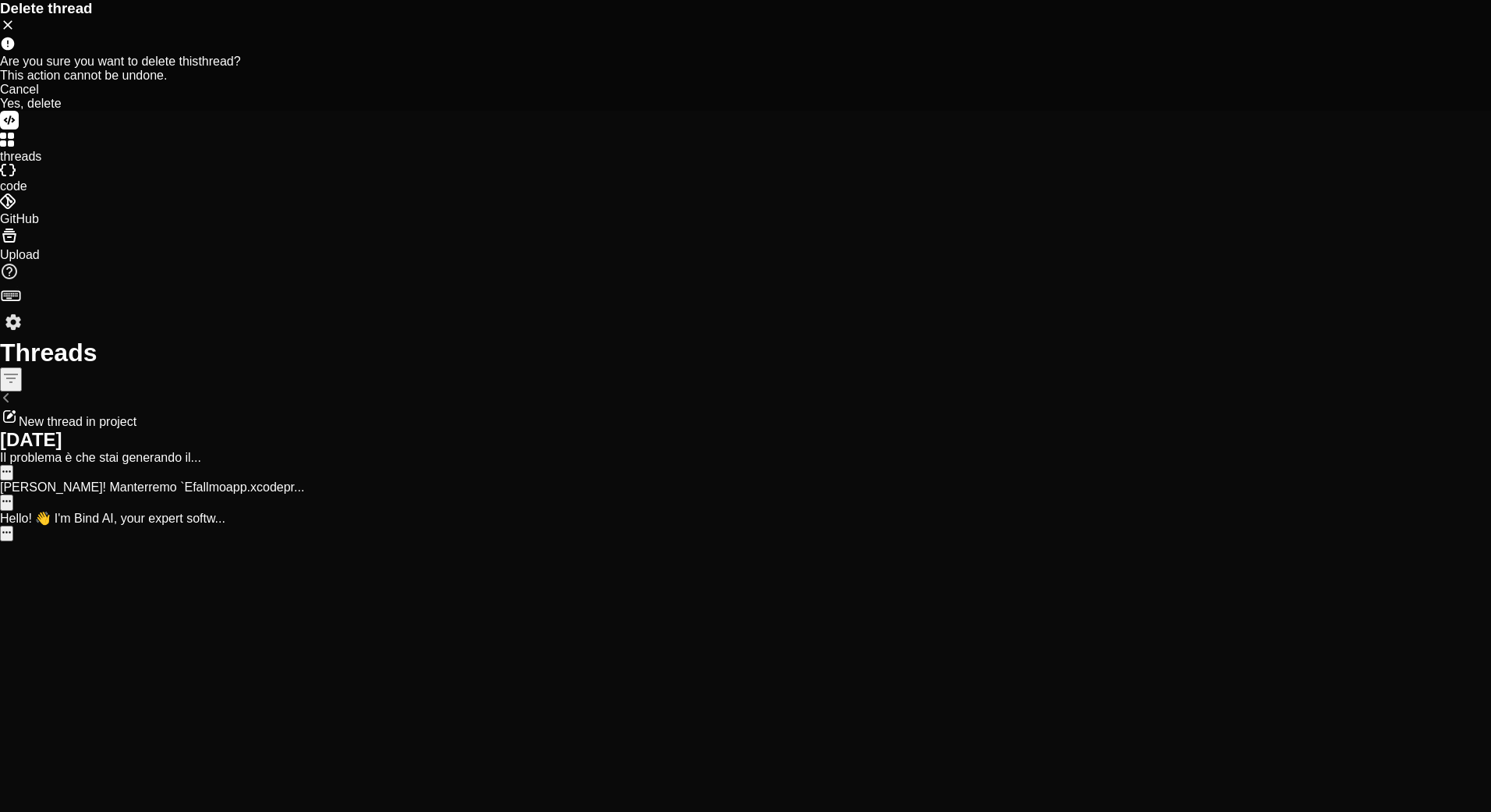
click at [783, 110] on div "Yes, delete" at bounding box center [746, 104] width 1491 height 14
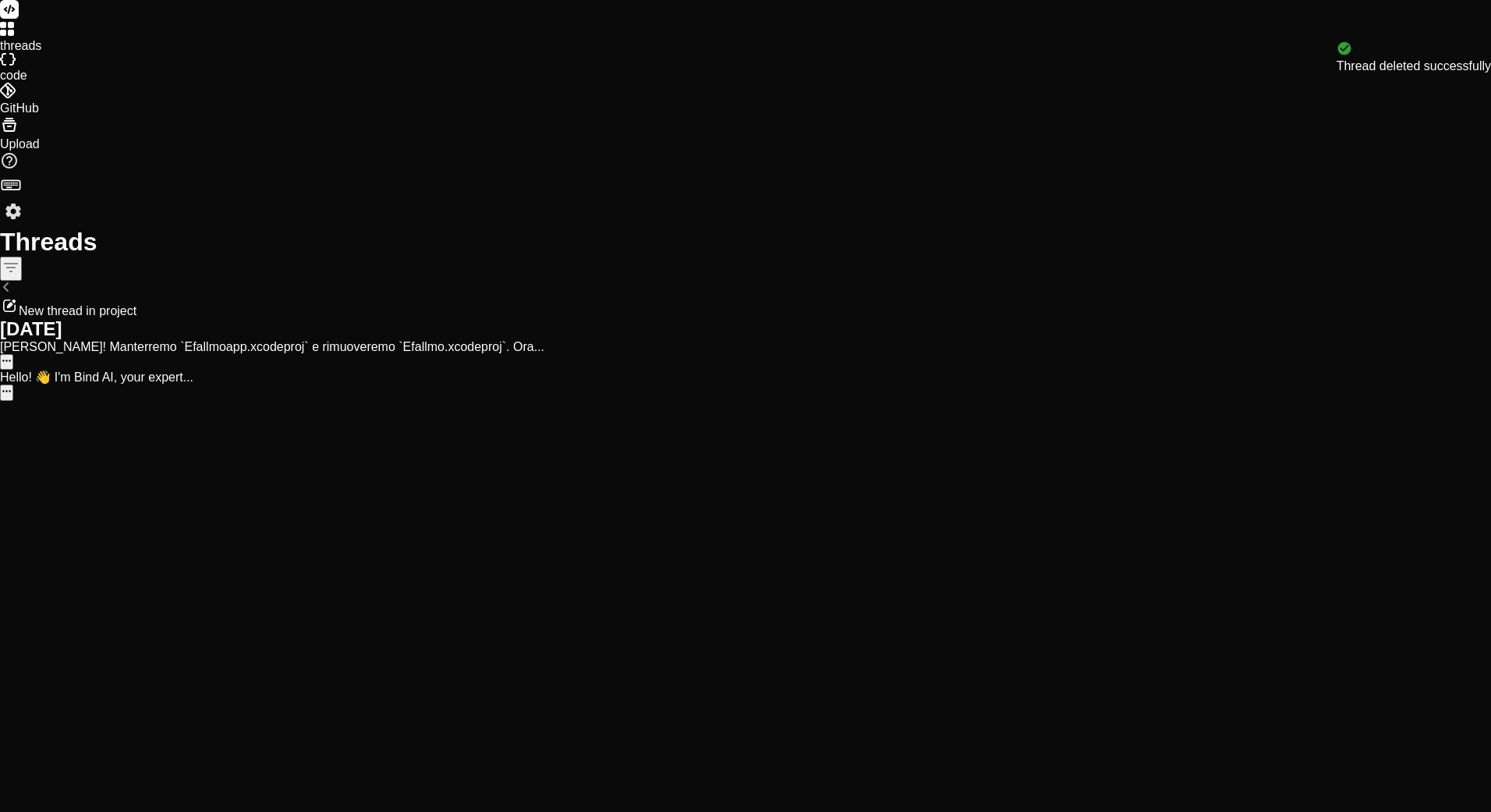
click at [11, 356] on icon "button" at bounding box center [7, 360] width 10 height 10
click at [343, 195] on span "Delete" at bounding box center [358, 189] width 30 height 11
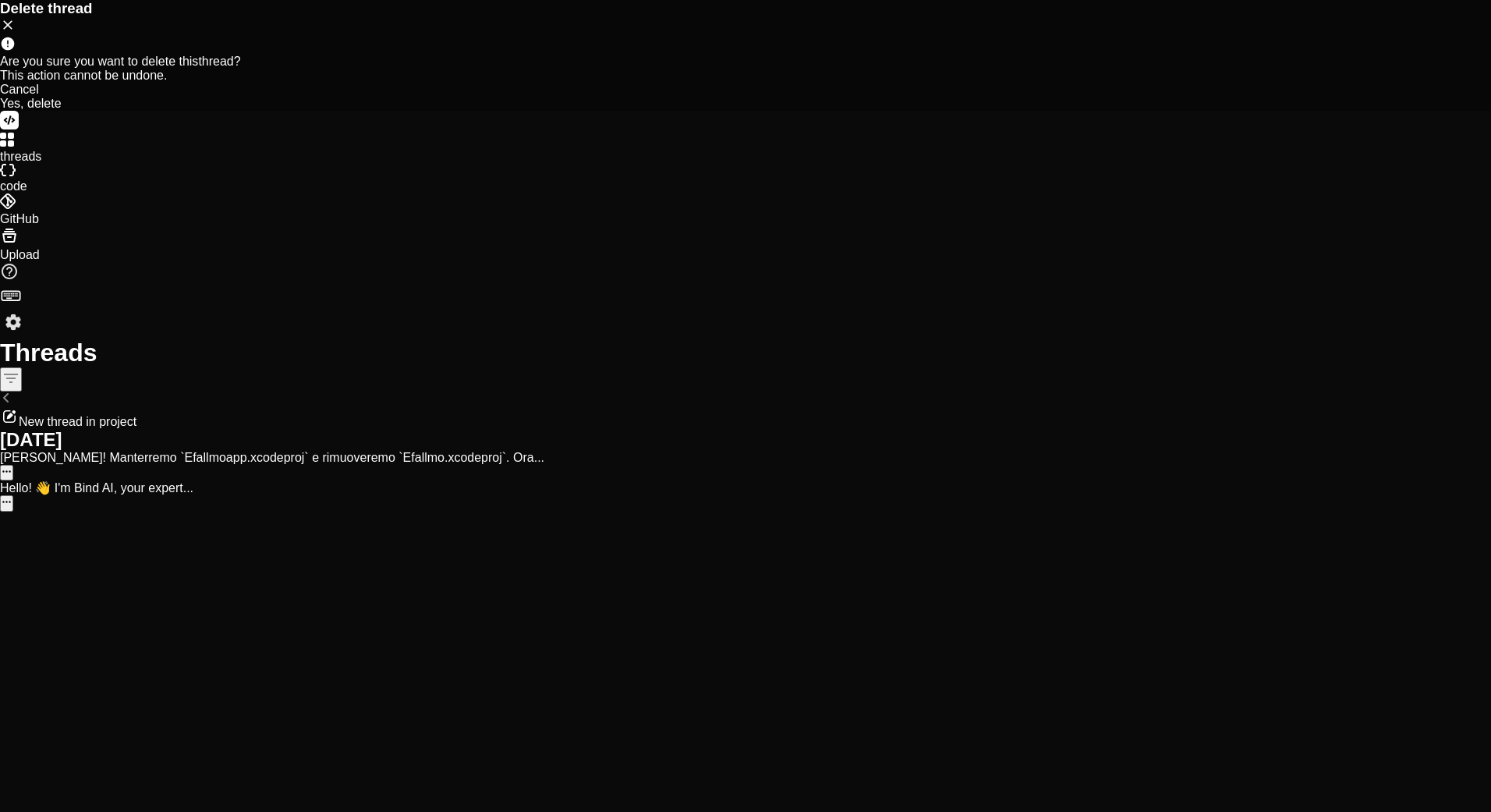
click at [809, 110] on div "Yes, delete" at bounding box center [746, 104] width 1491 height 14
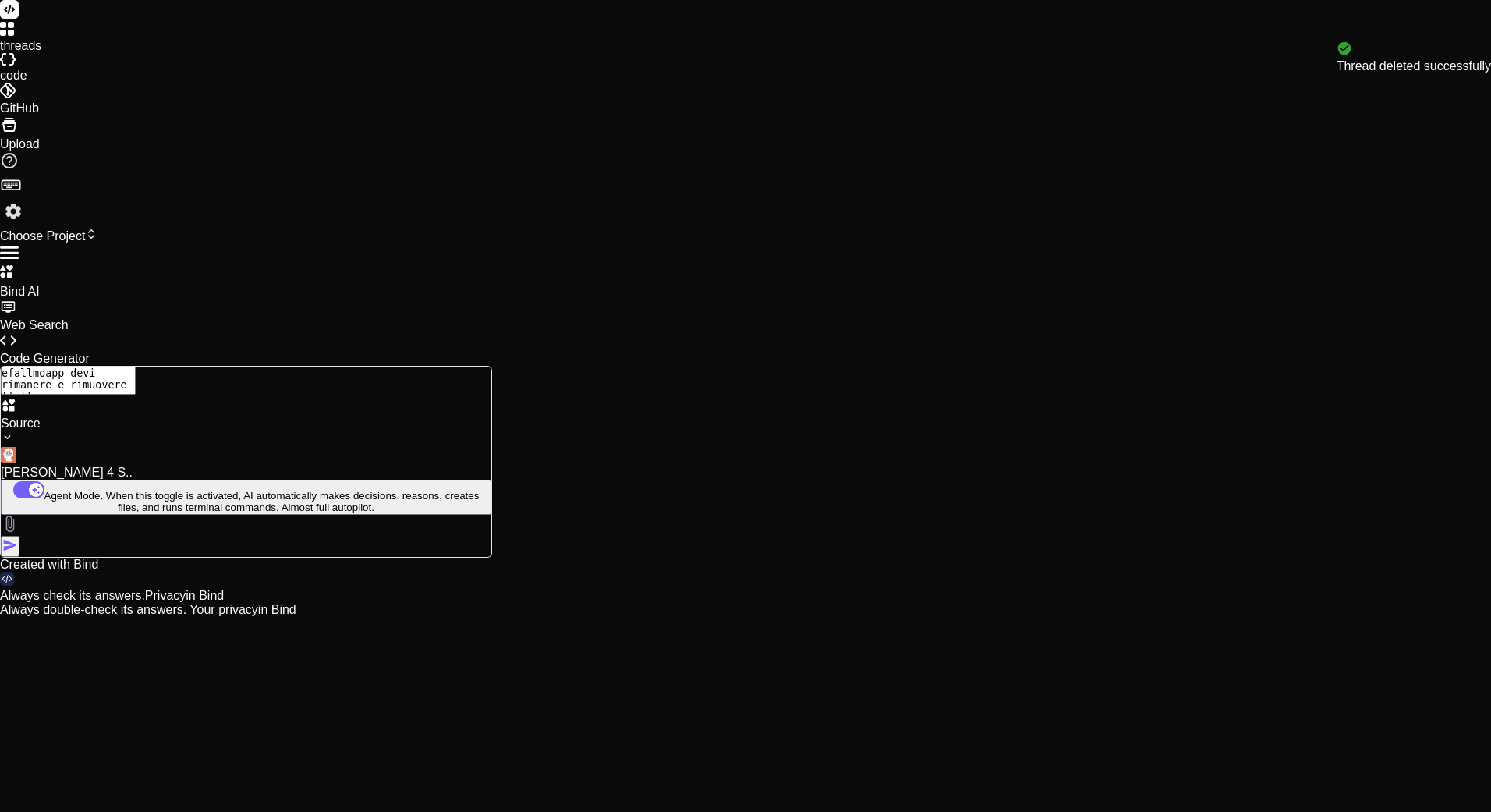
click at [20, 52] on label "threads" at bounding box center [20, 46] width 41 height 13
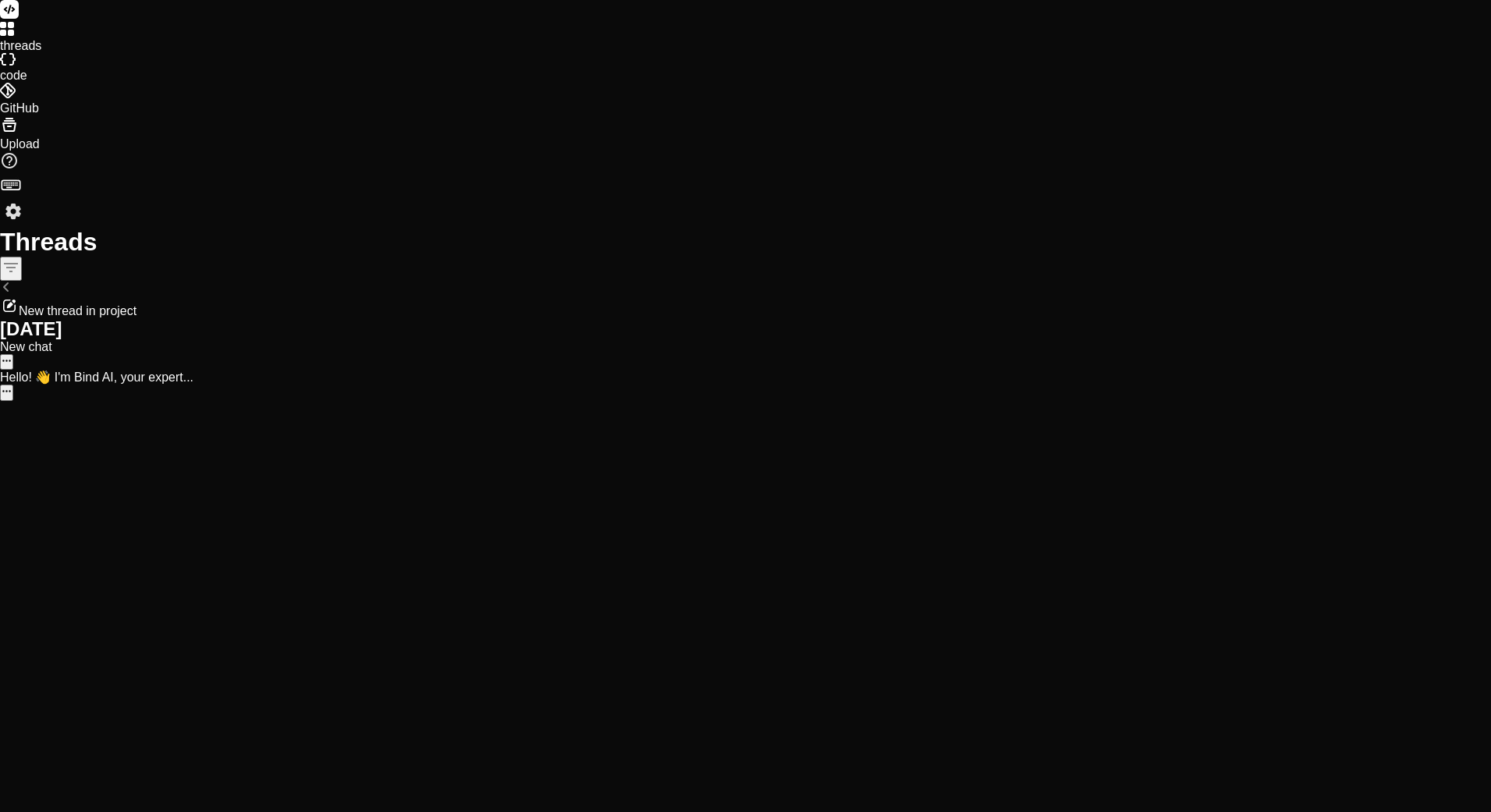
click at [11, 356] on icon "button" at bounding box center [7, 360] width 10 height 10
click at [343, 195] on span "Delete" at bounding box center [358, 189] width 30 height 11
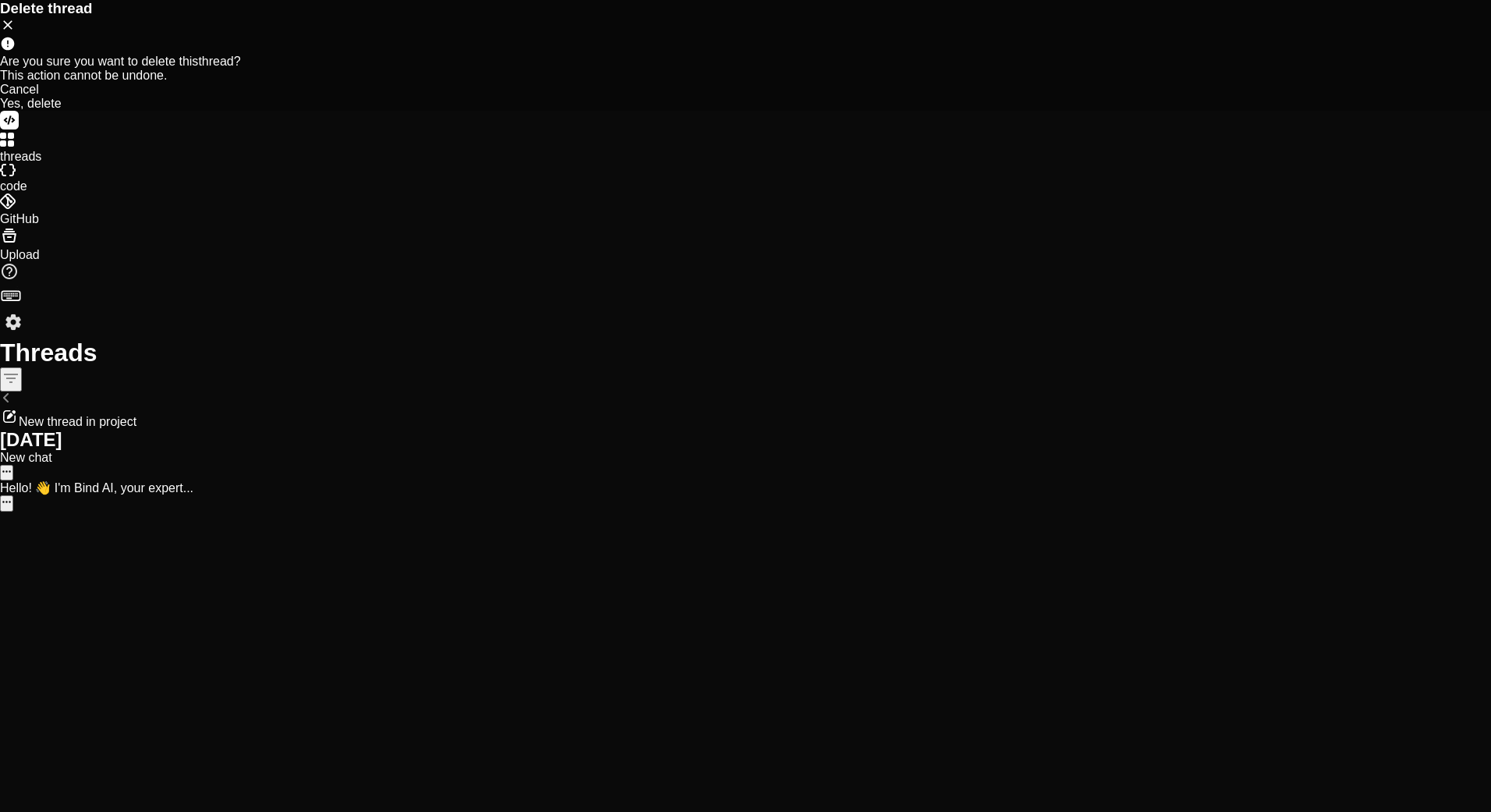
click at [800, 110] on div "Yes, delete" at bounding box center [746, 104] width 1491 height 14
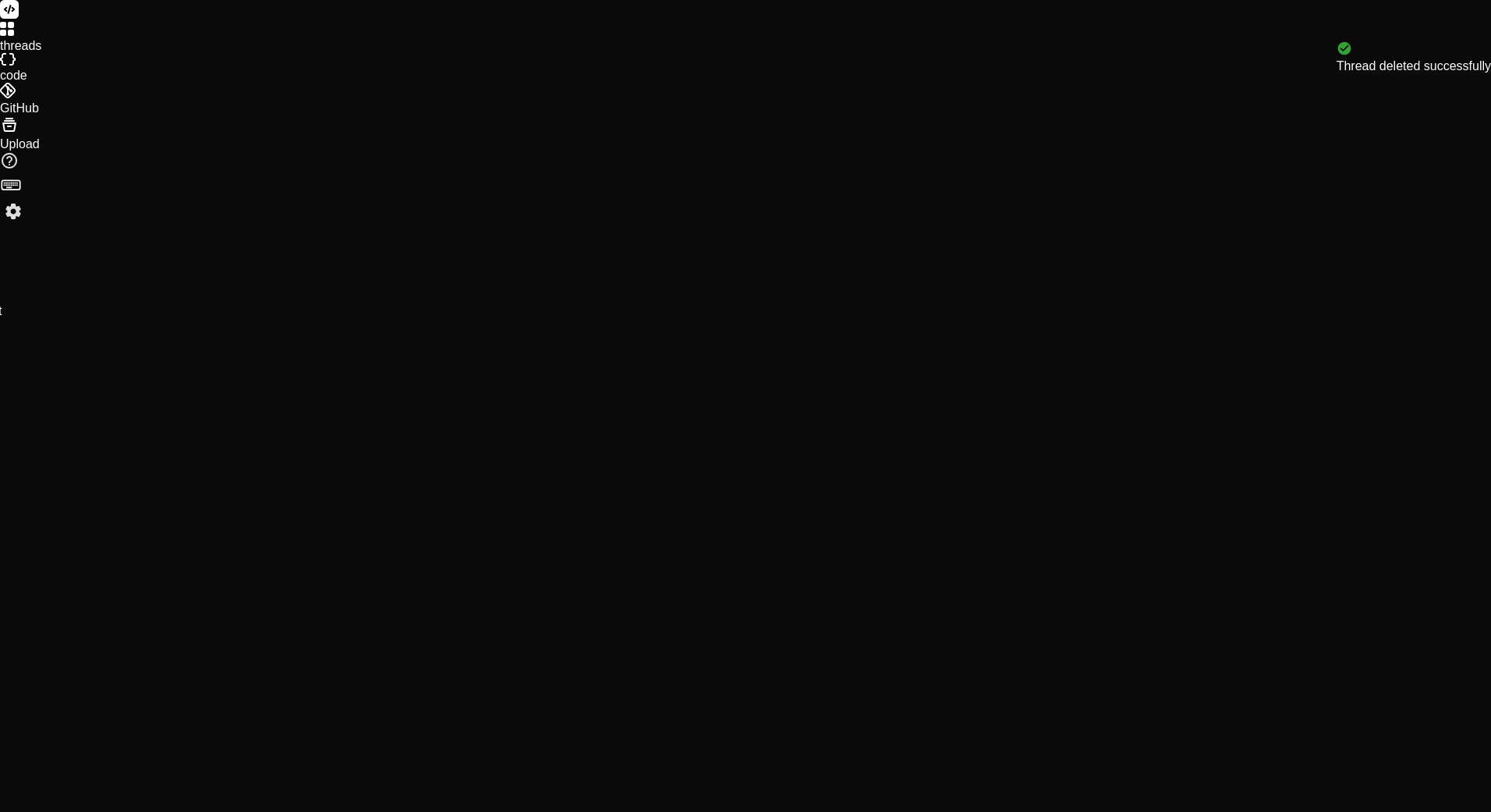
scroll to position [88, 0]
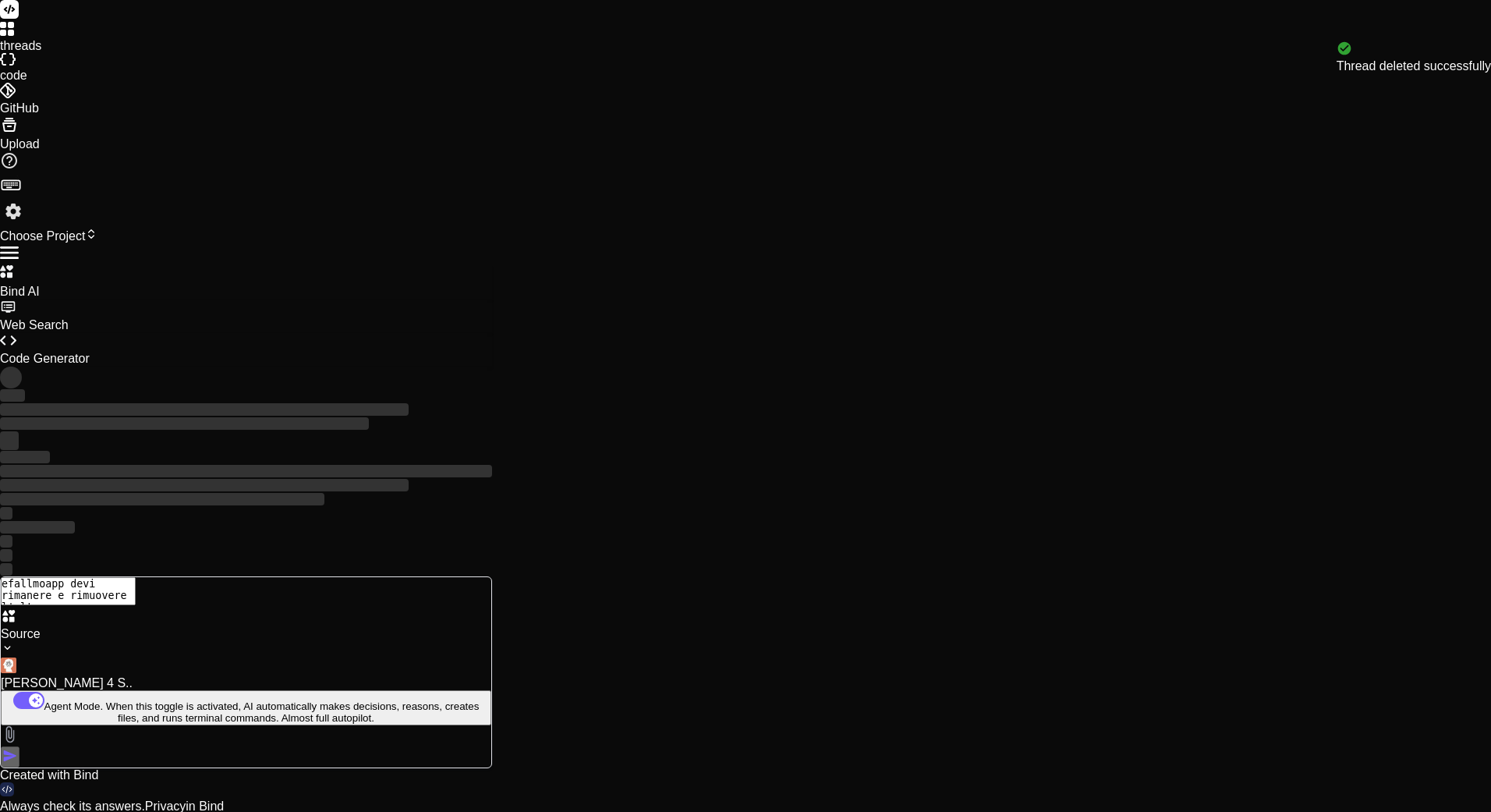
type textarea "x"
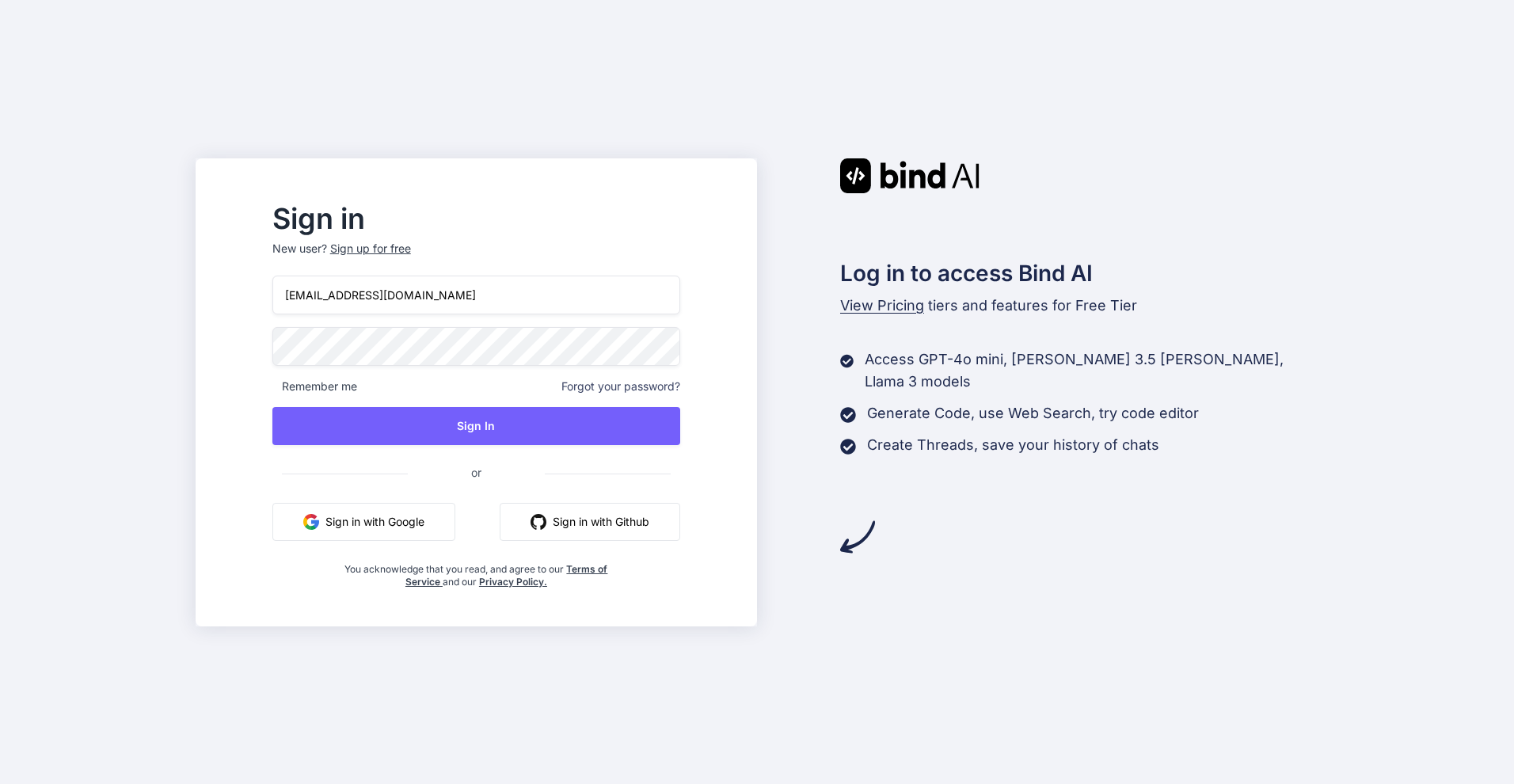
type input "[EMAIL_ADDRESS][DOMAIN_NAME]"
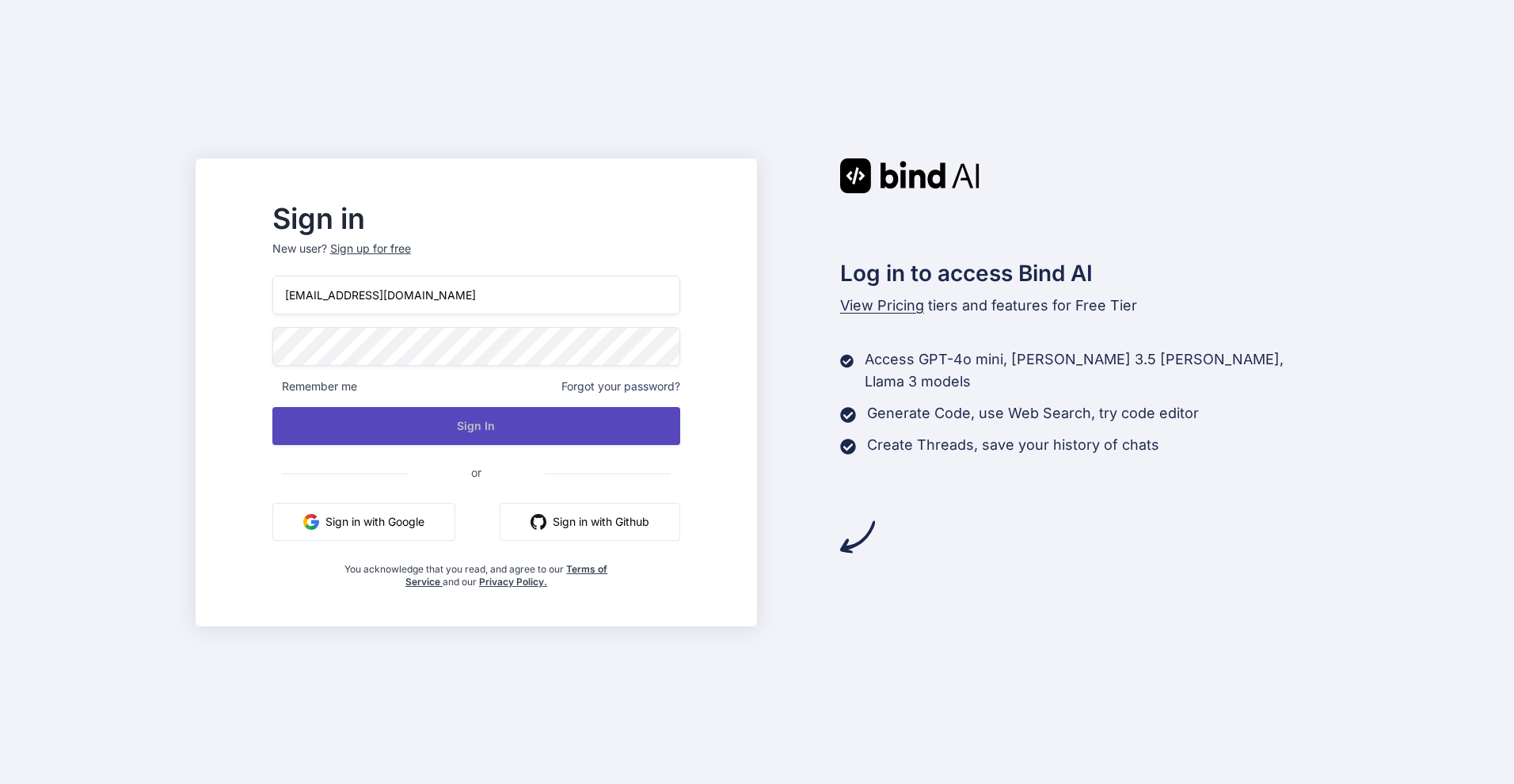
click at [470, 440] on button "Sign In" at bounding box center [476, 426] width 407 height 38
